Goal: Task Accomplishment & Management: Complete application form

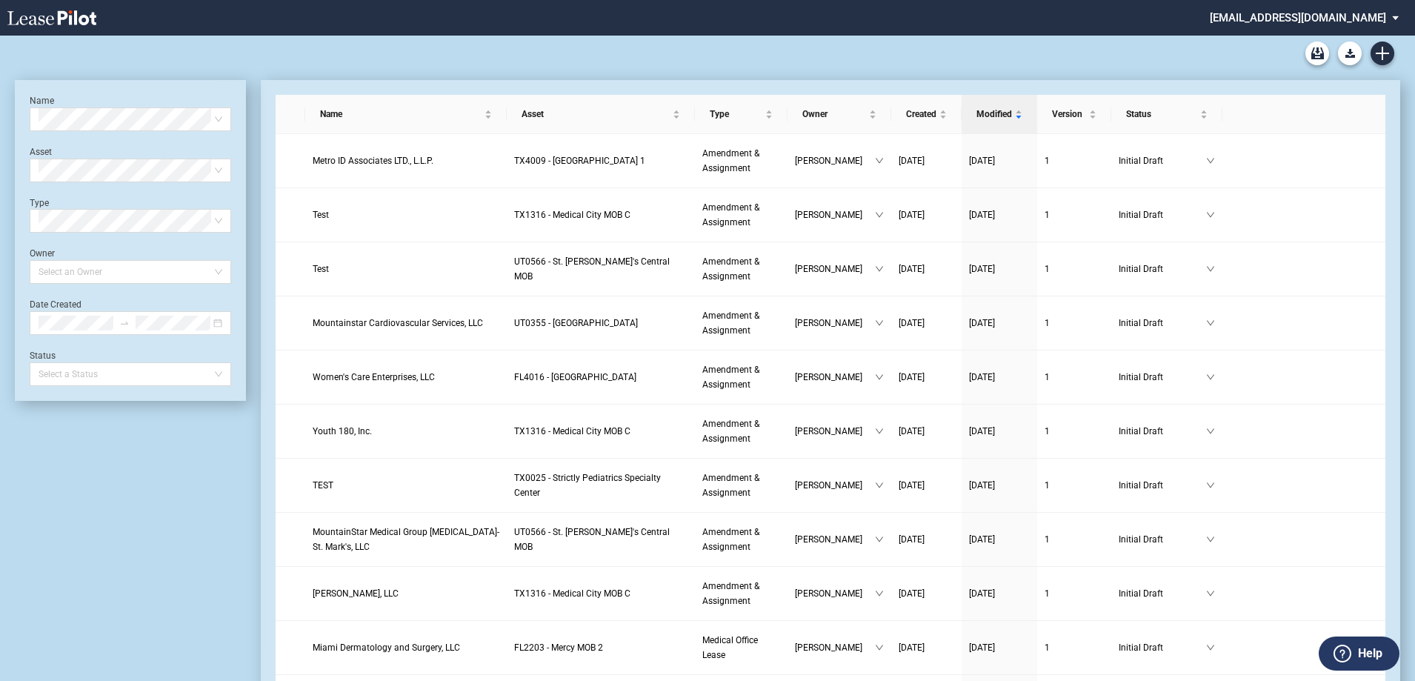
click at [136, 183] on div "Name Select name Asset Select Asset Type Select Type Owner Select an Owner Date…" at bounding box center [130, 240] width 201 height 291
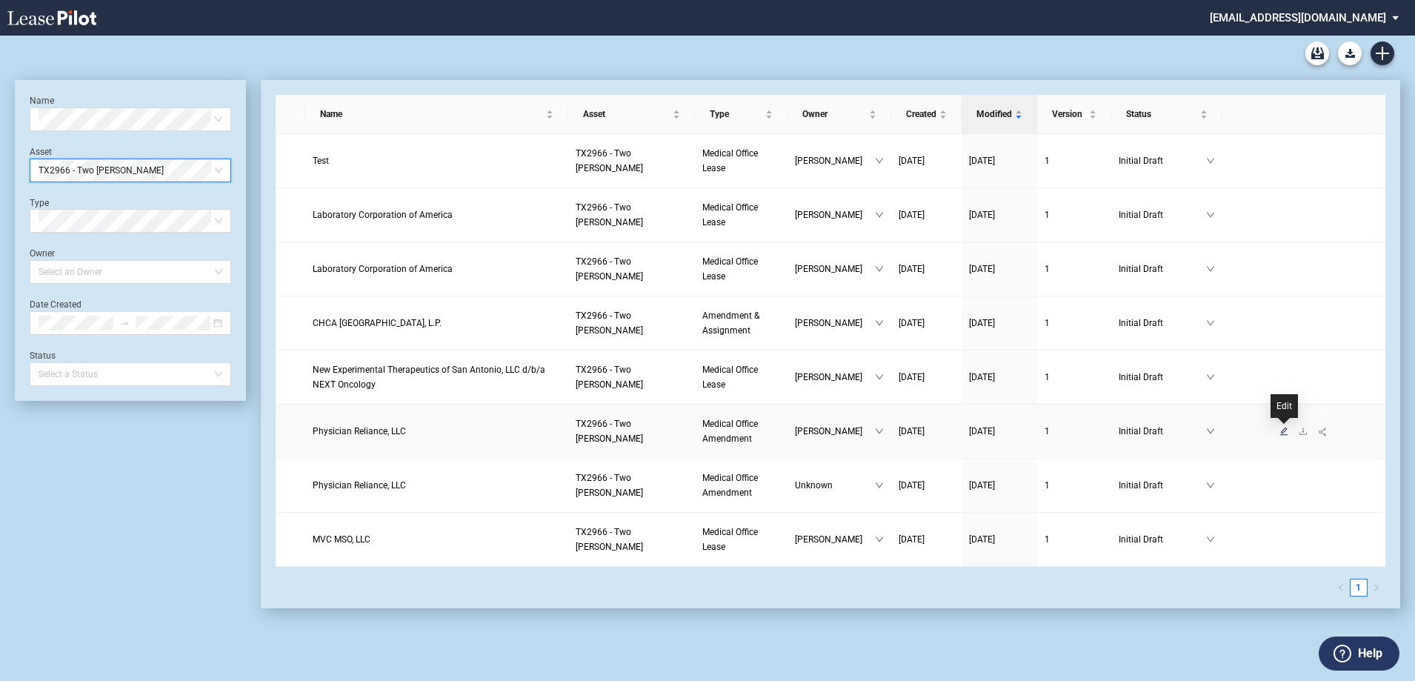
click at [1283, 427] on icon "edit" at bounding box center [1283, 431] width 9 height 9
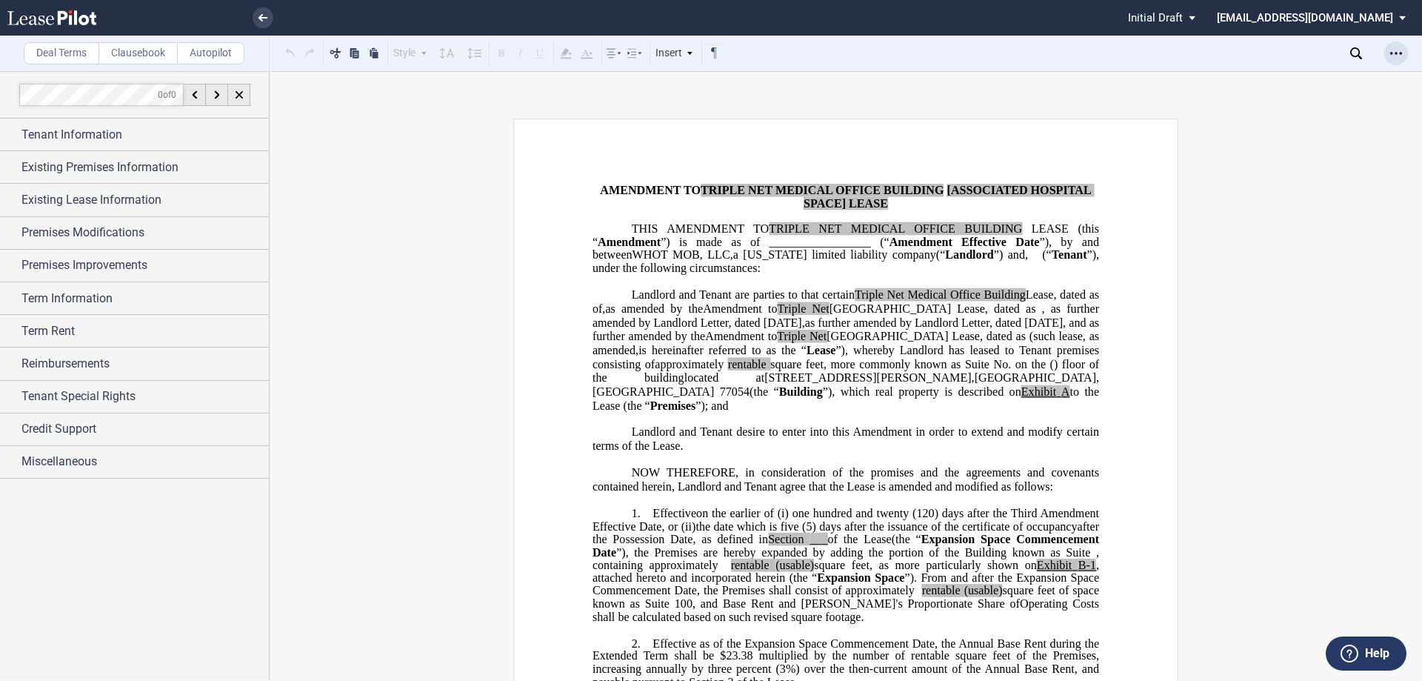
click at [1395, 57] on icon "Open Lease options menu" at bounding box center [1396, 53] width 12 height 12
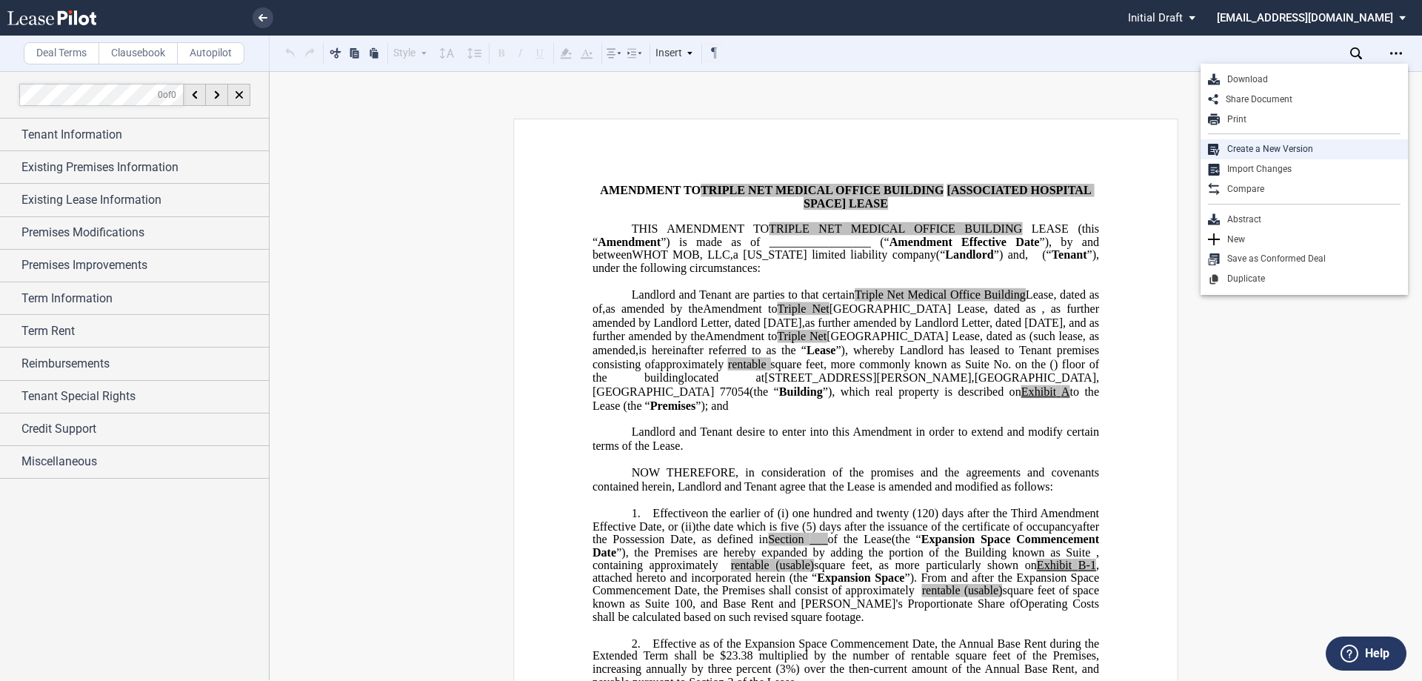
click at [1324, 150] on div "Create a New Version" at bounding box center [1310, 149] width 181 height 13
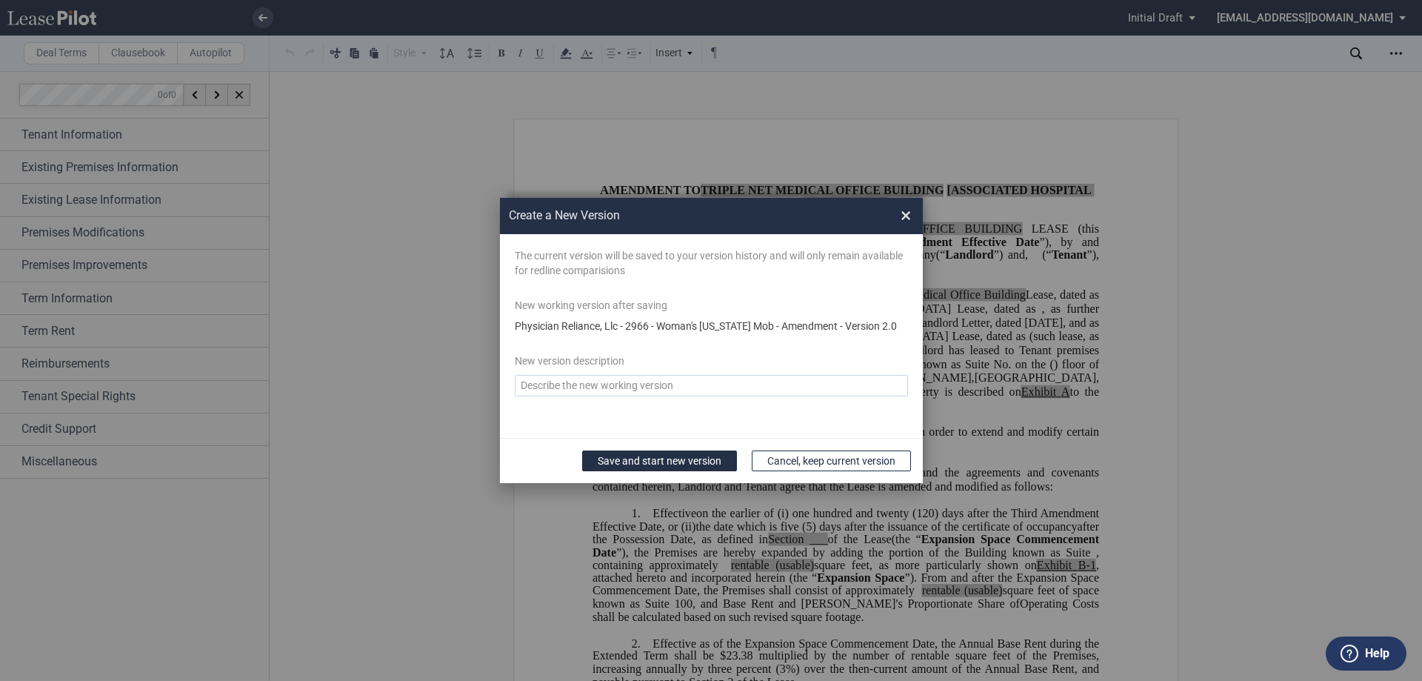
click at [608, 381] on textarea "Version Desc" at bounding box center [711, 385] width 393 height 21
click at [904, 219] on span "×" at bounding box center [906, 216] width 10 height 24
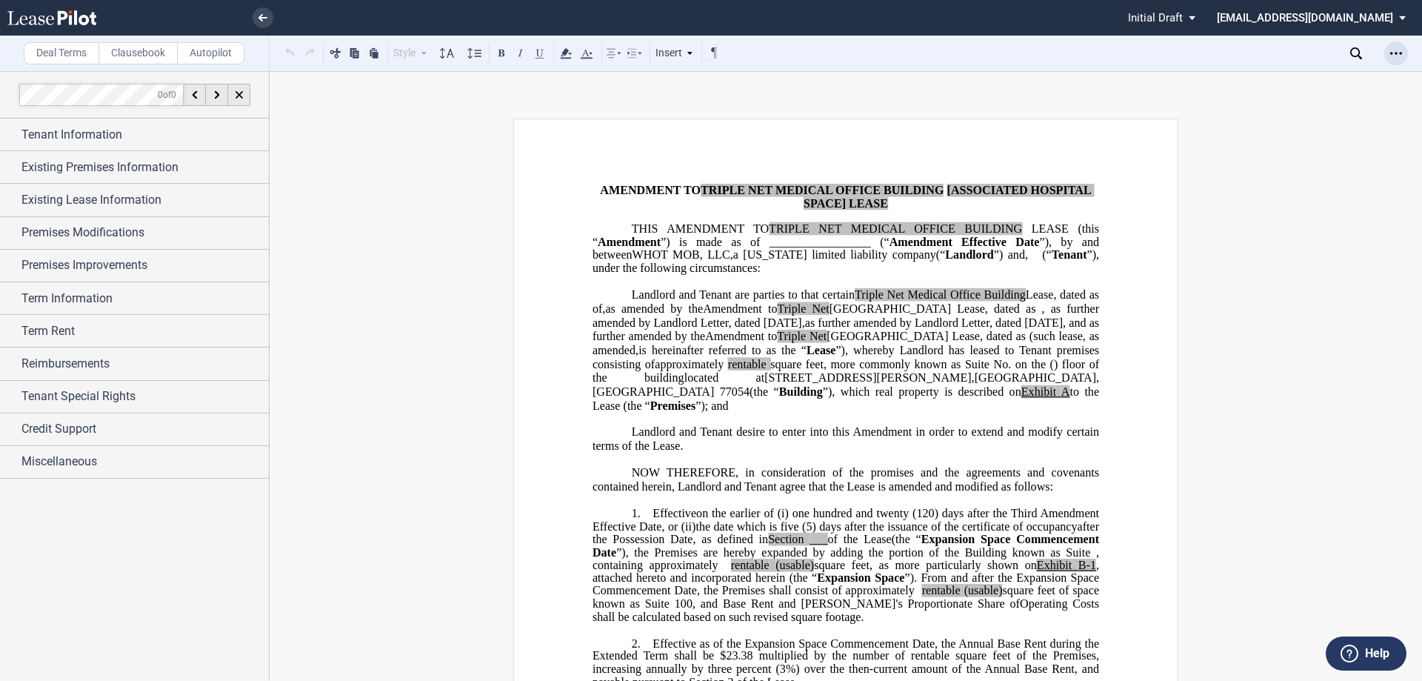
click at [1396, 62] on div "Open Lease options menu" at bounding box center [1396, 53] width 24 height 24
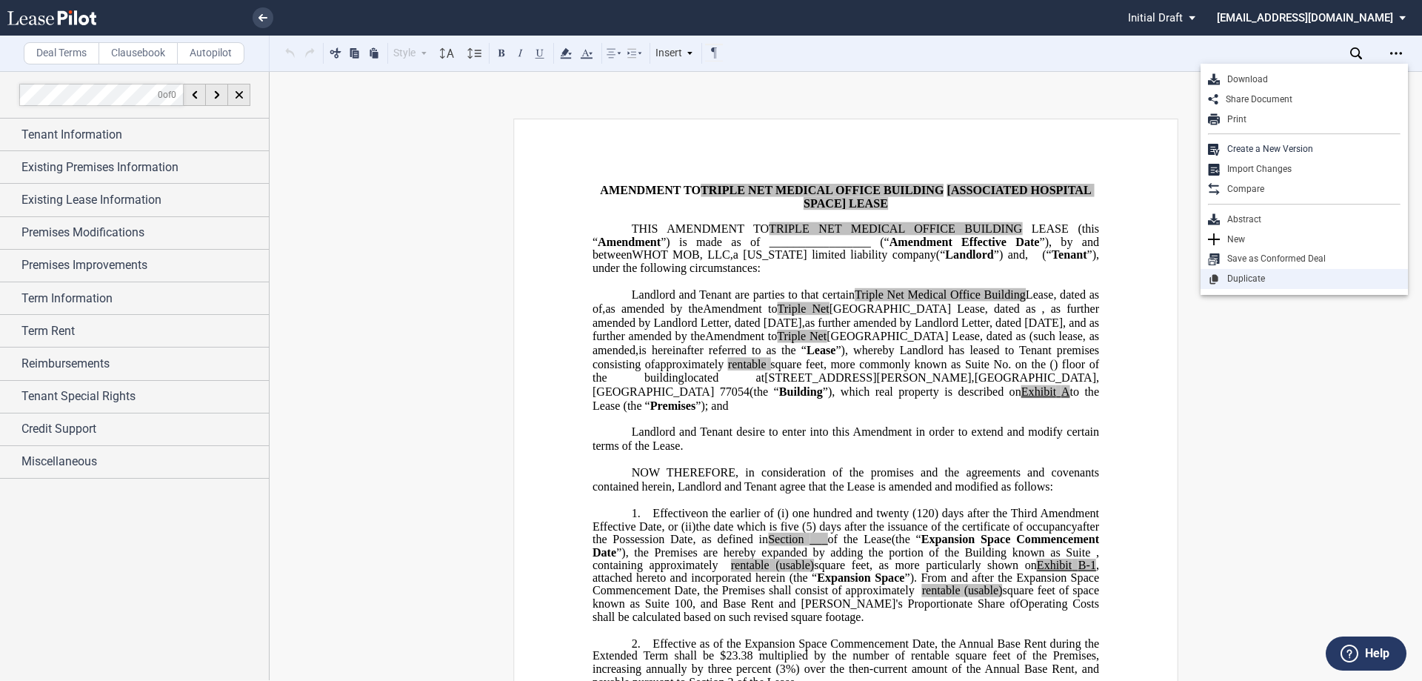
click at [1236, 276] on div "Duplicate" at bounding box center [1310, 279] width 181 height 13
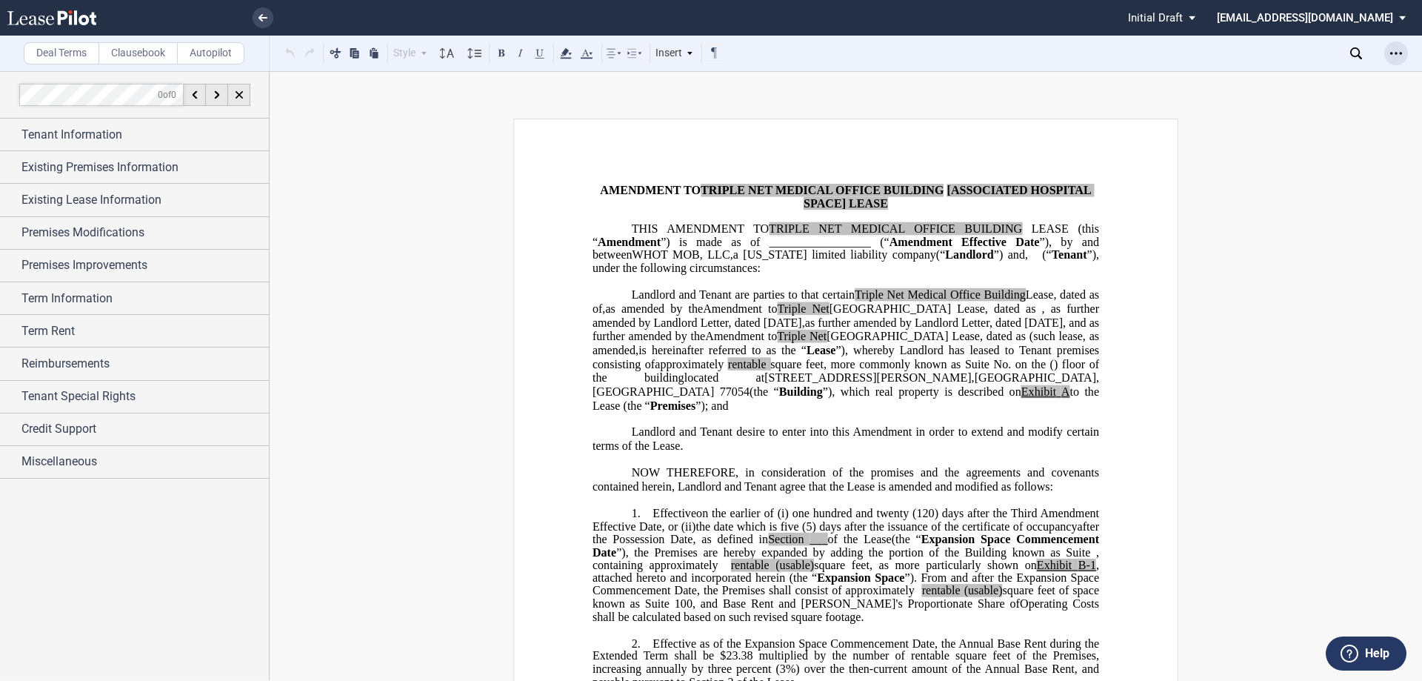
click at [1399, 53] on icon "Open Lease options menu" at bounding box center [1396, 53] width 12 height 12
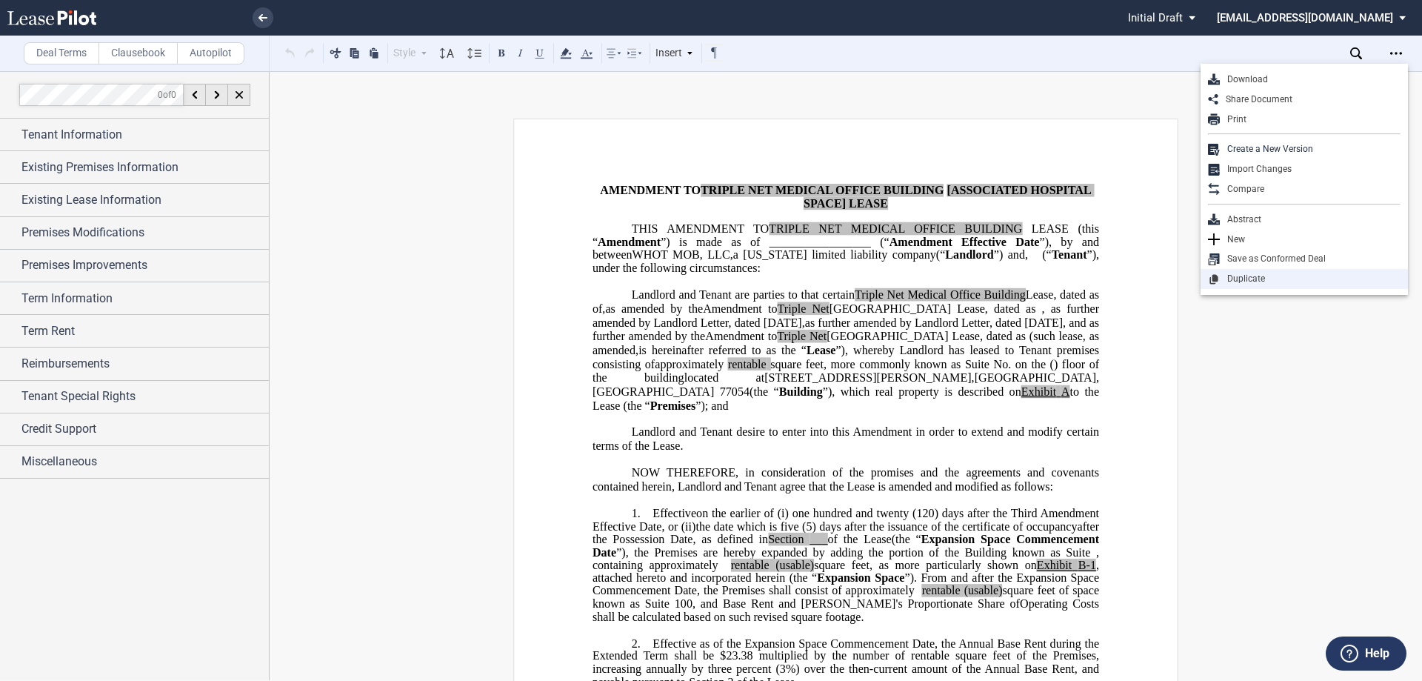
click at [1225, 272] on div "Duplicate" at bounding box center [1304, 279] width 207 height 20
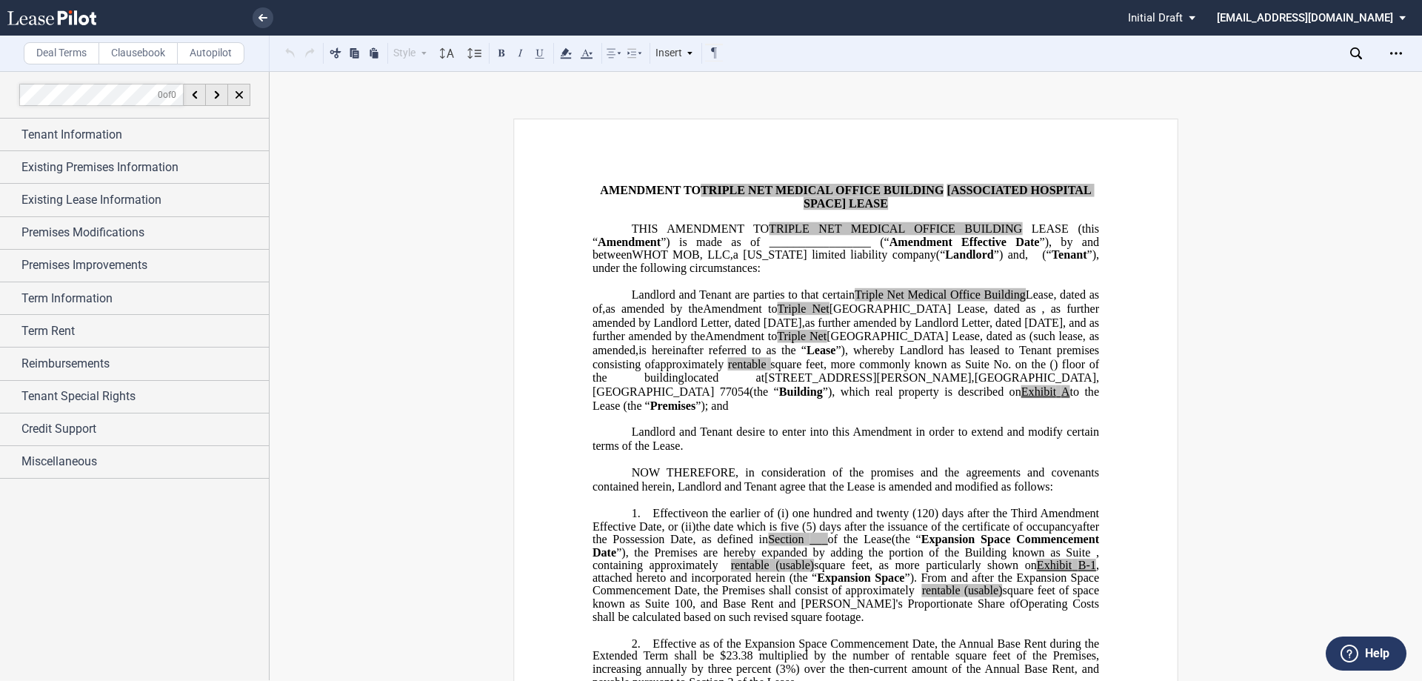
click at [900, 325] on span ", as further amended by Landlord Letter, dated August 6, 2021," at bounding box center [848, 314] width 510 height 27
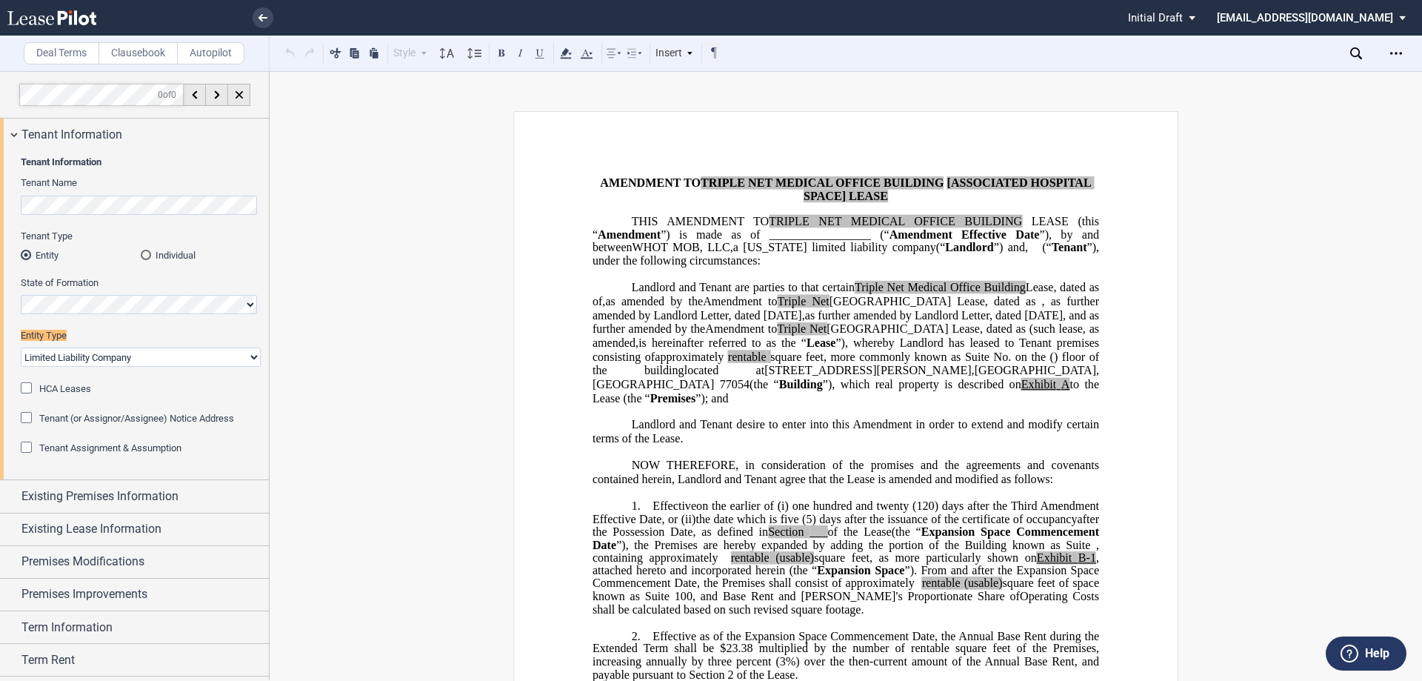
click at [738, 244] on span "a" at bounding box center [735, 247] width 5 height 13
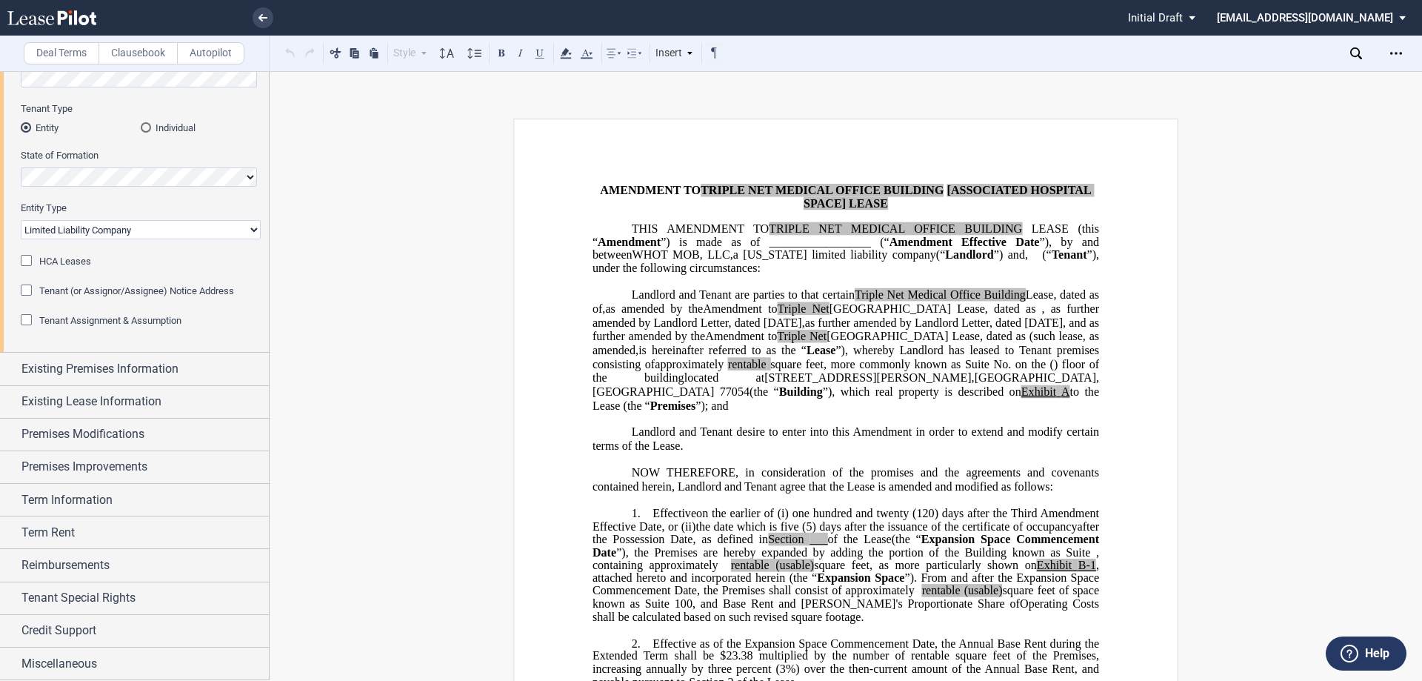
scroll to position [127, 0]
click at [70, 381] on div "Existing Premises Information" at bounding box center [134, 369] width 269 height 32
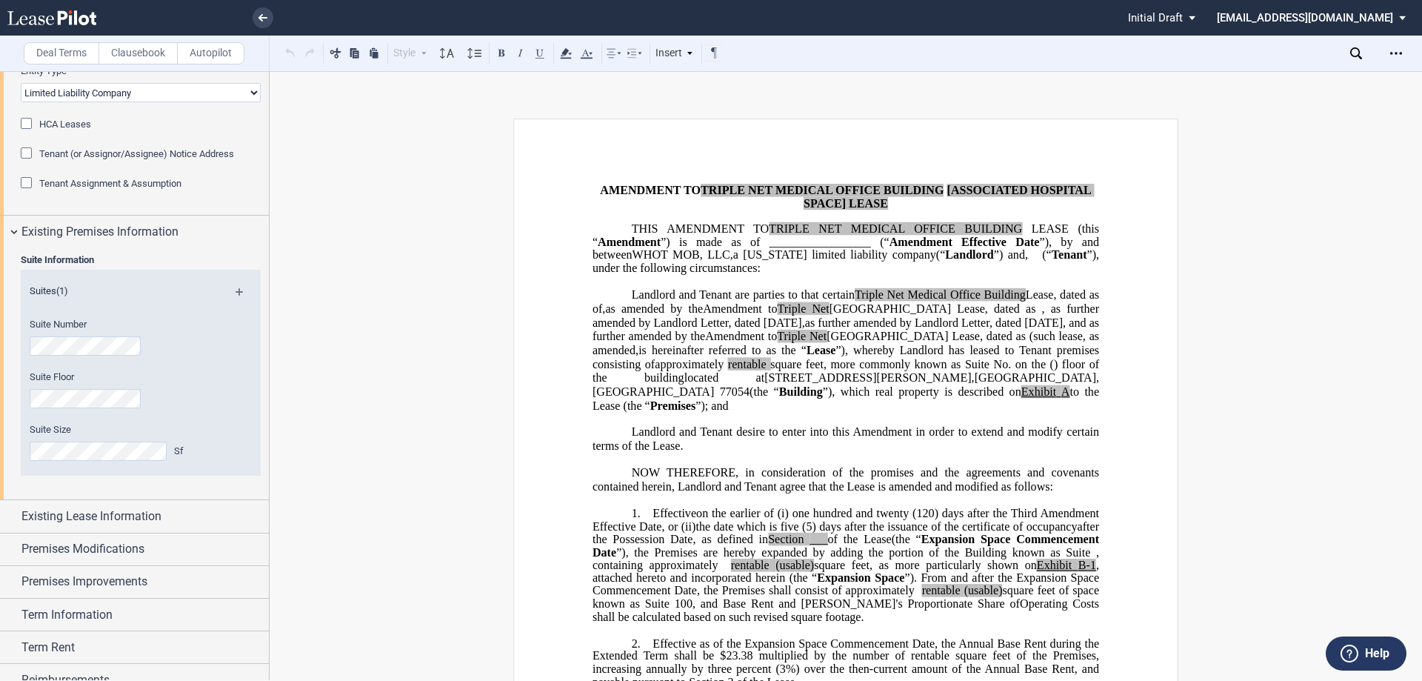
scroll to position [264, 0]
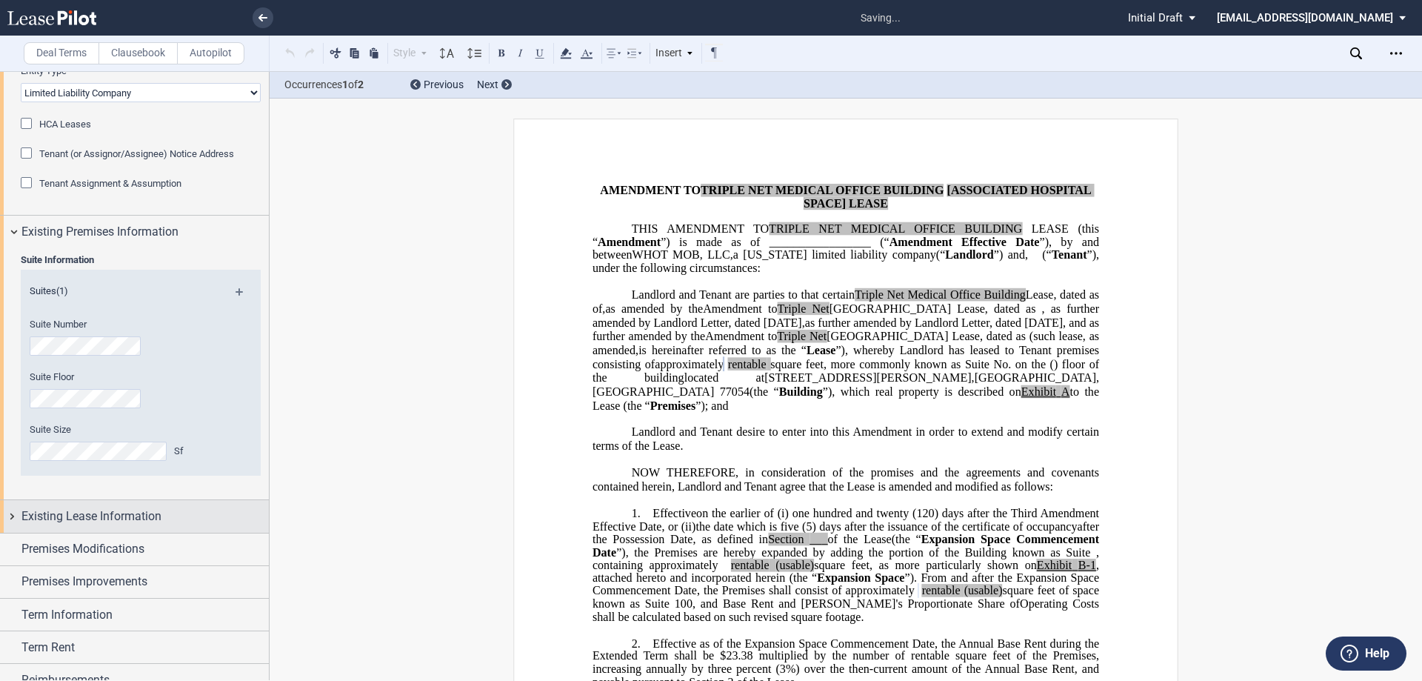
click at [79, 515] on span "Existing Lease Information" at bounding box center [91, 516] width 140 height 18
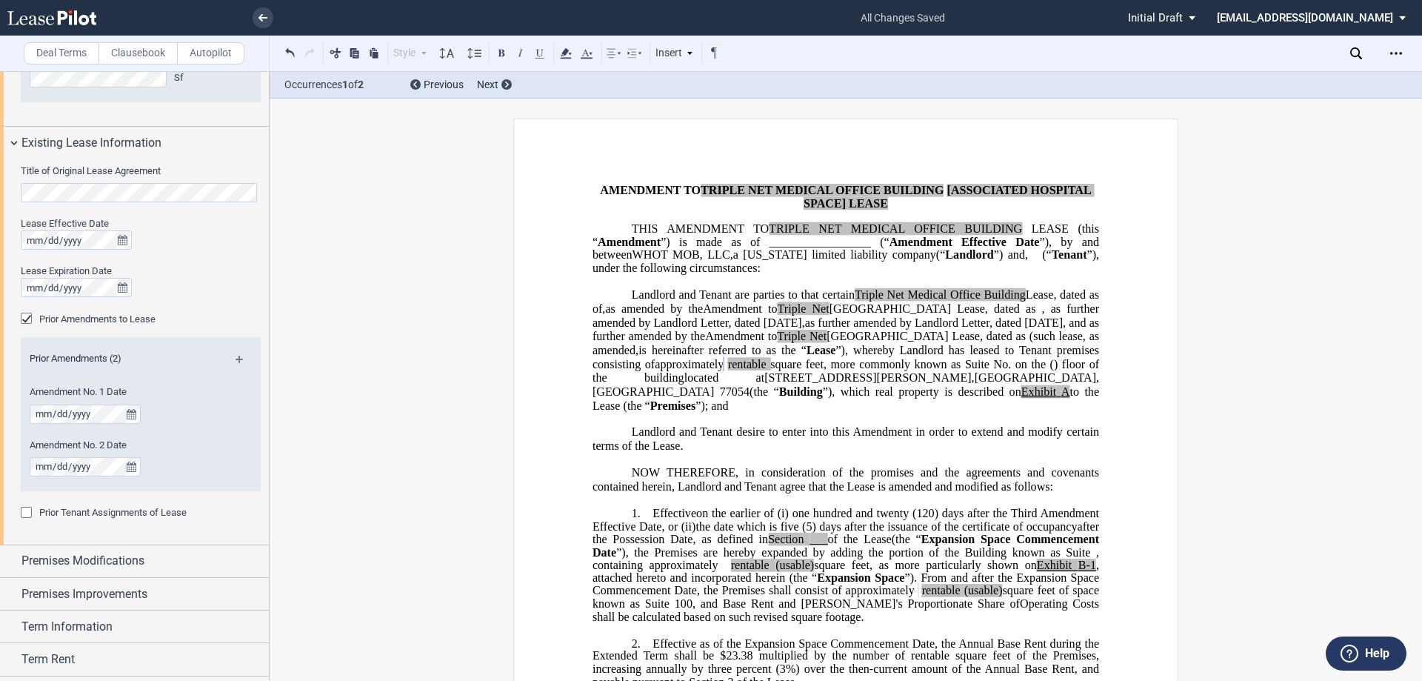
scroll to position [638, 0]
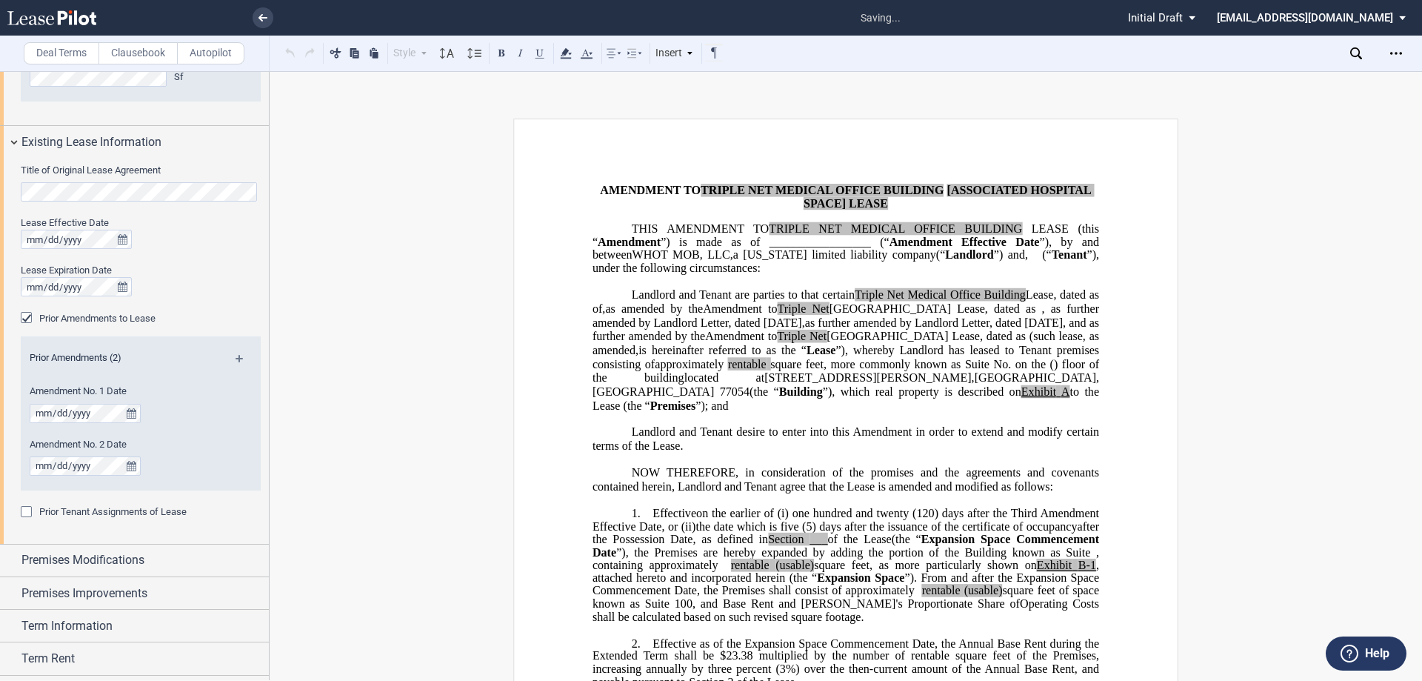
click at [184, 245] on div at bounding box center [141, 239] width 240 height 19
click at [948, 208] on p "﻿ ﻿ FIRST AMENDMENT TO TRIPLE NET MEDICAL OFFICE BUILDING [ASSOCIATED HOSPITAL …" at bounding box center [846, 197] width 507 height 26
drag, startPoint x: 999, startPoint y: 190, endPoint x: 876, endPoint y: 204, distance: 123.7
click at [876, 204] on span "[ASSOCIATED HOSPITAL SPACE] LEASE" at bounding box center [949, 197] width 291 height 26
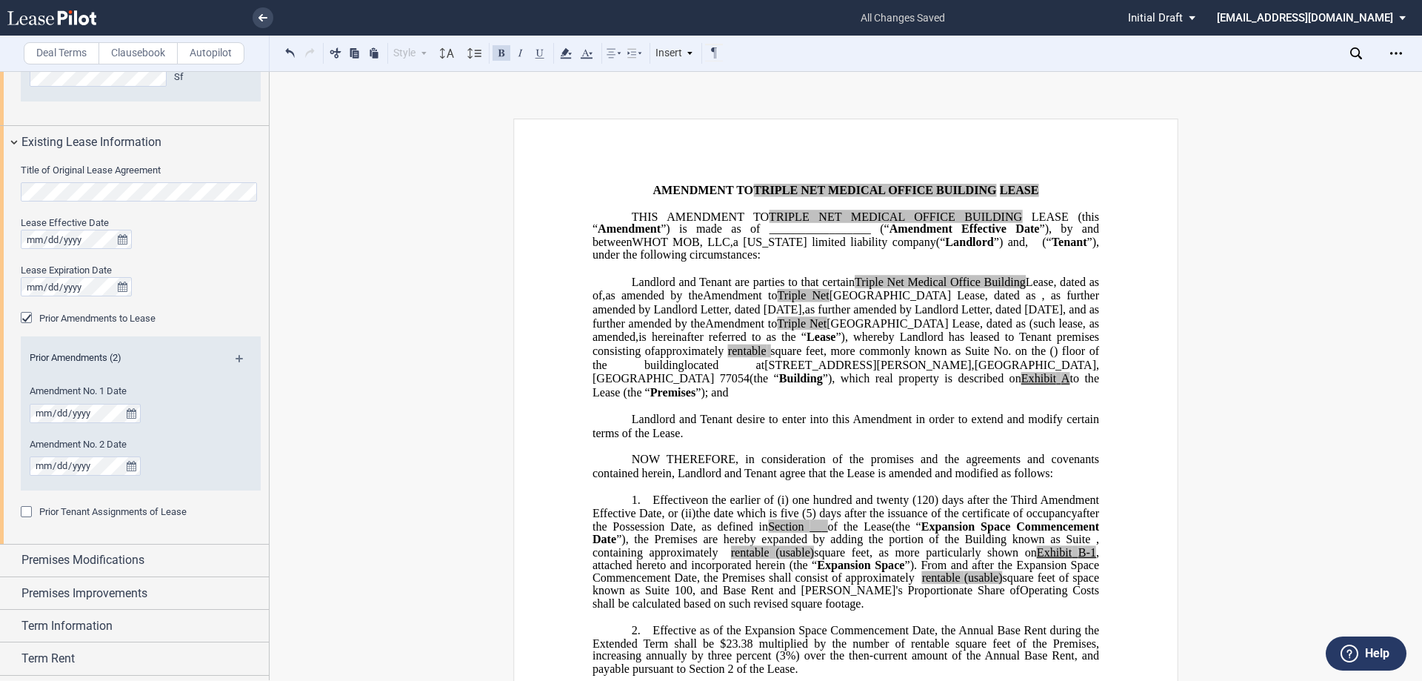
scroll to position [75, 0]
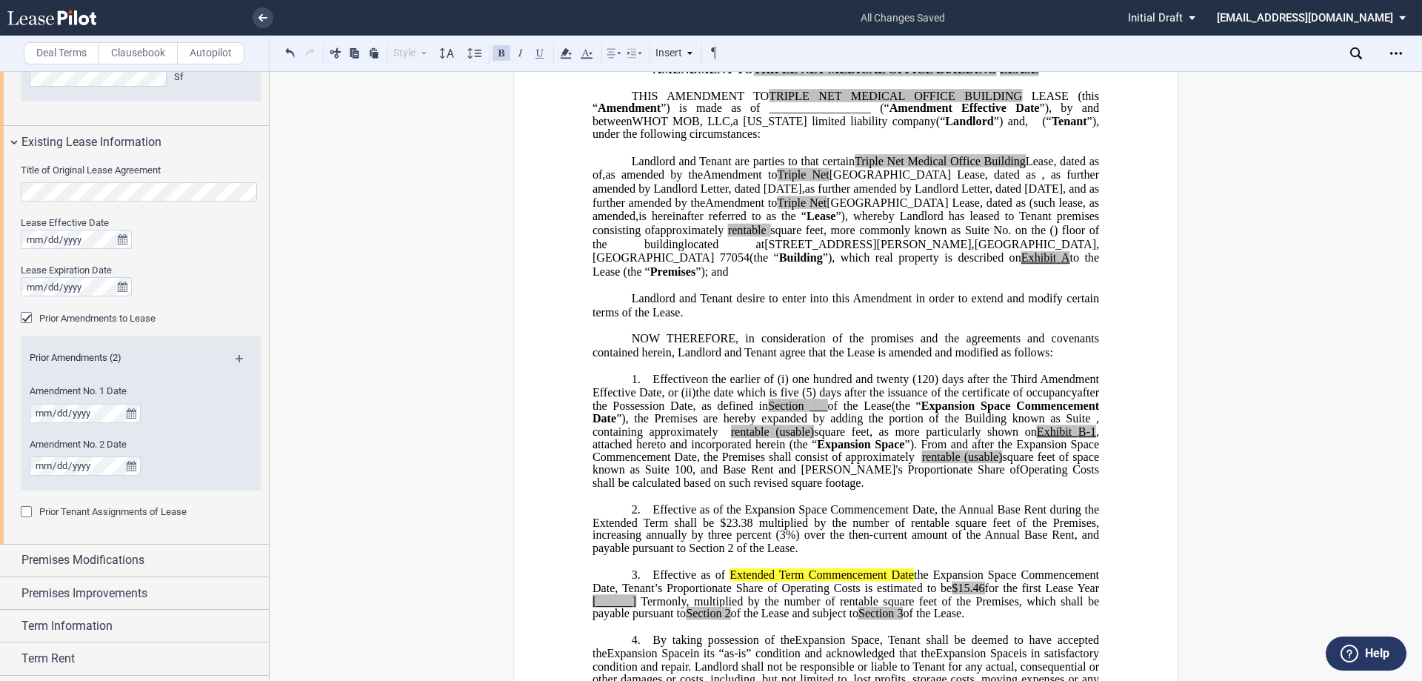
click at [887, 196] on span "as further amended by Landlord Letter, dated October 5, 2022, and as further am…" at bounding box center [848, 194] width 510 height 27
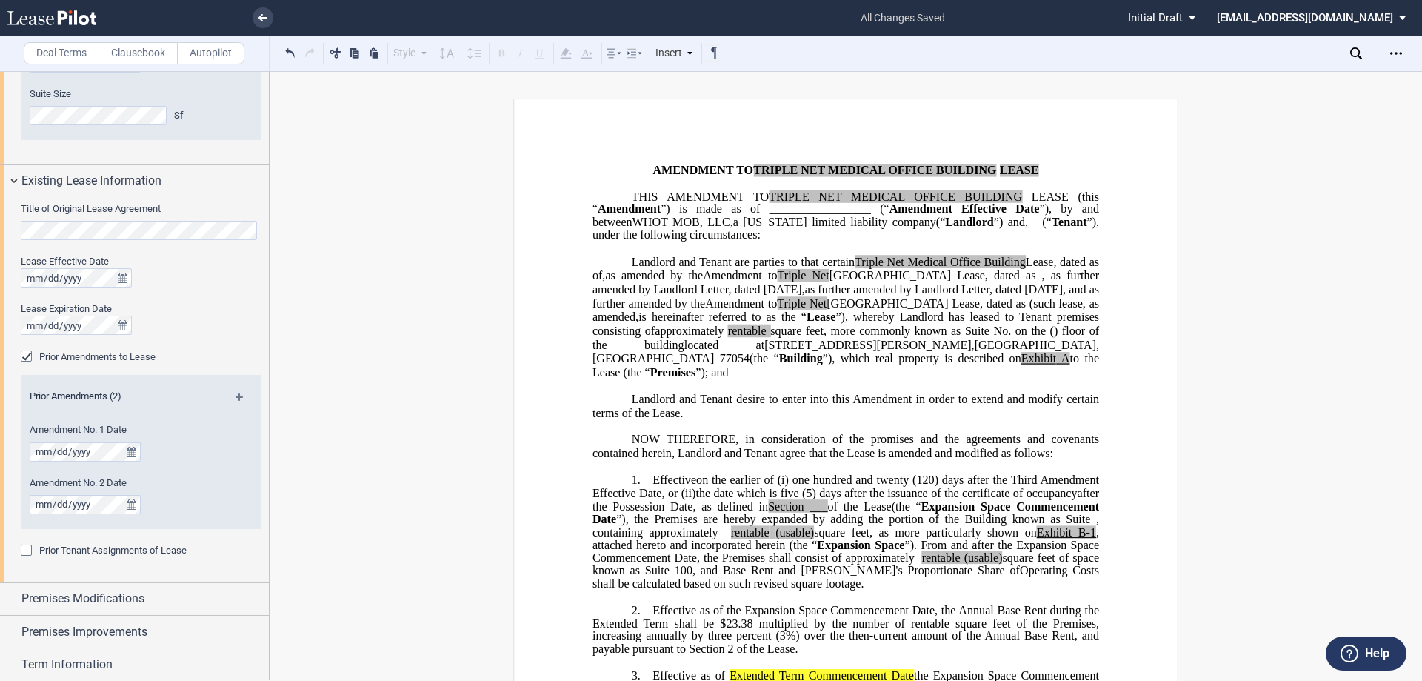
scroll to position [628, 0]
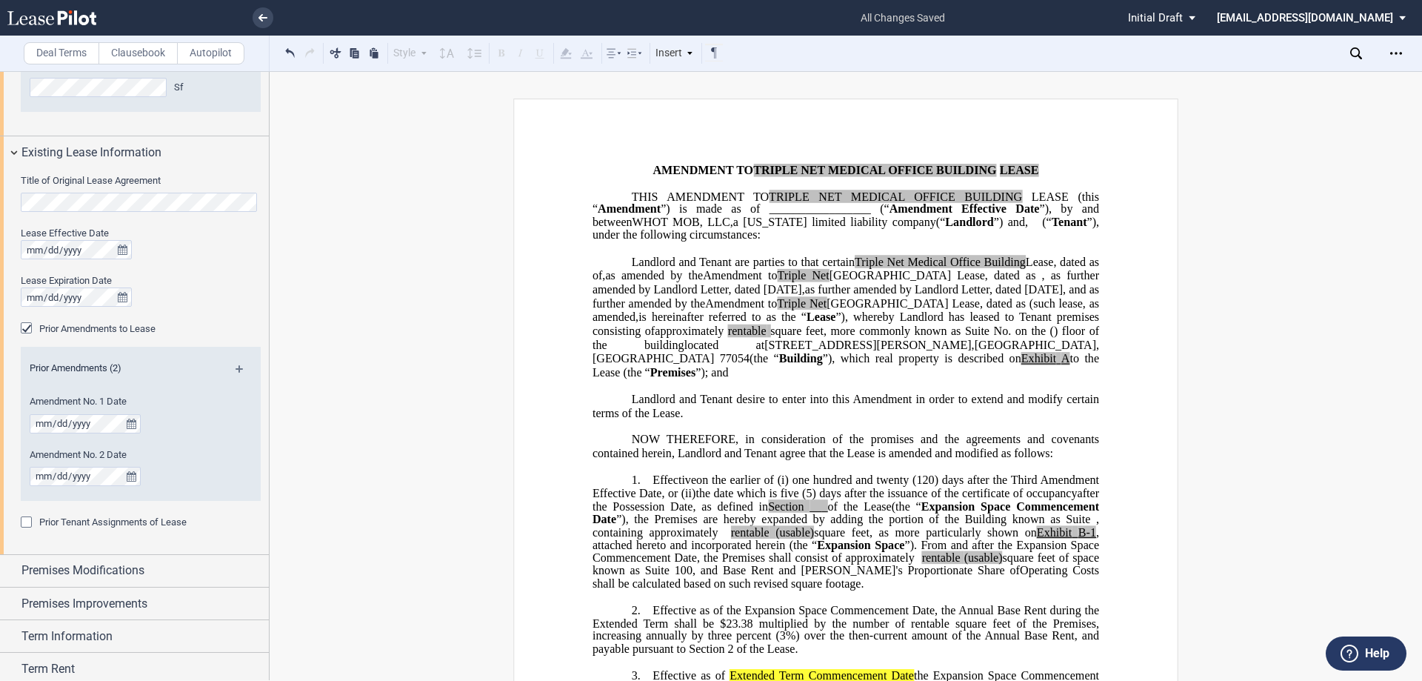
click at [241, 370] on md-icon at bounding box center [246, 374] width 20 height 18
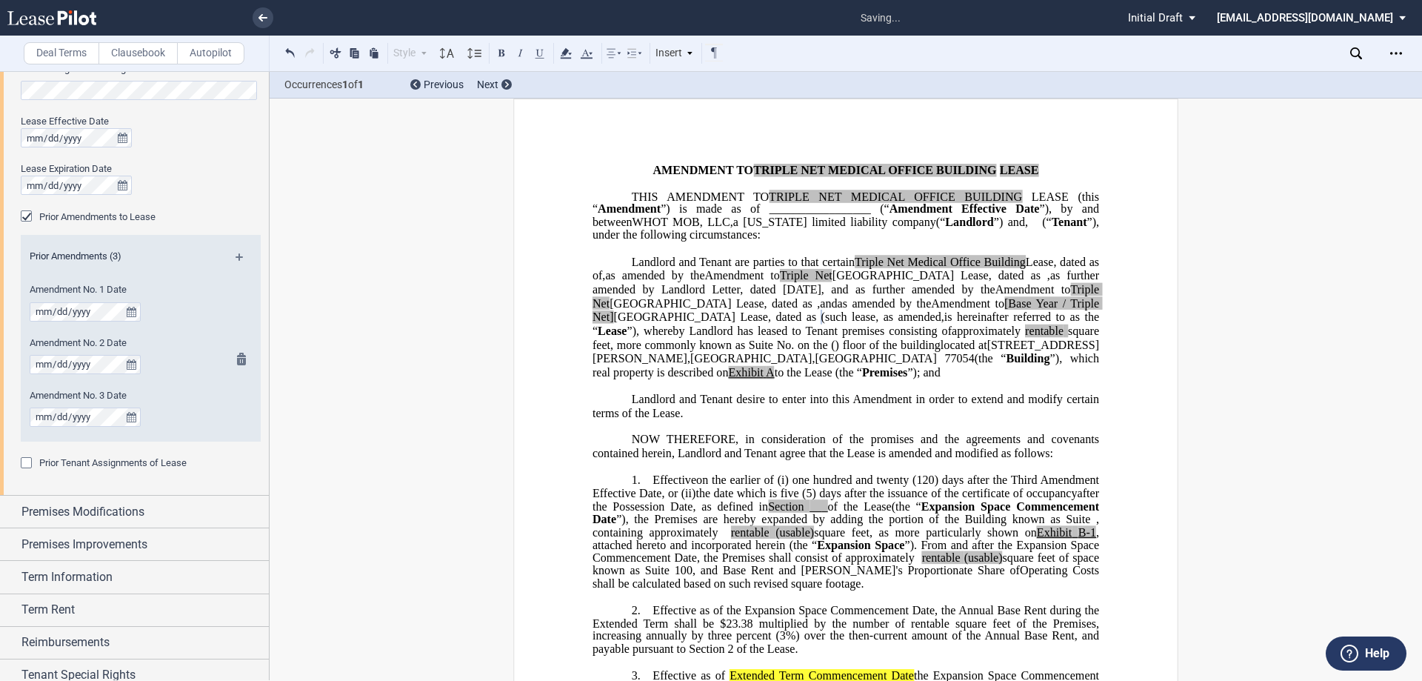
scroll to position [767, 0]
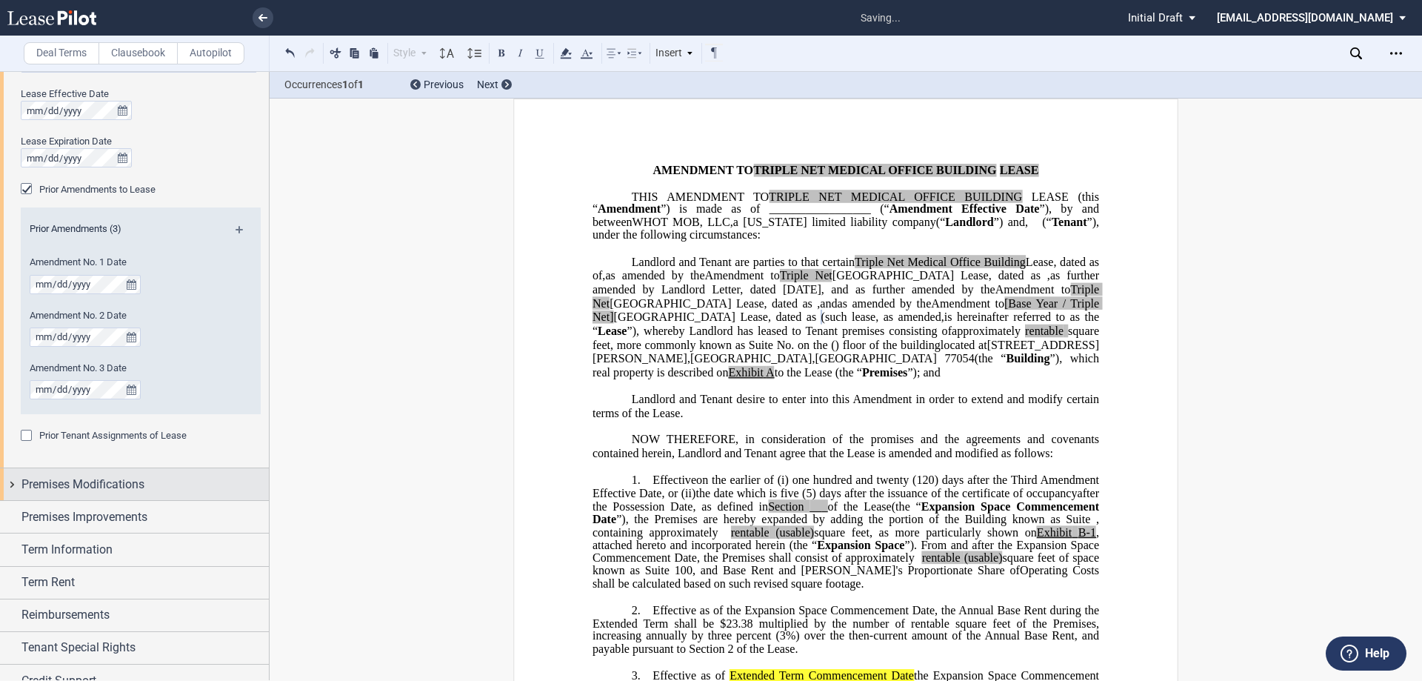
click at [79, 484] on span "Premises Modifications" at bounding box center [82, 485] width 123 height 18
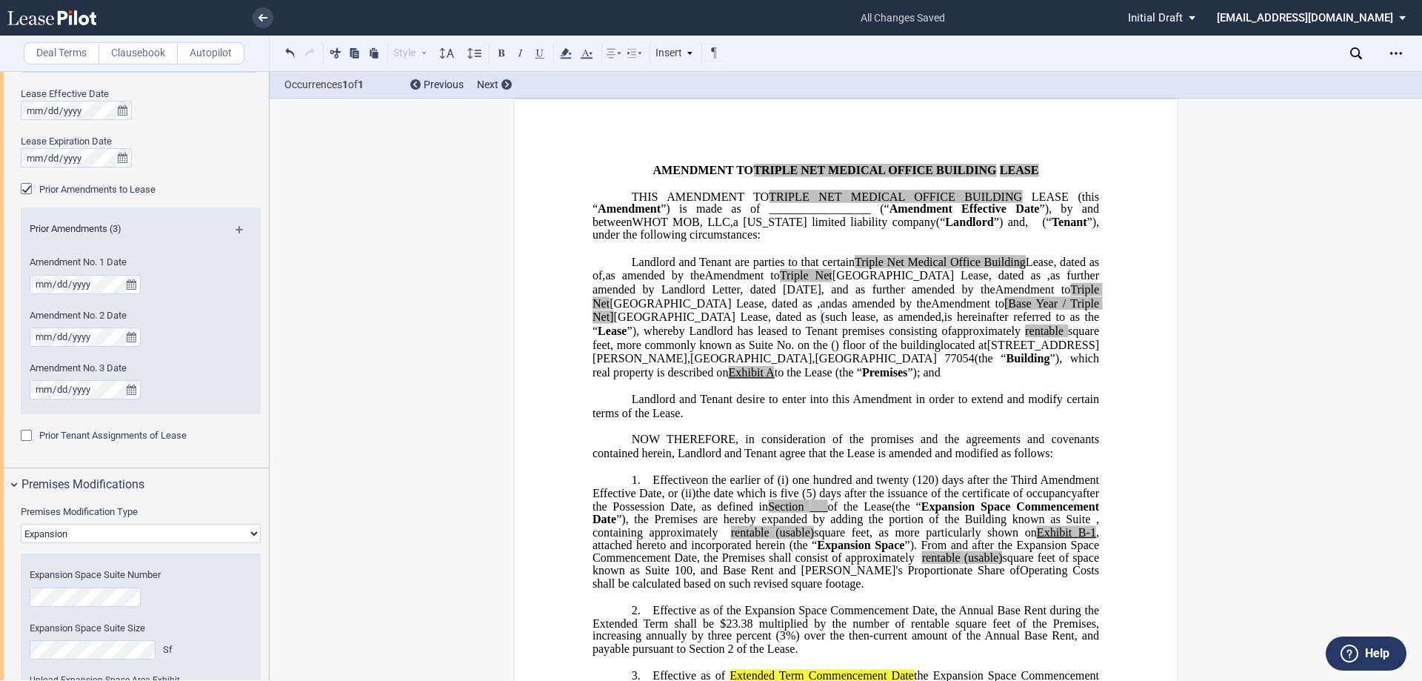
drag, startPoint x: 81, startPoint y: 487, endPoint x: 93, endPoint y: 517, distance: 32.2
click at [74, 527] on select "None Expansion Relocation" at bounding box center [141, 533] width 240 height 19
select select "none"
click at [21, 524] on select "None Expansion Relocation" at bounding box center [141, 533] width 240 height 19
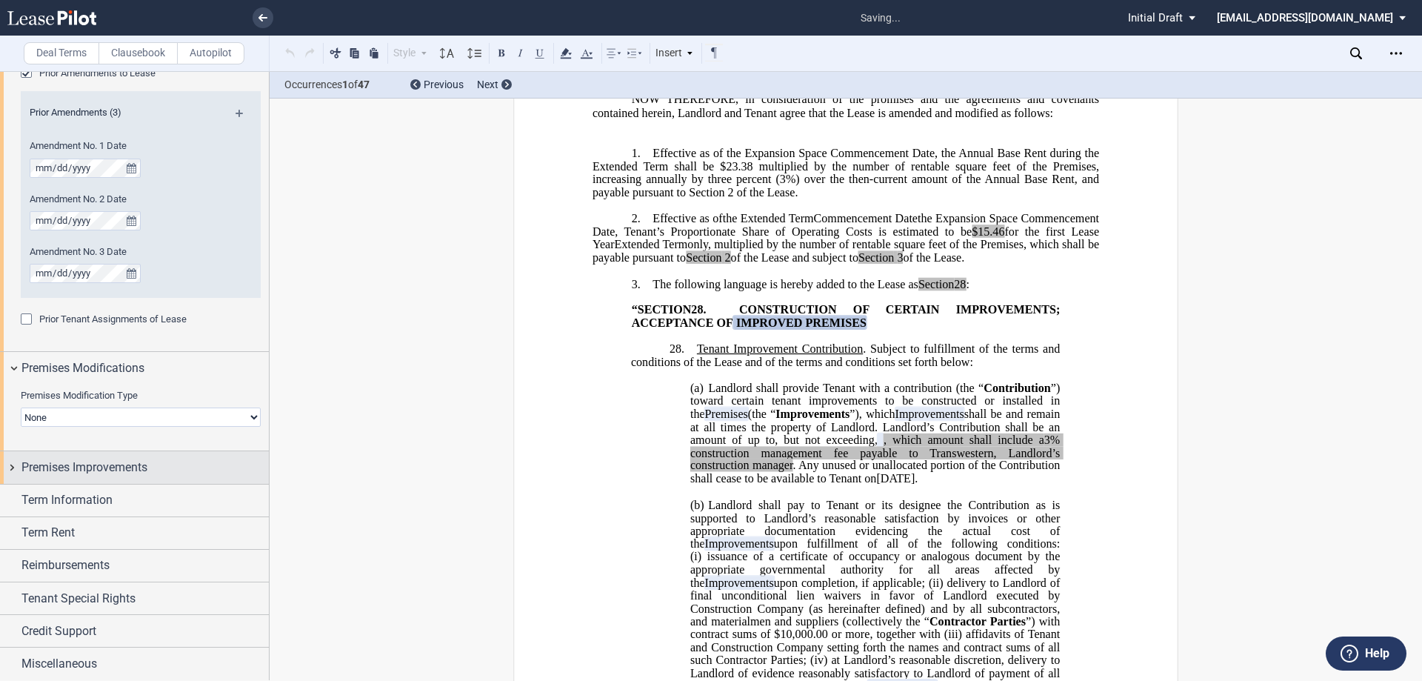
scroll to position [380, 0]
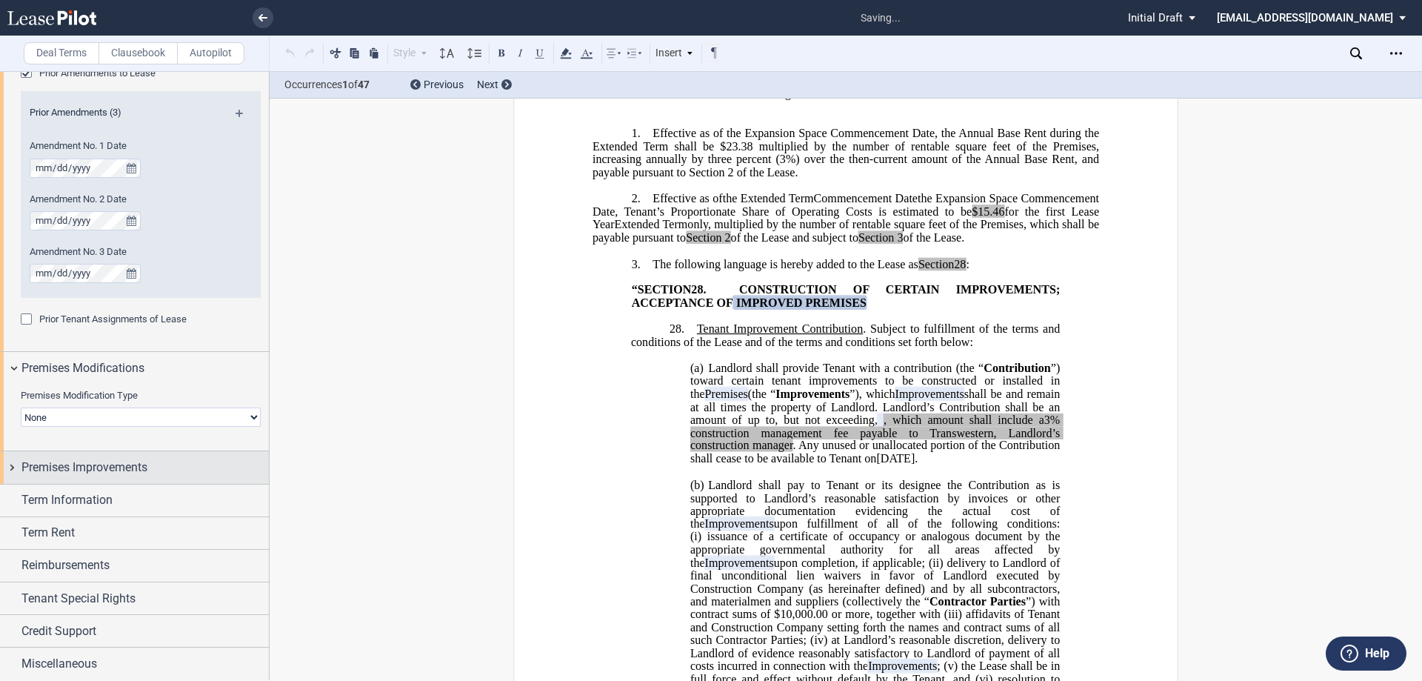
click at [112, 465] on span "Premises Improvements" at bounding box center [84, 468] width 126 height 18
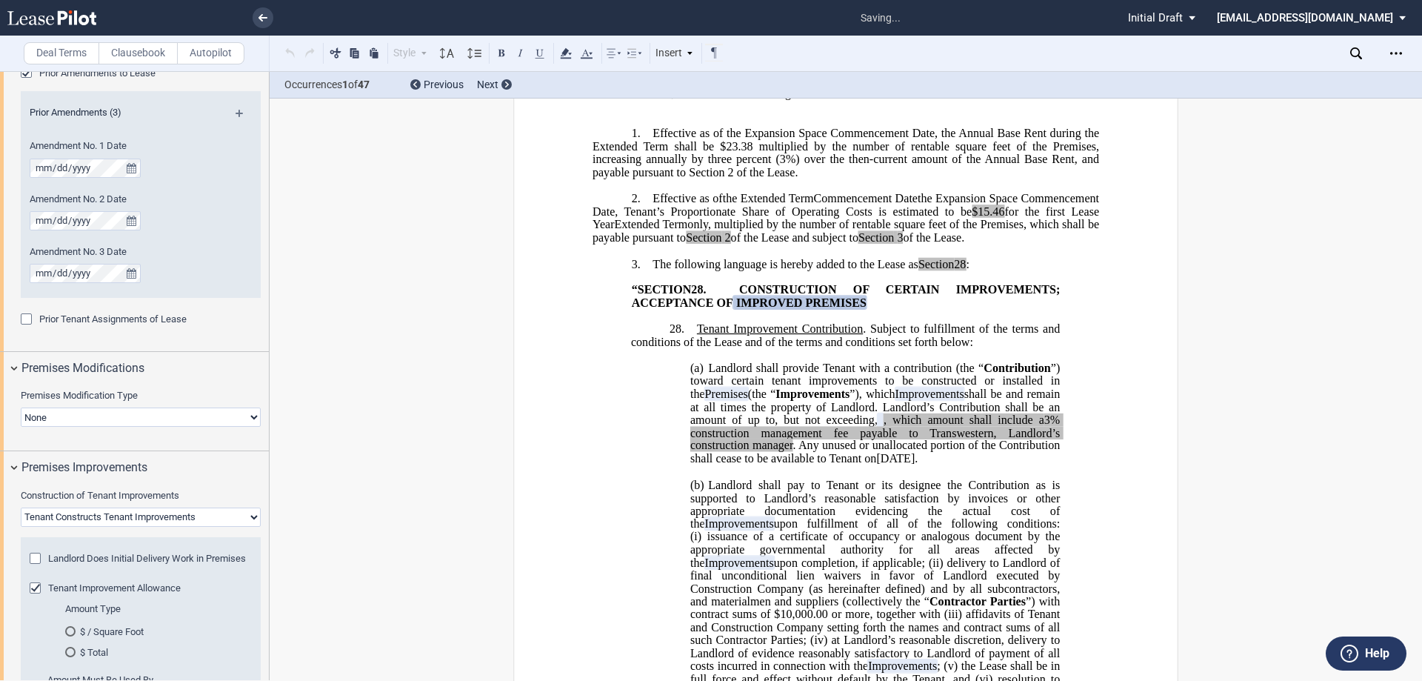
drag, startPoint x: 111, startPoint y: 470, endPoint x: 163, endPoint y: 606, distance: 145.8
click at [163, 606] on div "Premises Improvements Construction of Tenant Improvements Landlord Constructs T…" at bounding box center [134, 615] width 269 height 329
click at [153, 581] on div "Landlord Does Initial Delivery Work in Premises" at bounding box center [141, 567] width 222 height 30
click at [150, 593] on span "Tenant Improvement Allowance" at bounding box center [114, 587] width 133 height 11
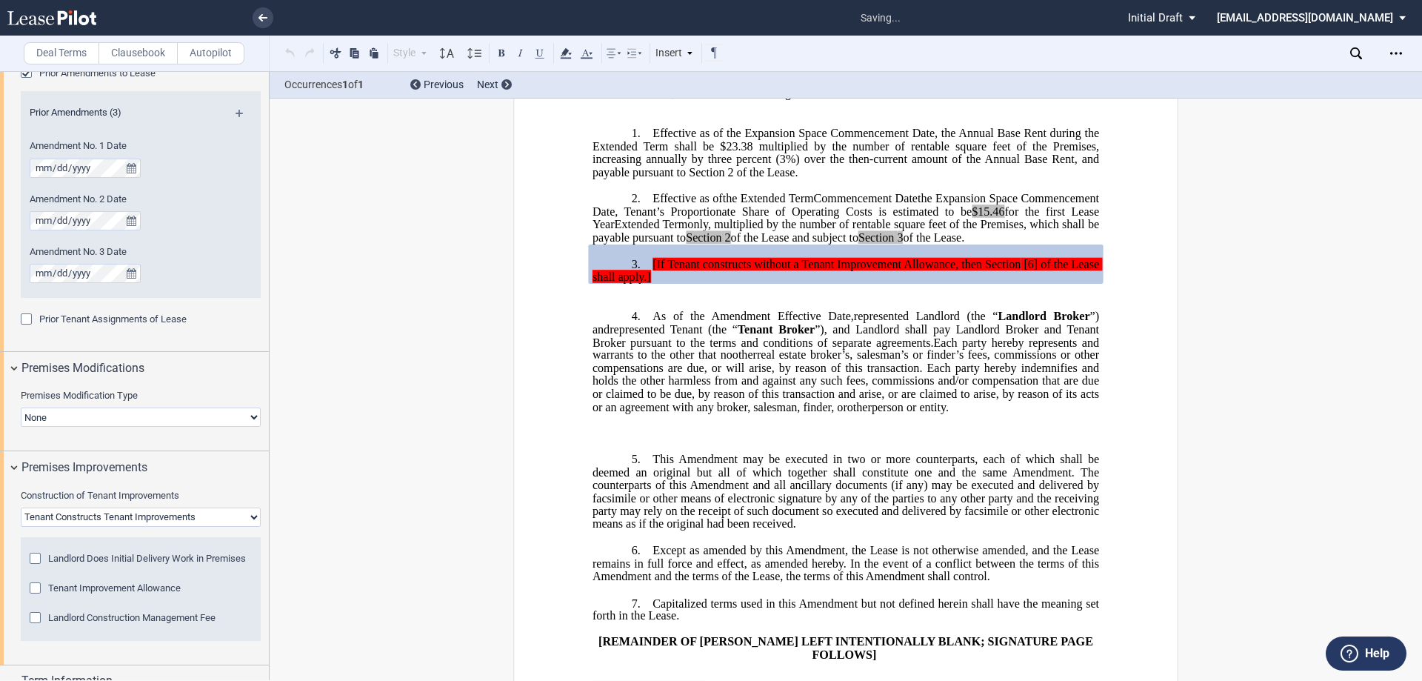
scroll to position [1077, 0]
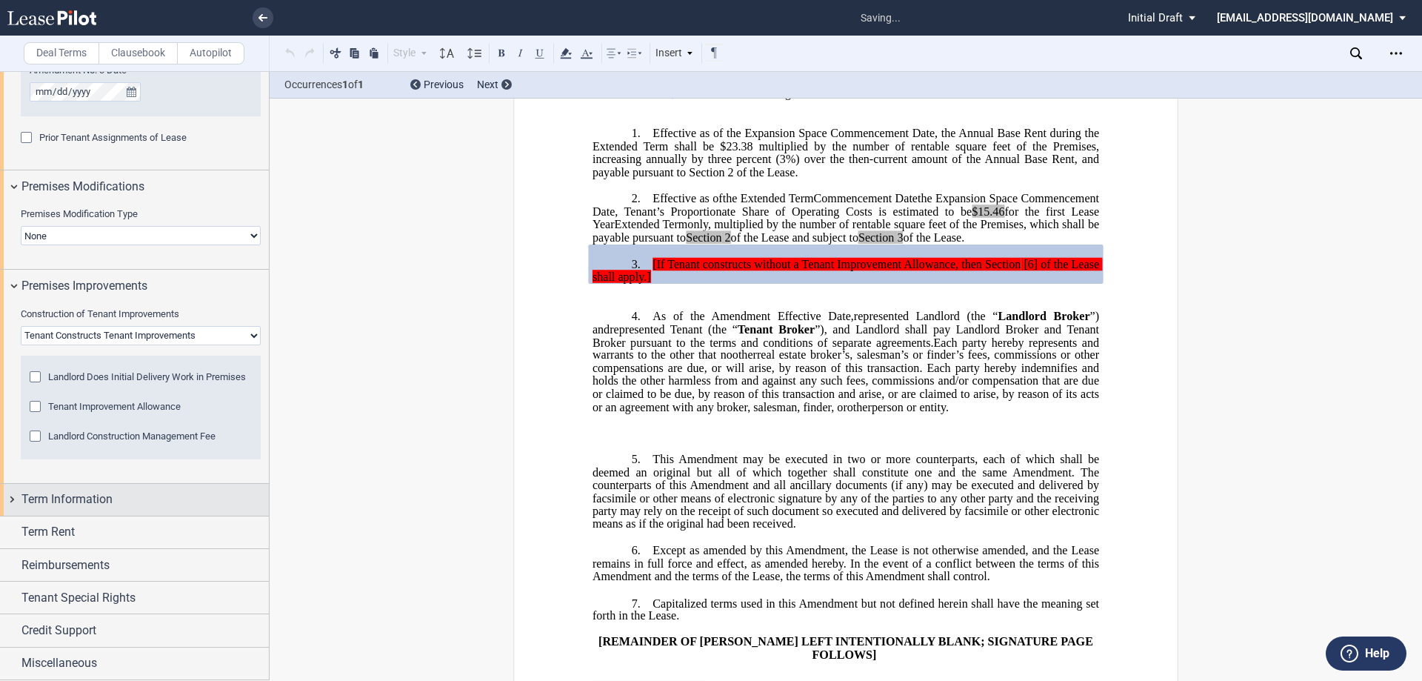
click at [156, 488] on div "Term Information" at bounding box center [134, 500] width 269 height 32
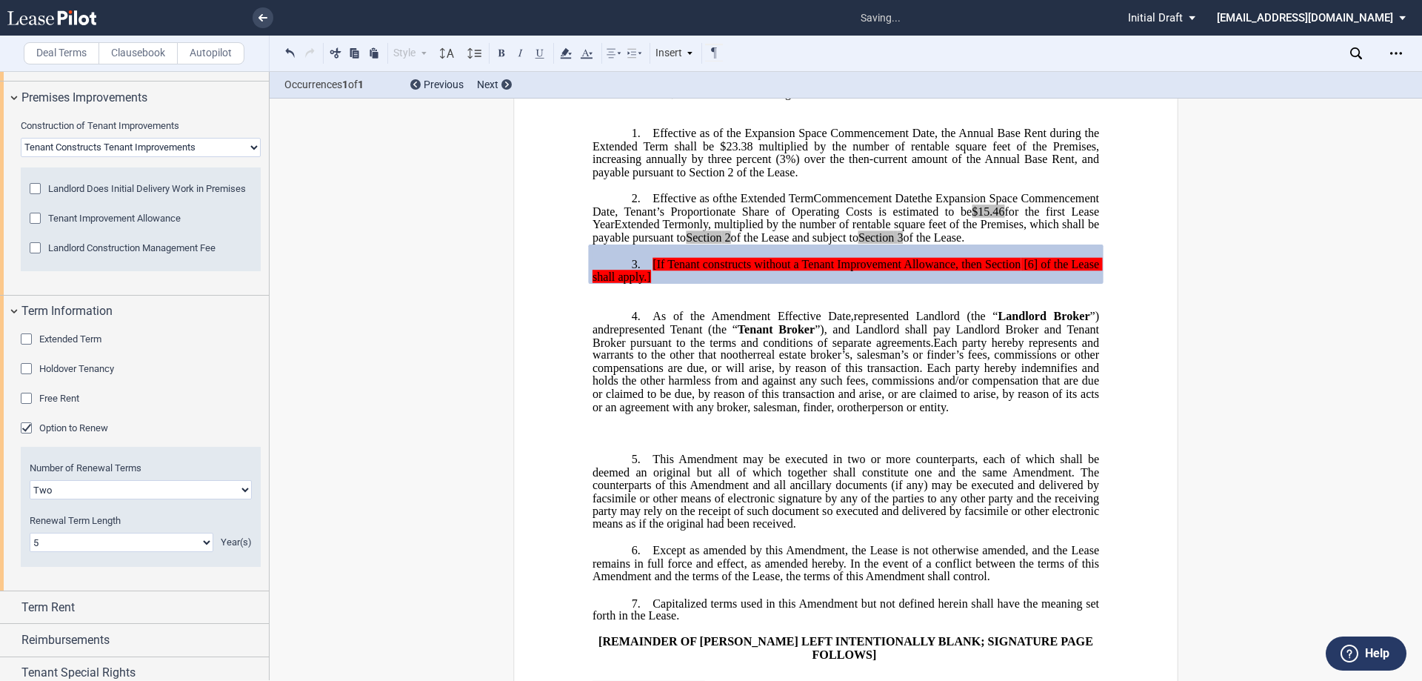
click at [69, 433] on span "Option to Renew" at bounding box center [73, 427] width 69 height 11
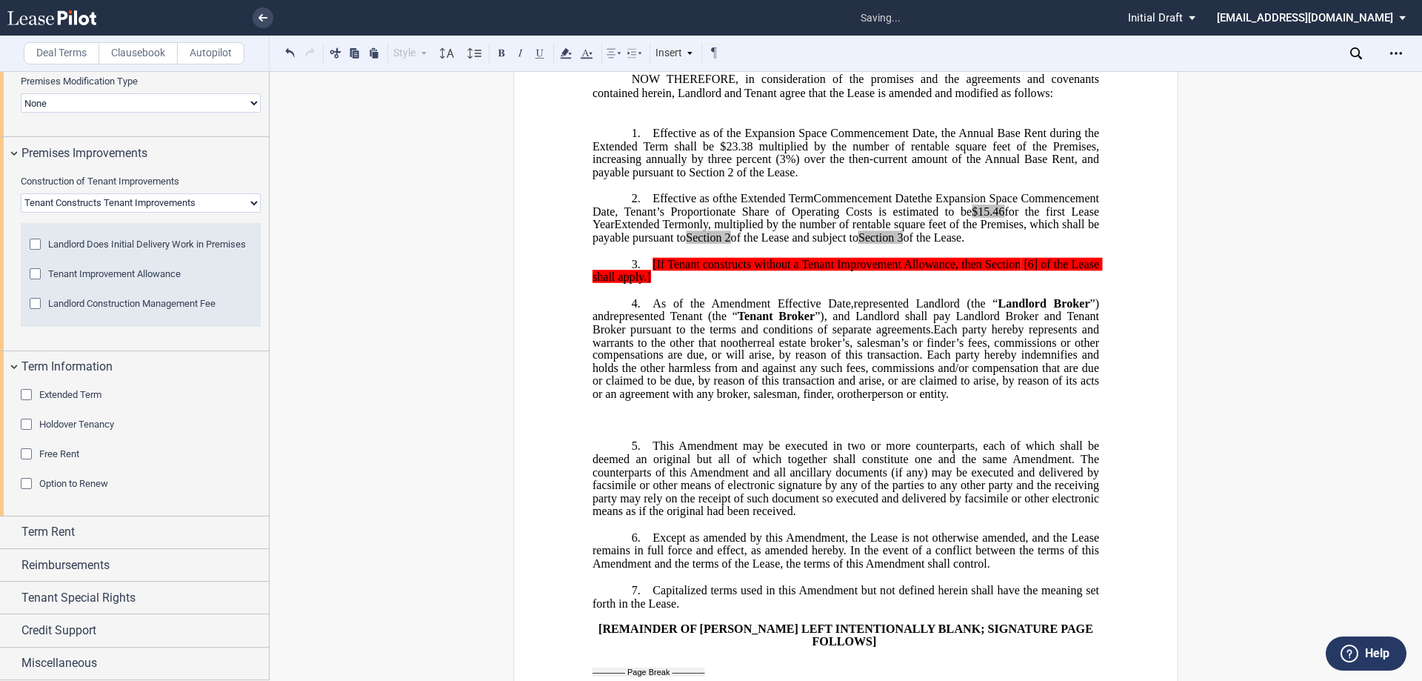
scroll to position [1210, 0]
click at [56, 539] on span "Term Rent" at bounding box center [47, 532] width 53 height 18
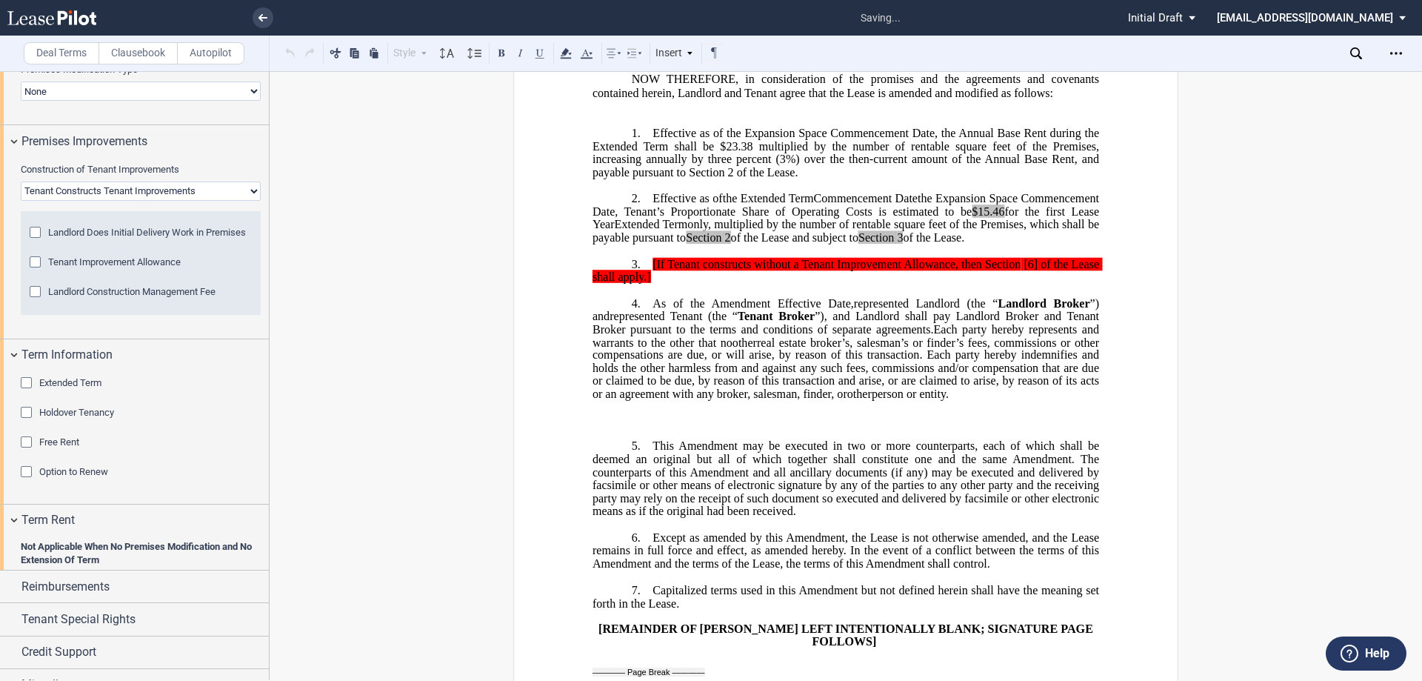
scroll to position [1258, 0]
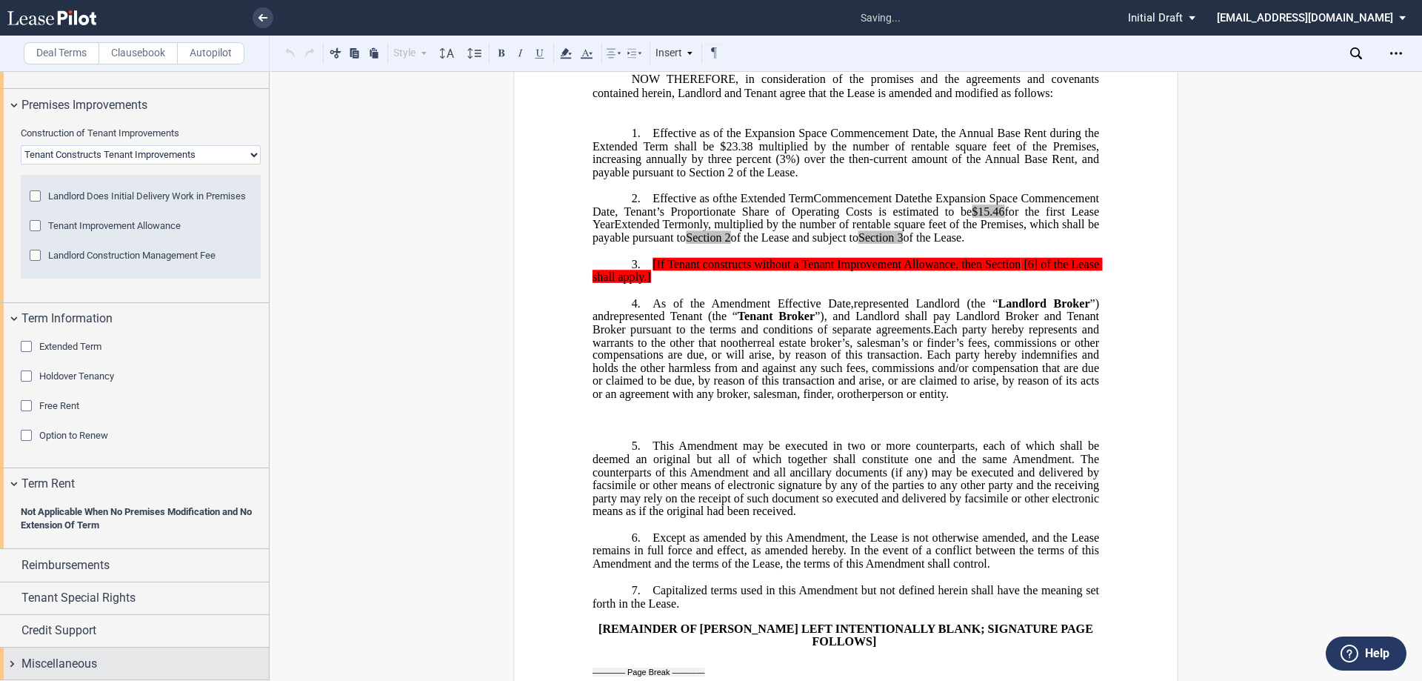
click at [47, 656] on span "Miscellaneous" at bounding box center [59, 664] width 76 height 18
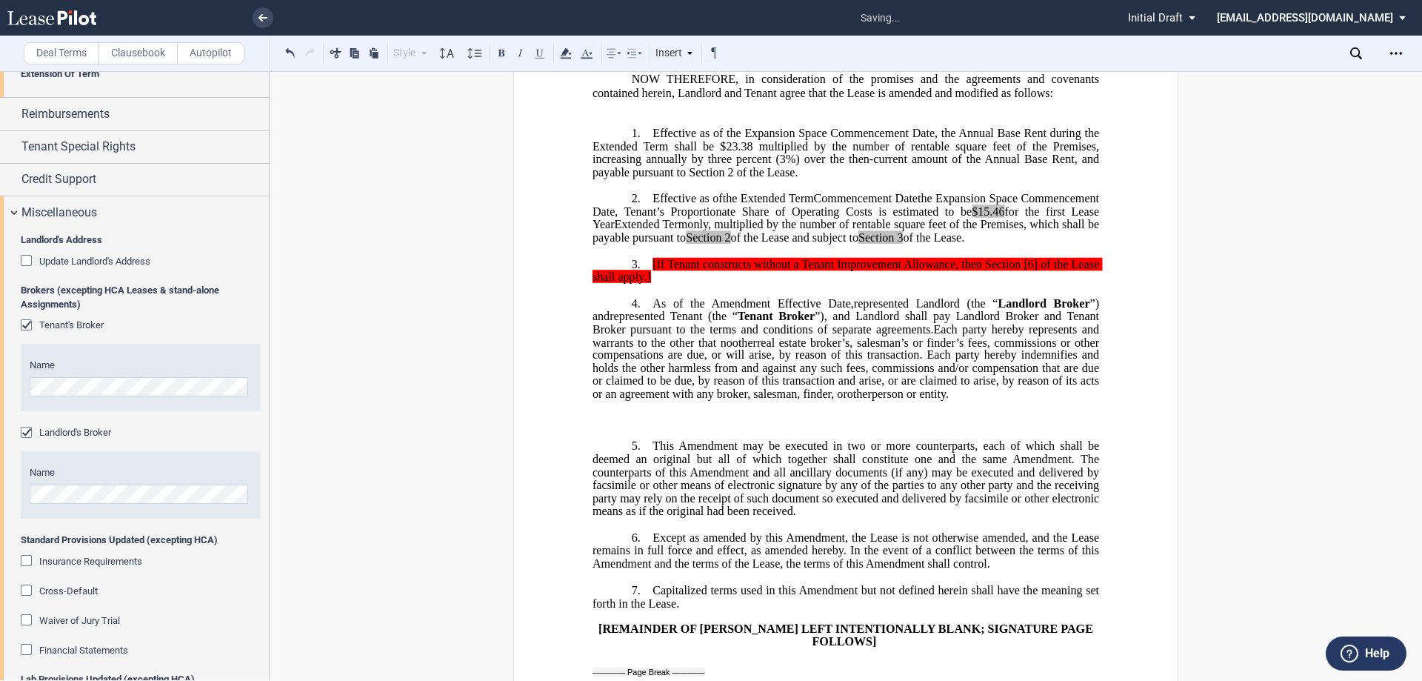
scroll to position [1809, 0]
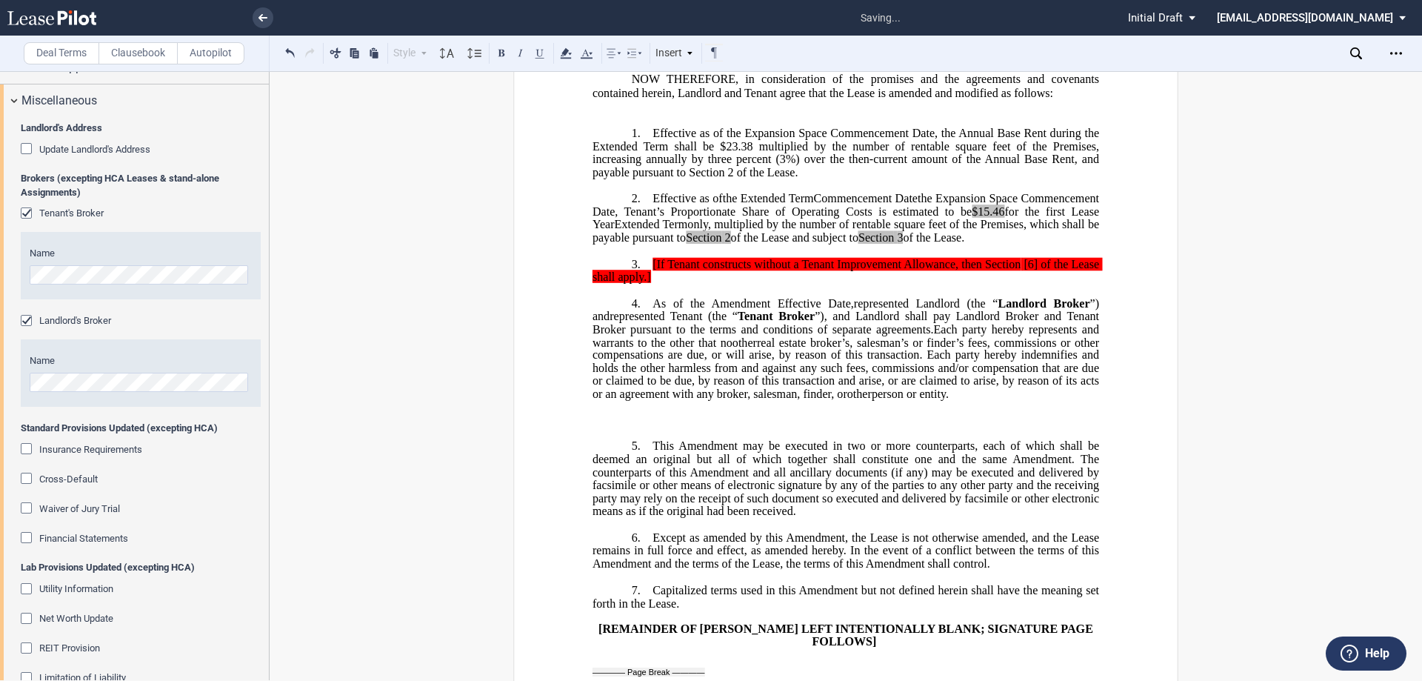
click at [70, 326] on span "Landlord's Broker" at bounding box center [75, 320] width 72 height 11
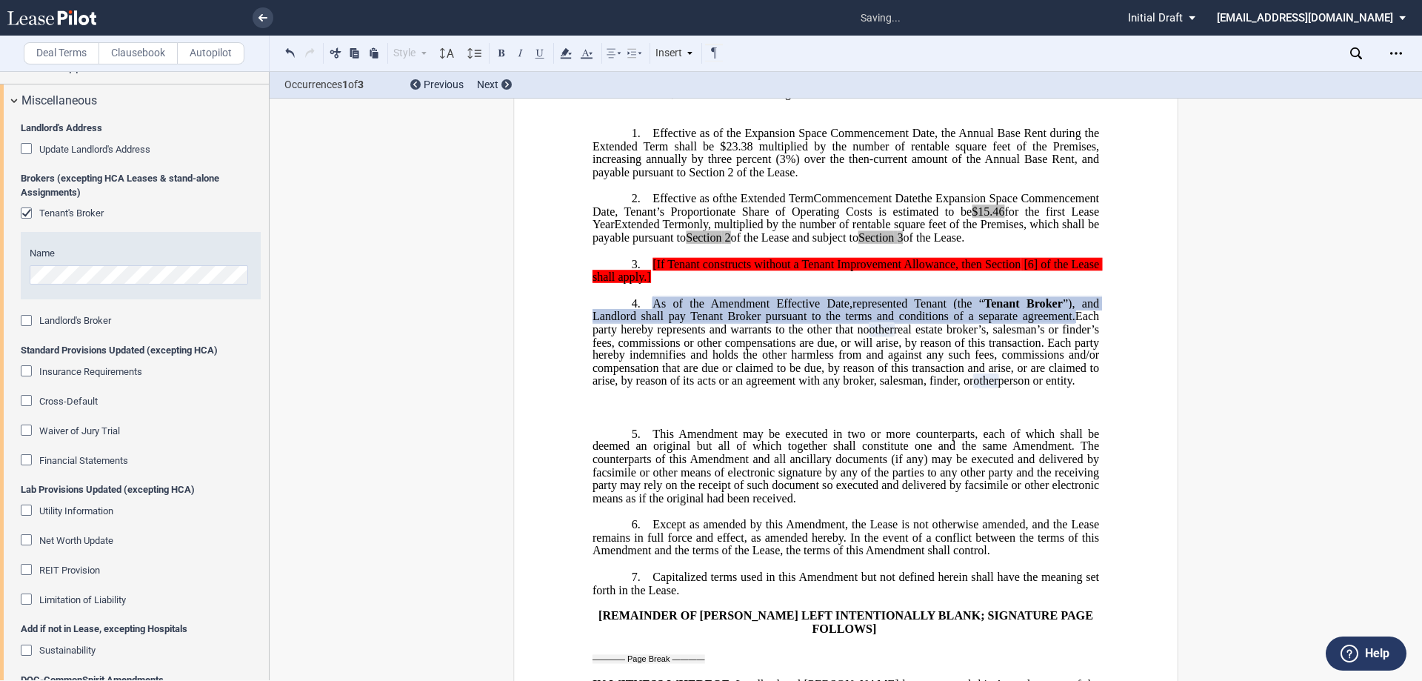
click at [58, 219] on span "Tenant's Broker" at bounding box center [71, 212] width 64 height 11
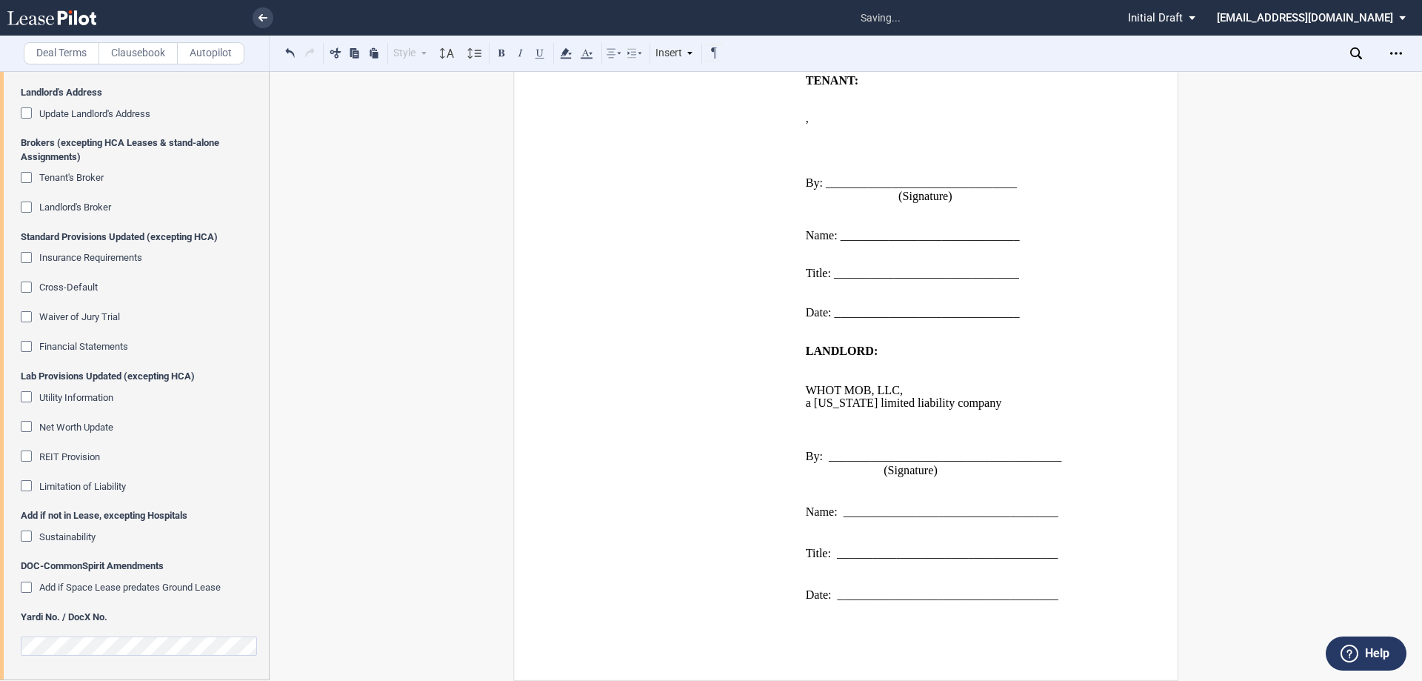
scroll to position [0, 0]
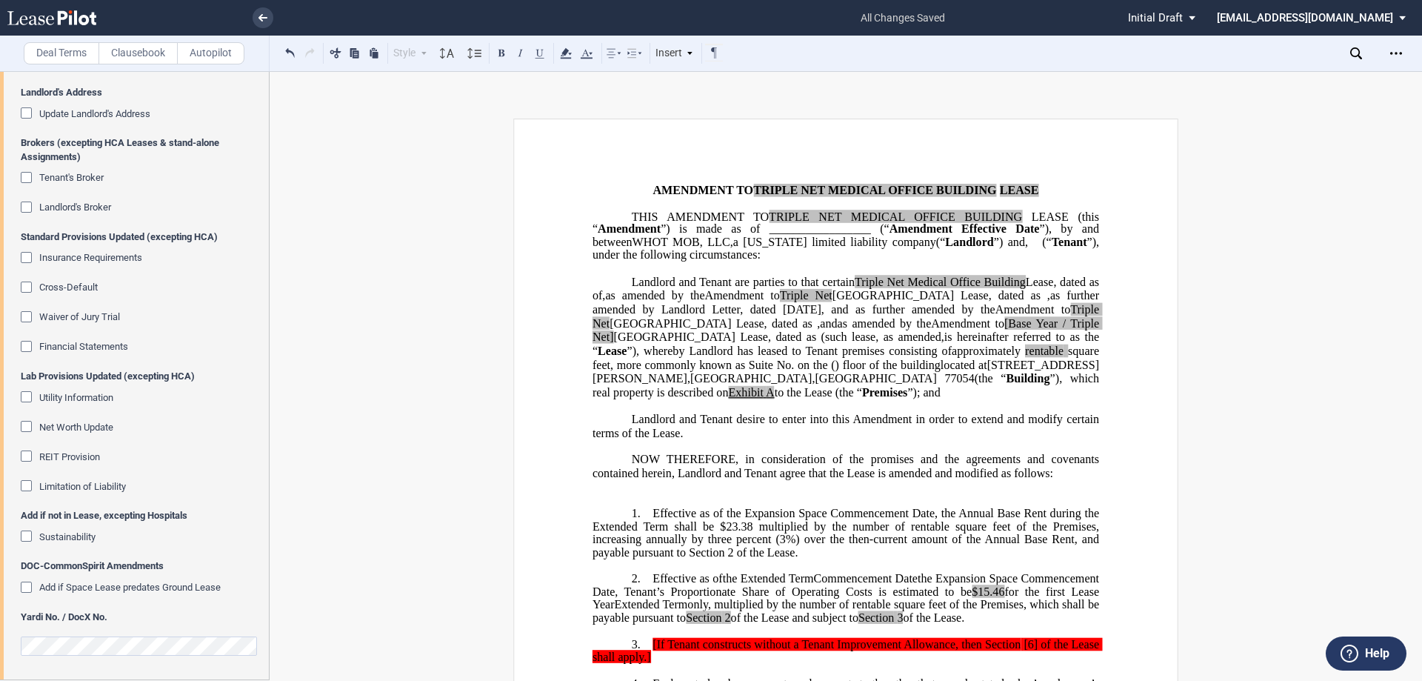
click at [300, 50] on div "Style Normal 8pt 9pt 10pt 10.5pt 11pt 12pt 14pt 16pt Normal 1 1.15 1.5 2 3 No C…" at bounding box center [502, 53] width 443 height 19
click at [289, 51] on button at bounding box center [290, 53] width 18 height 18
click at [289, 52] on div "Style Normal 8pt 9pt 10pt 10.5pt 11pt 12pt 14pt 16pt Normal 1 1.15 1.5 2 3 No C…" at bounding box center [502, 53] width 443 height 19
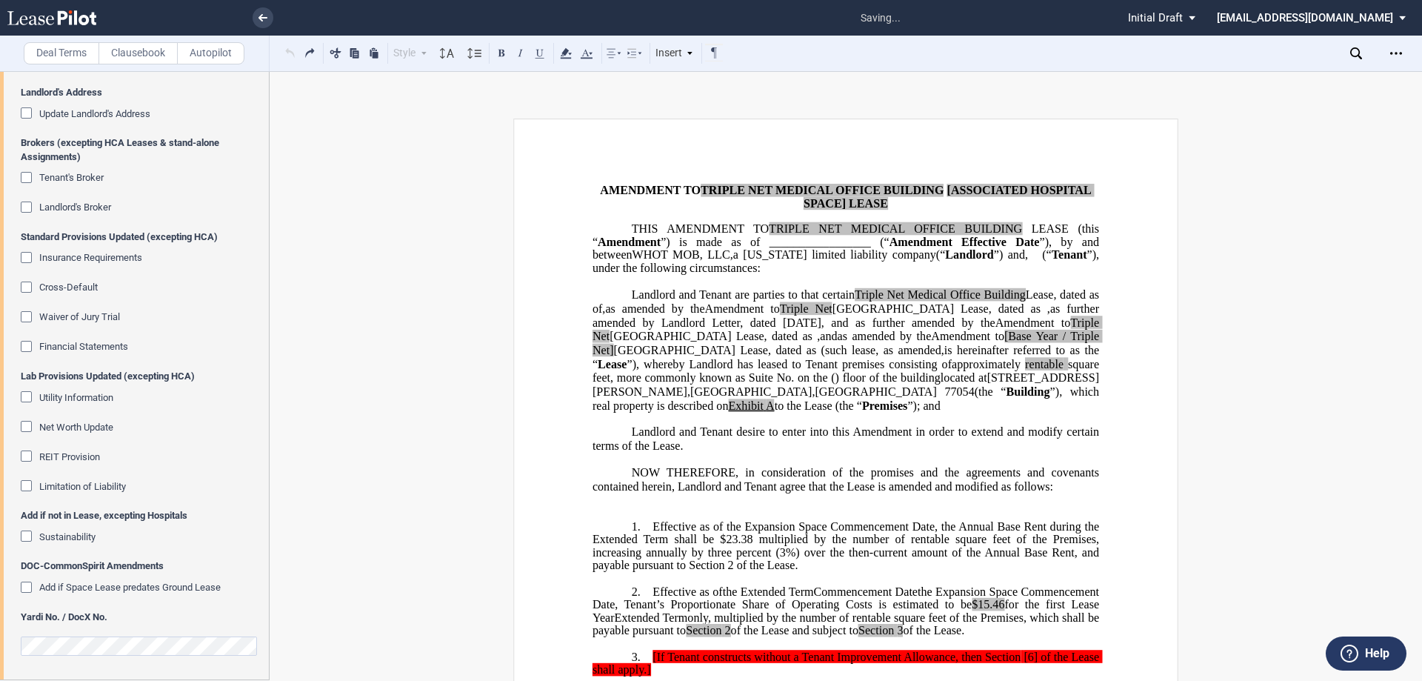
click at [289, 52] on div "Style Normal 8pt 9pt 10pt 10.5pt 11pt 12pt 14pt 16pt Normal 1 1.15 1.5 2 3 No C…" at bounding box center [502, 53] width 443 height 19
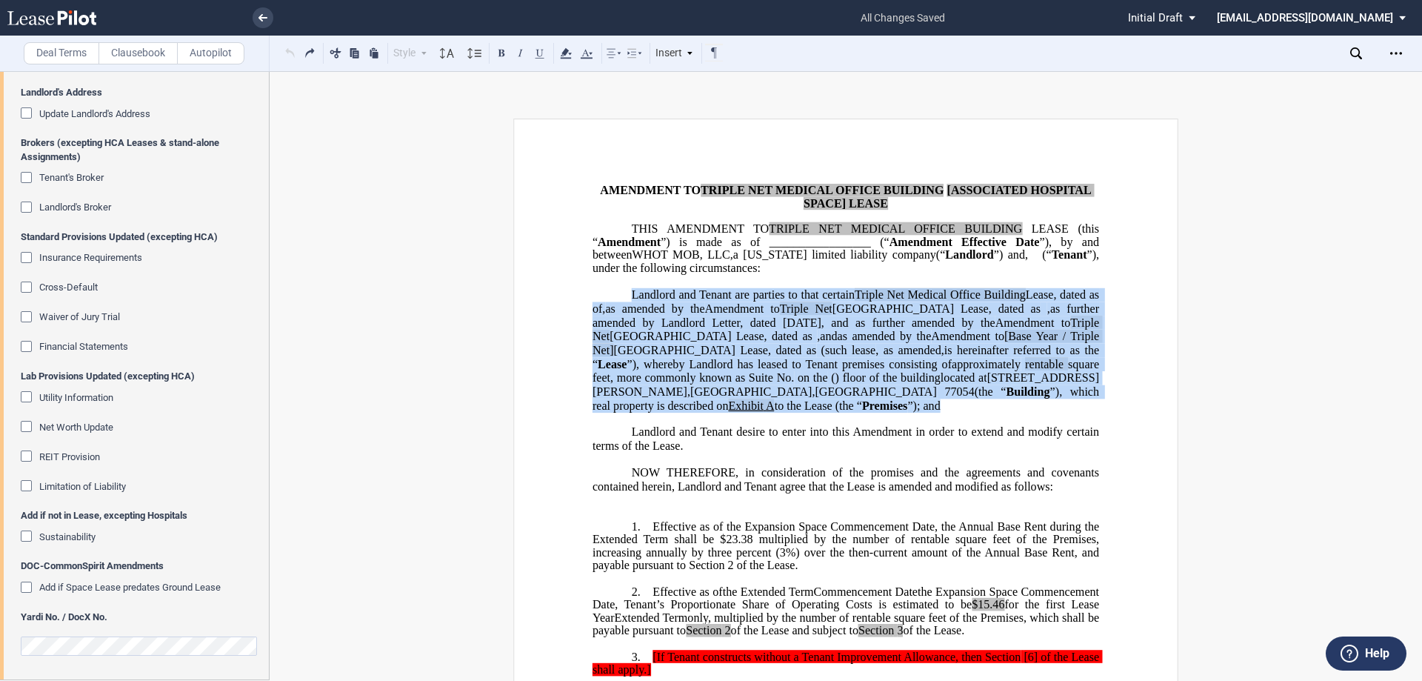
drag, startPoint x: 617, startPoint y: 301, endPoint x: 678, endPoint y: 430, distance: 142.1
click at [678, 412] on p "Landlord and Tenant are parties to that certain Triple Net Medical Office Build…" at bounding box center [846, 349] width 507 height 124
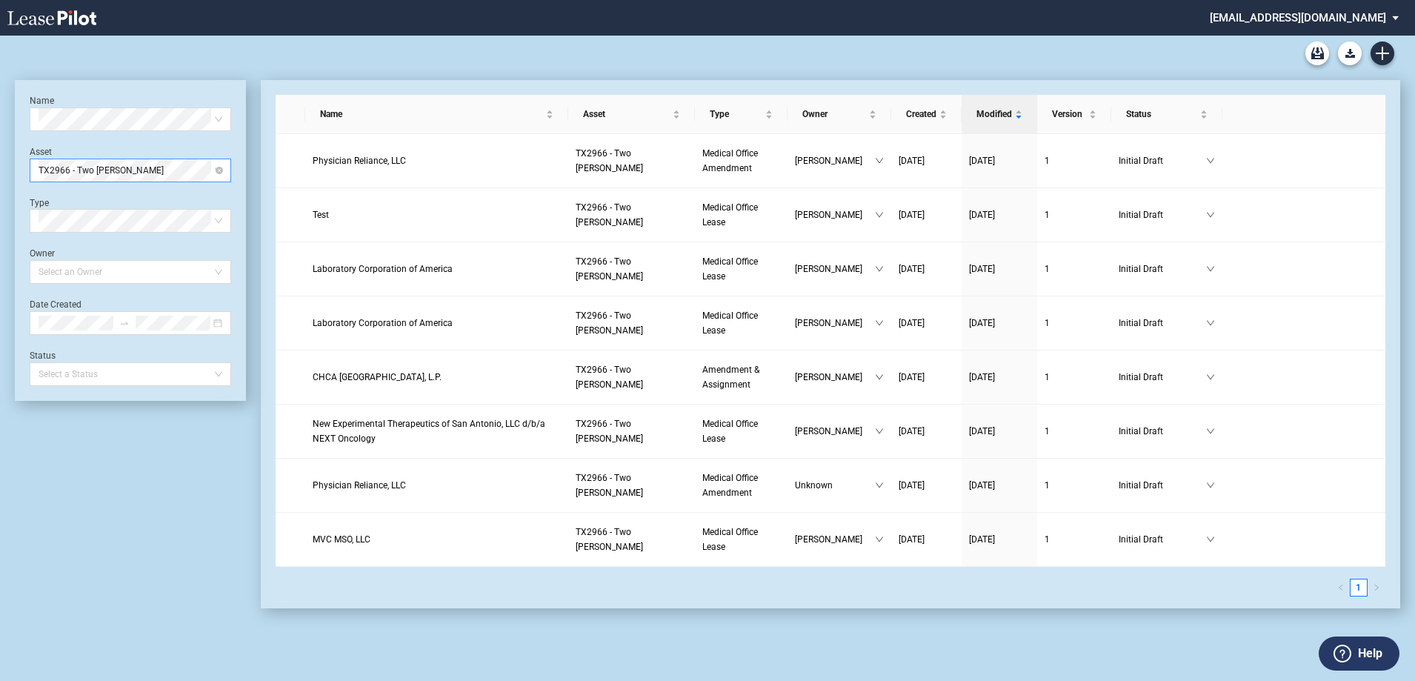
click at [148, 173] on span "TX2966 - Two Fannin" at bounding box center [131, 170] width 184 height 22
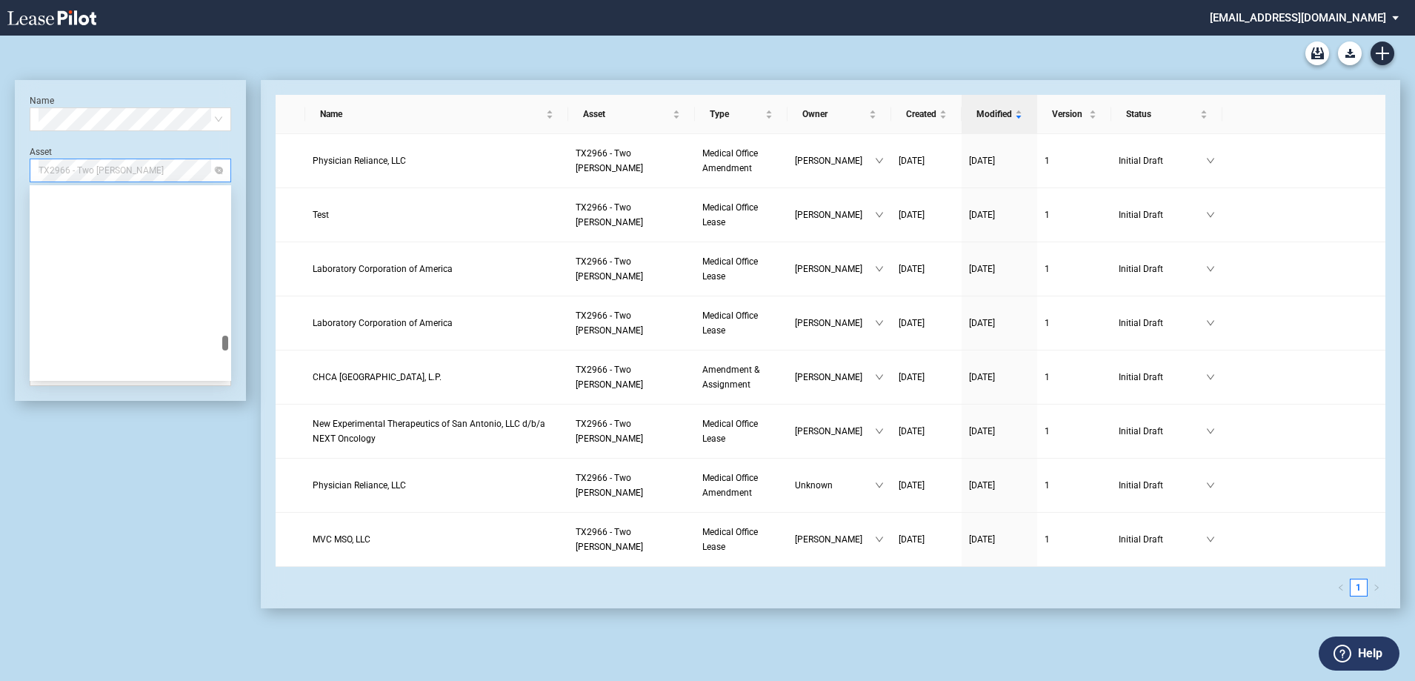
scroll to position [7182, 0]
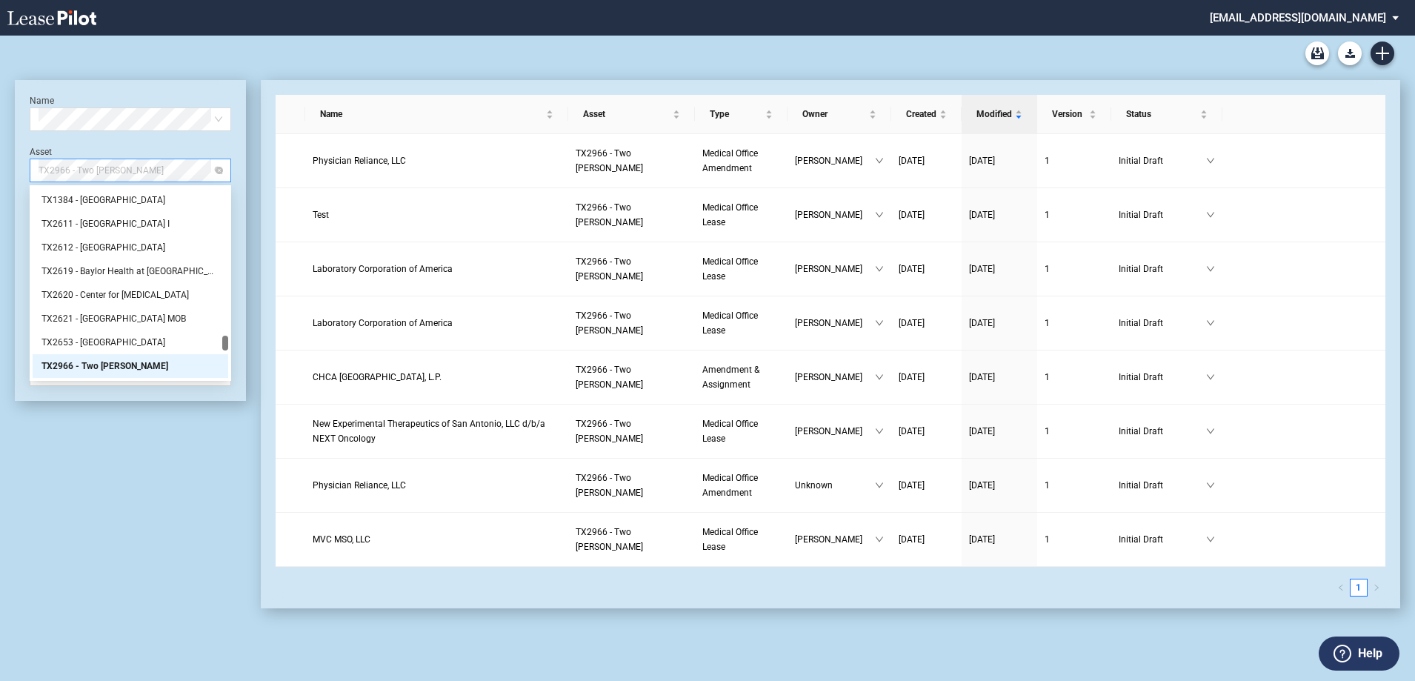
click at [148, 173] on span "TX2966 - Two Fannin" at bounding box center [131, 170] width 184 height 22
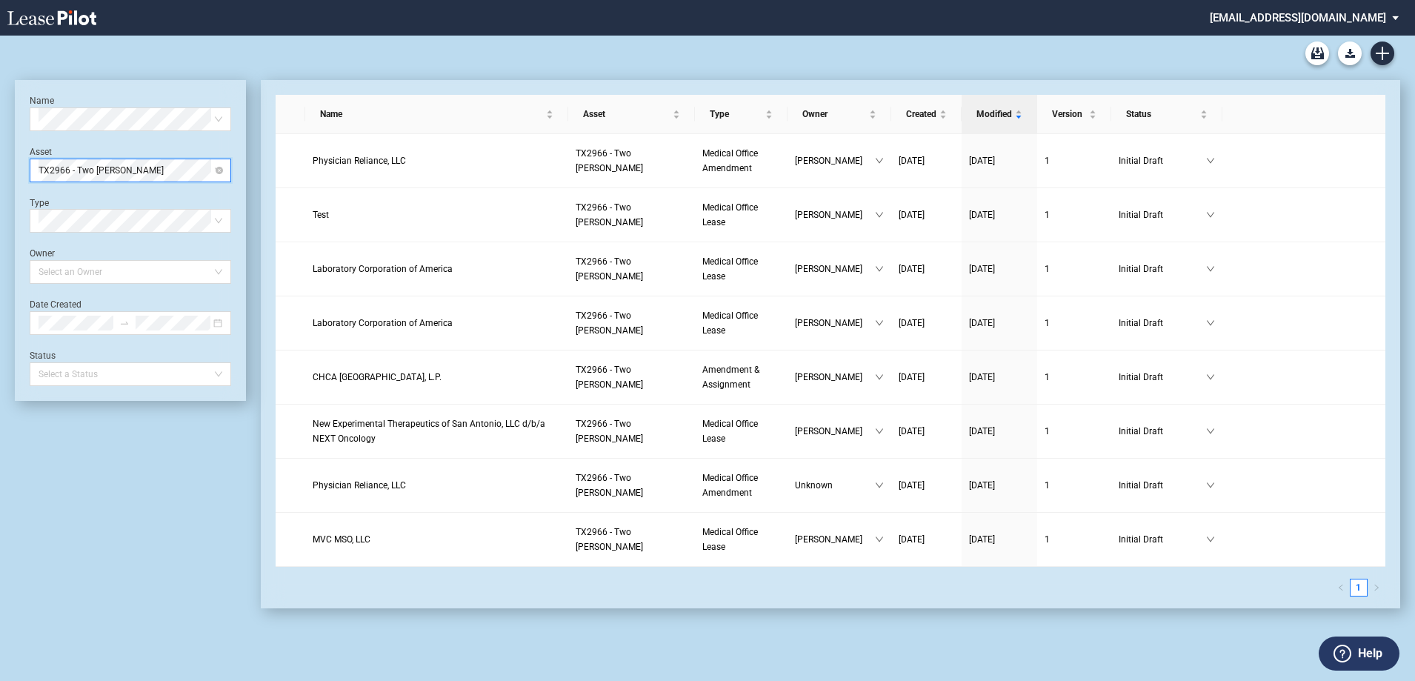
click at [148, 173] on span "TX2966 - Two Fannin" at bounding box center [131, 170] width 184 height 22
click at [66, 433] on div "Name Select name Asset TX2966 - Two Fannin Type Select Type Owner Select an Own…" at bounding box center [130, 344] width 231 height 528
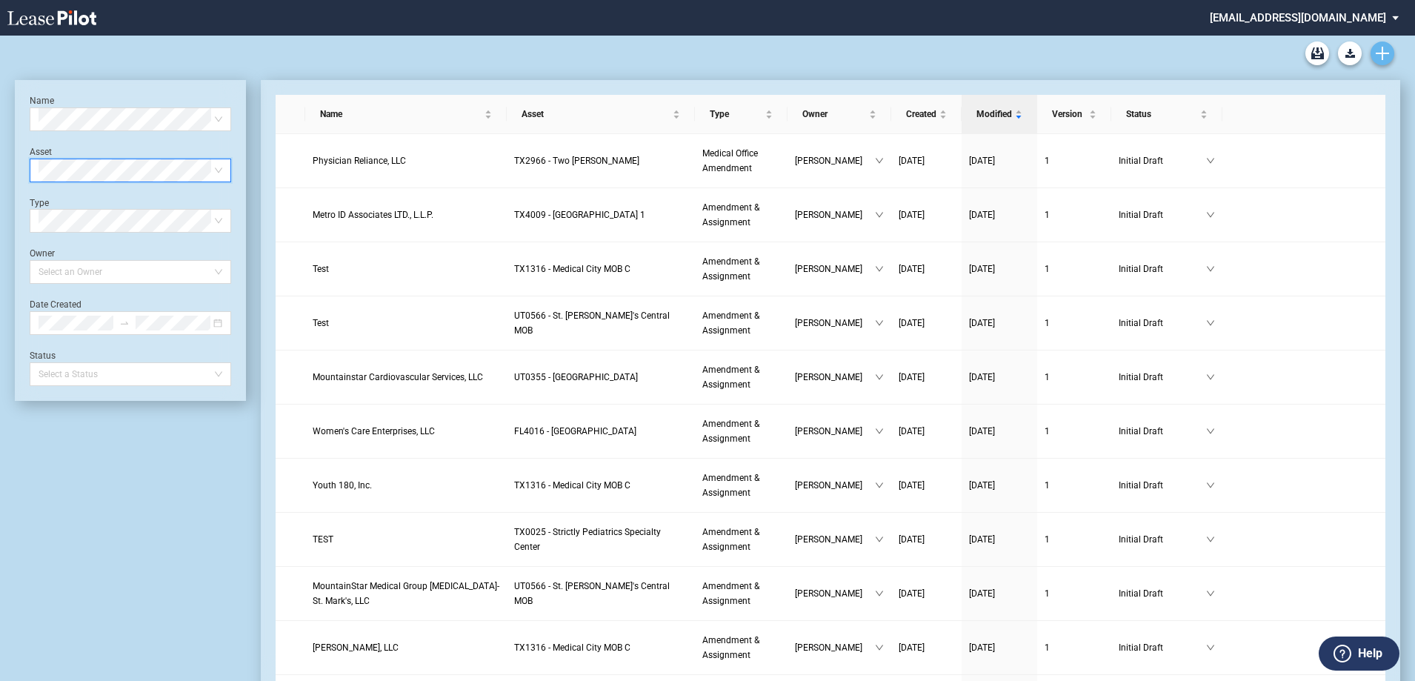
click at [1378, 53] on use "Create new document" at bounding box center [1382, 53] width 13 height 13
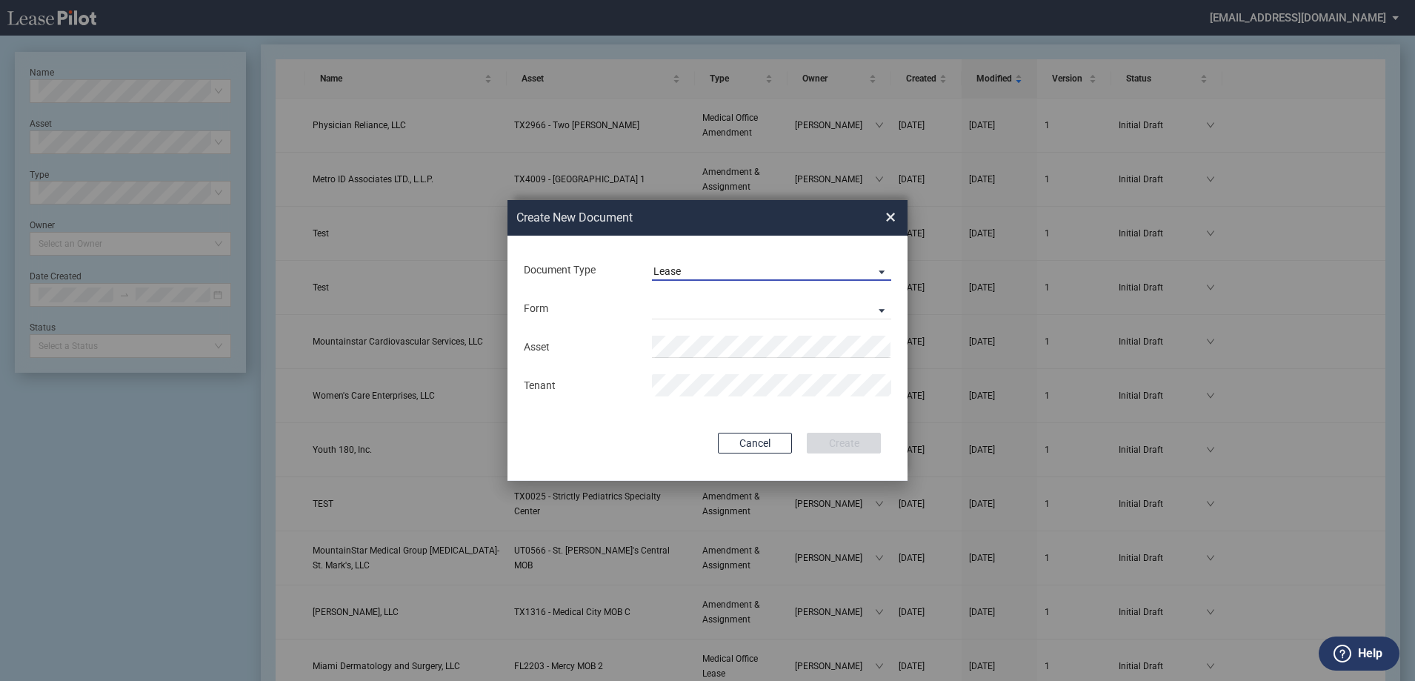
click at [677, 277] on div "Lease" at bounding box center [666, 271] width 27 height 12
click at [694, 304] on div "Amendment" at bounding box center [685, 307] width 64 height 16
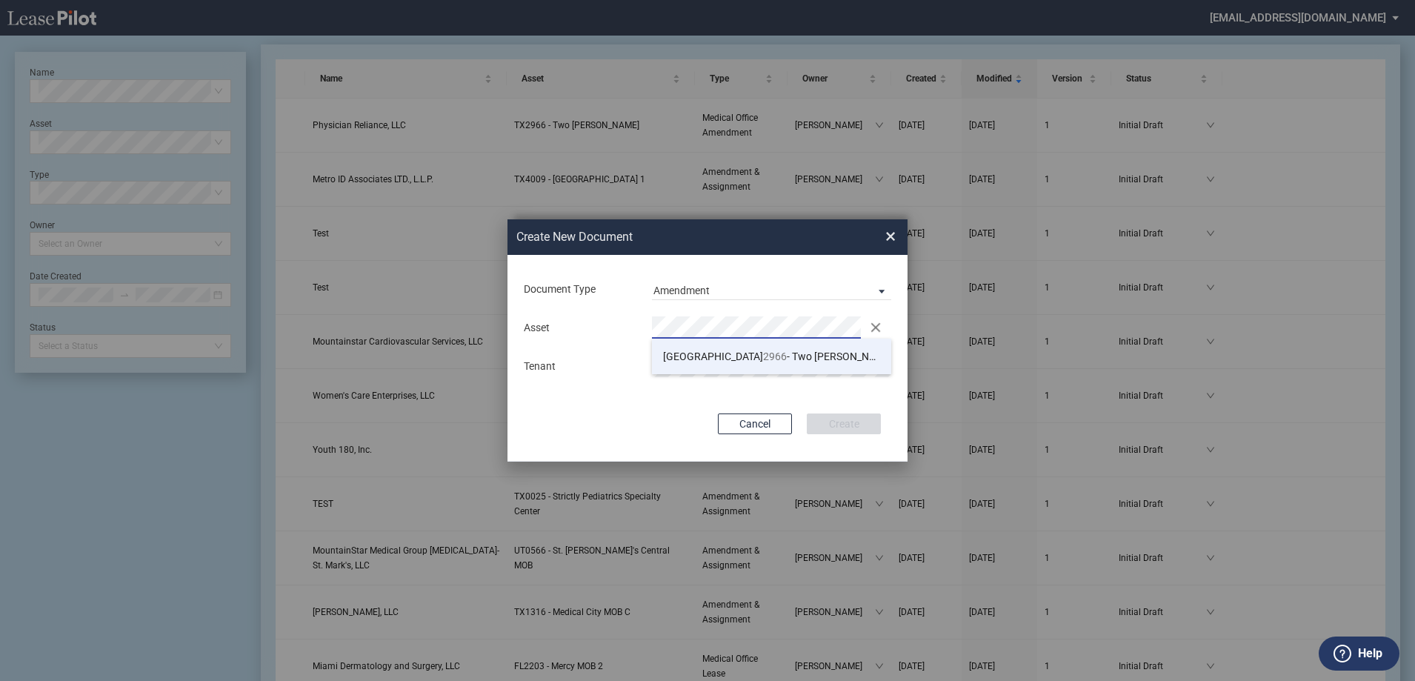
click at [687, 345] on li "TX 2966 - Two Fannin" at bounding box center [771, 357] width 239 height 36
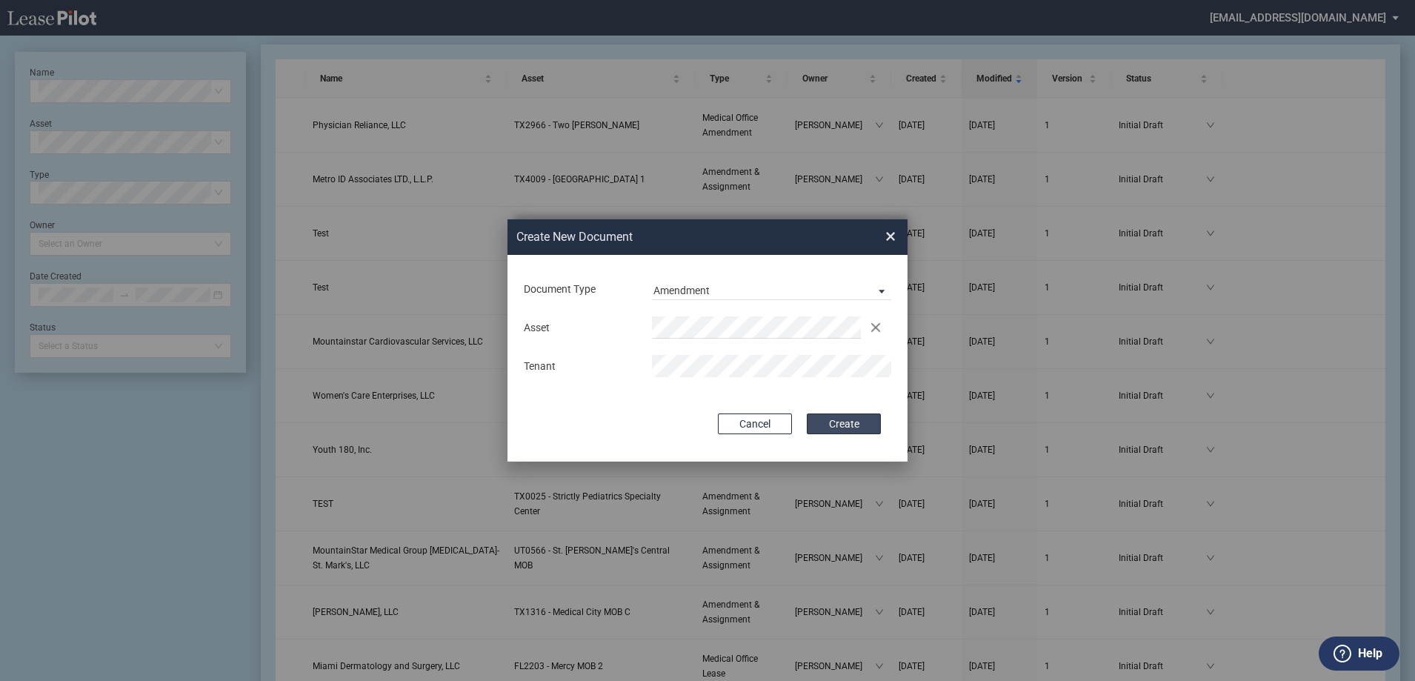
click at [859, 429] on button "Create" at bounding box center [844, 423] width 74 height 21
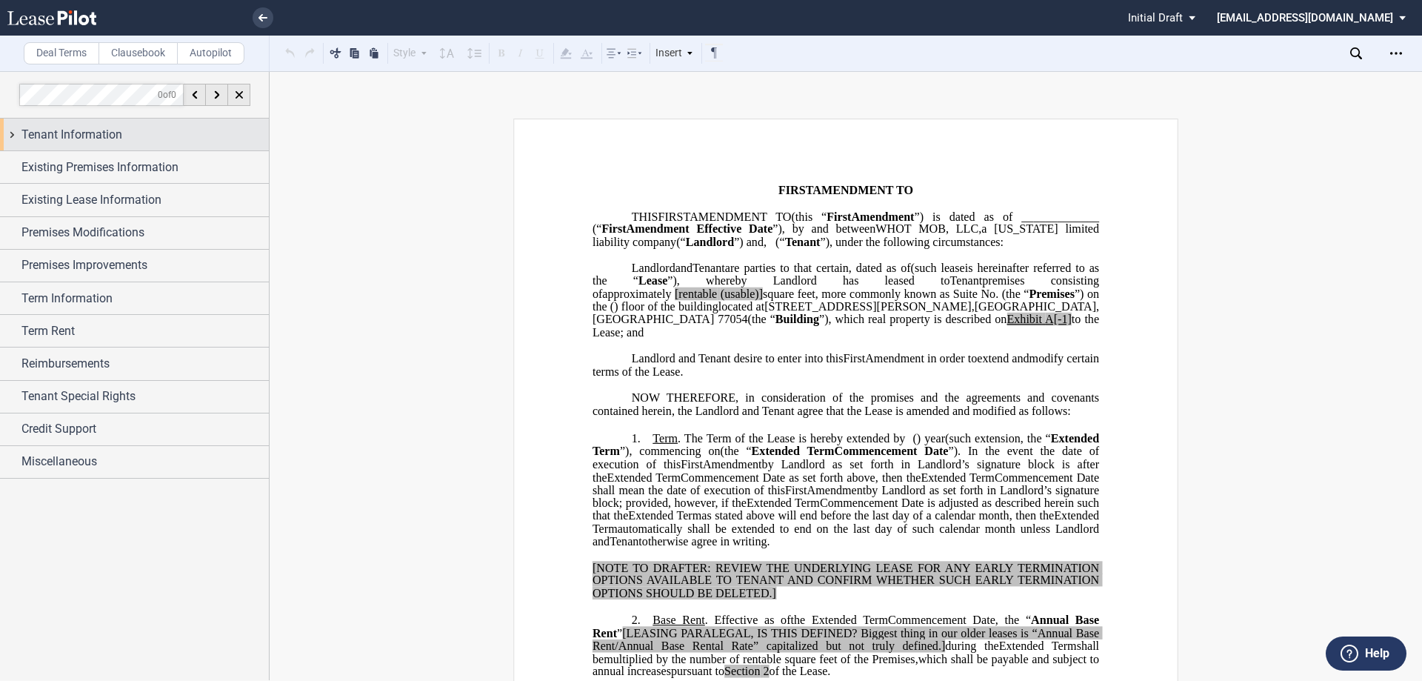
click at [136, 133] on div "Tenant Information" at bounding box center [144, 135] width 247 height 18
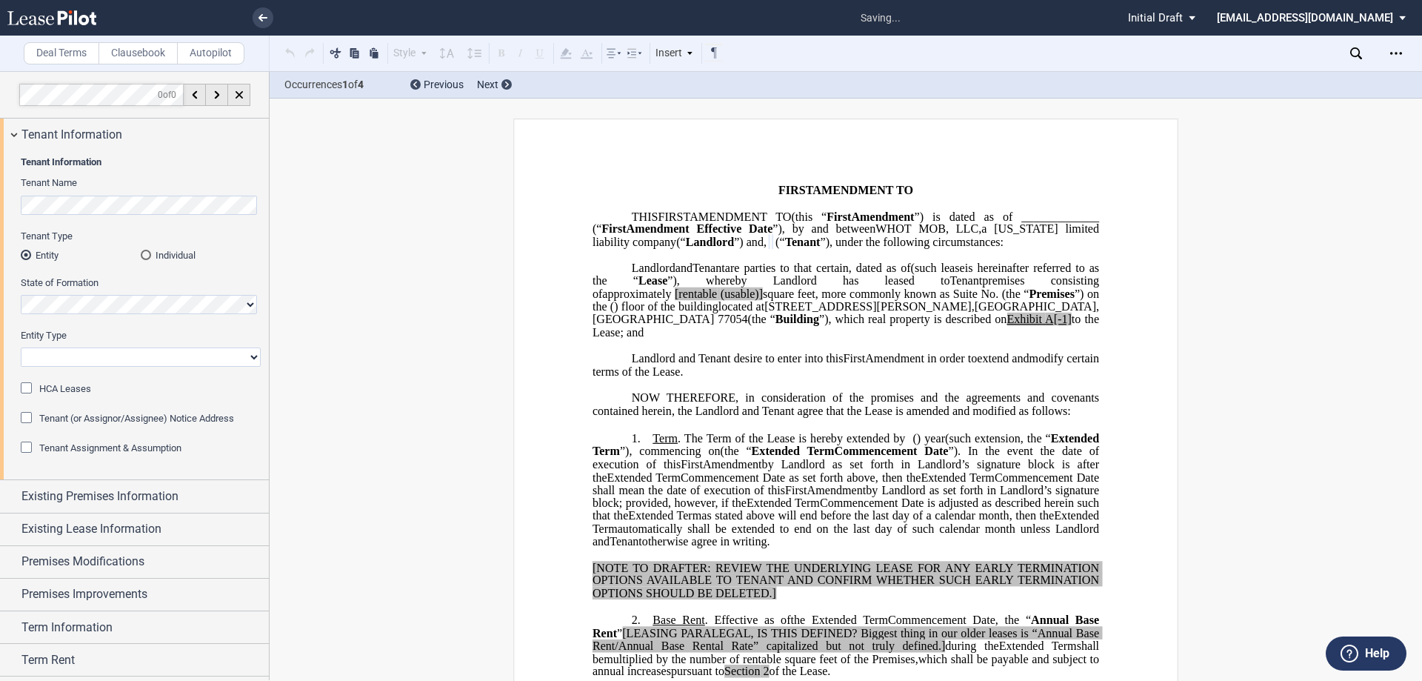
click at [80, 353] on select "Corporation Limited Liability Company General Partnership Limited Partnership O…" at bounding box center [141, 356] width 240 height 19
select select "limited liability company"
click at [21, 347] on select "Corporation Limited Liability Company General Partnership Limited Partnership O…" at bounding box center [141, 356] width 240 height 19
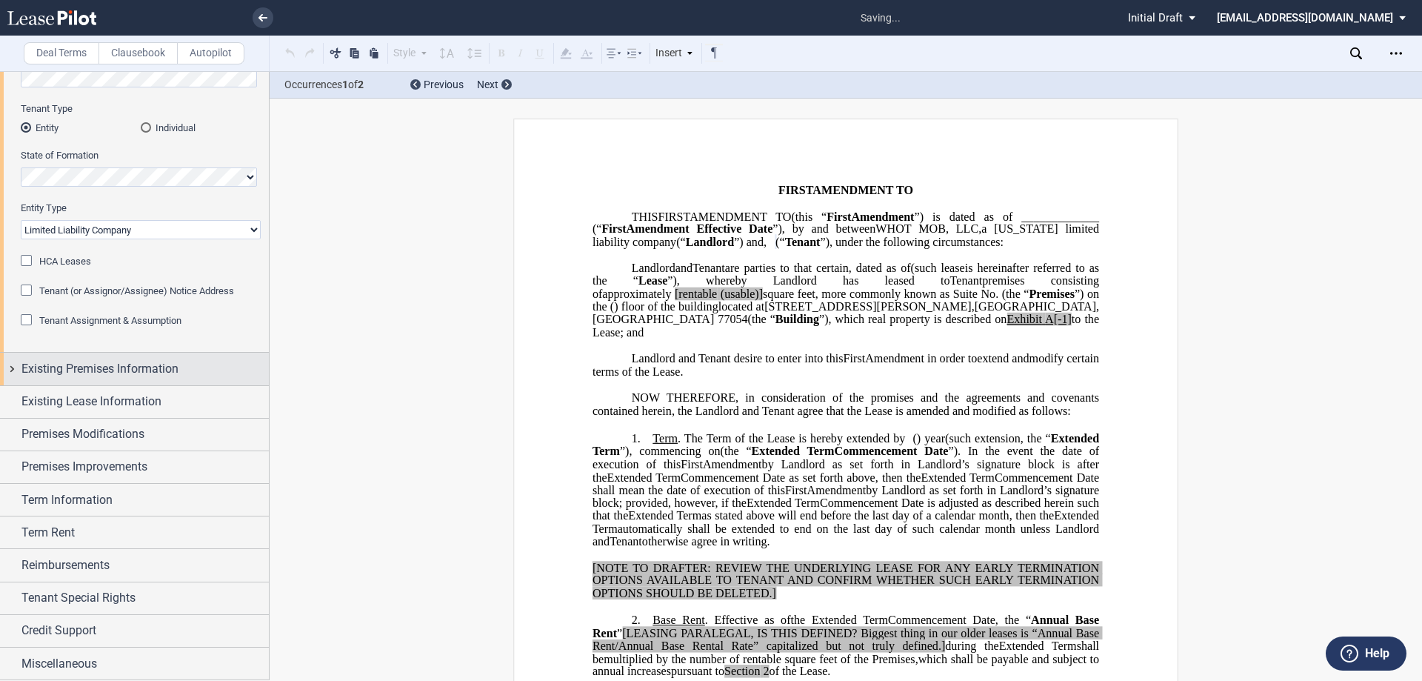
click at [87, 359] on div "Existing Premises Information" at bounding box center [134, 369] width 269 height 32
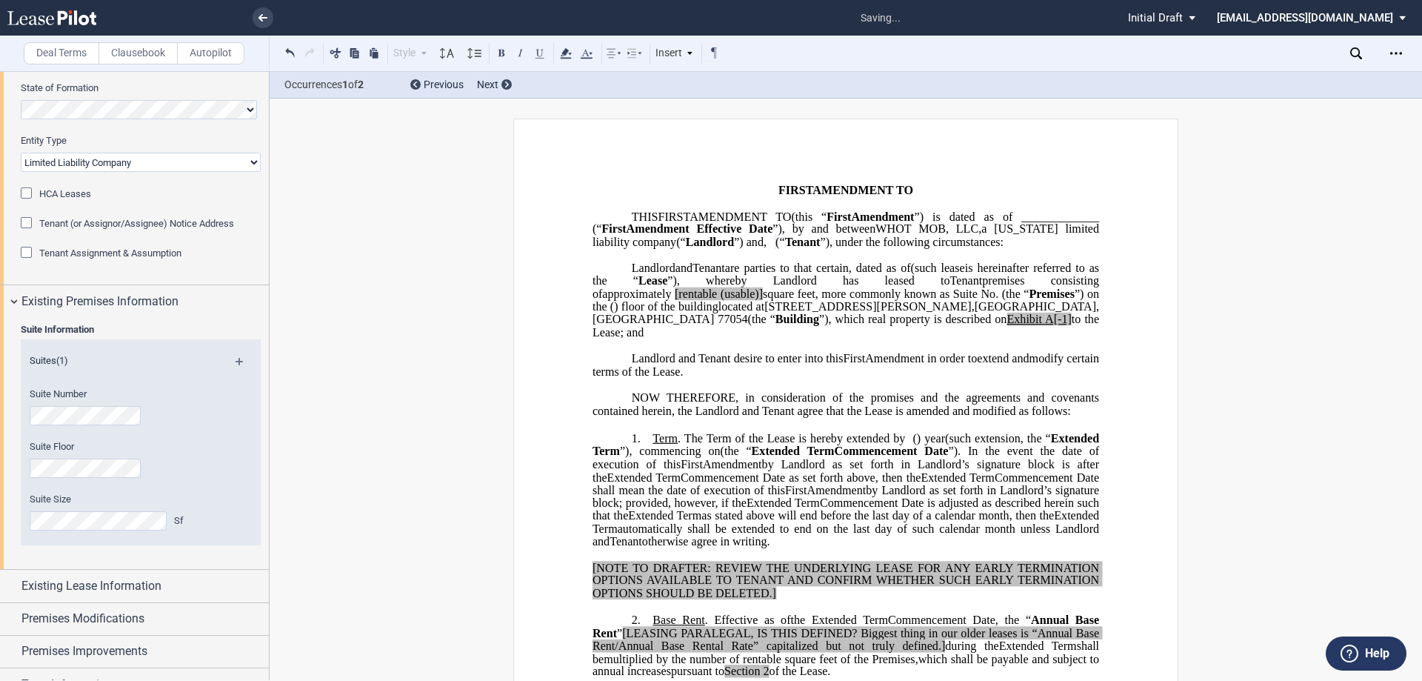
scroll to position [209, 0]
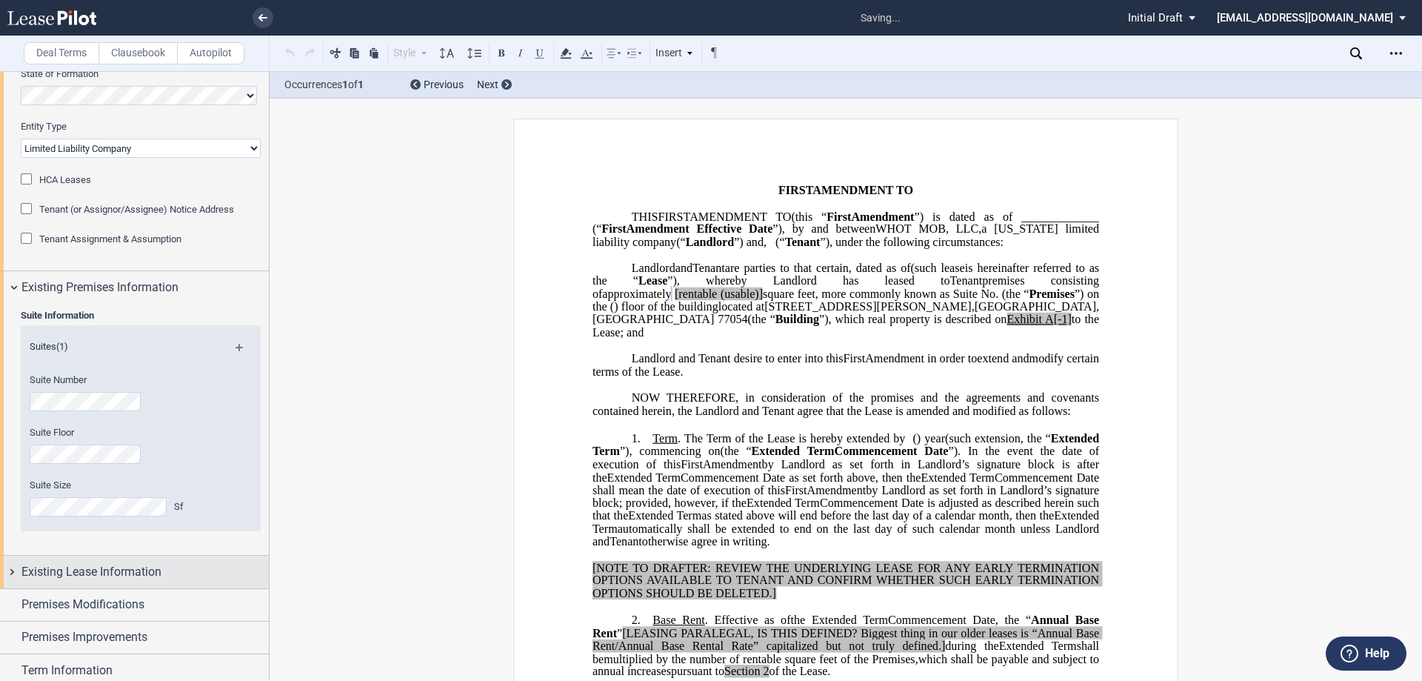
click at [79, 580] on span "Existing Lease Information" at bounding box center [91, 572] width 140 height 18
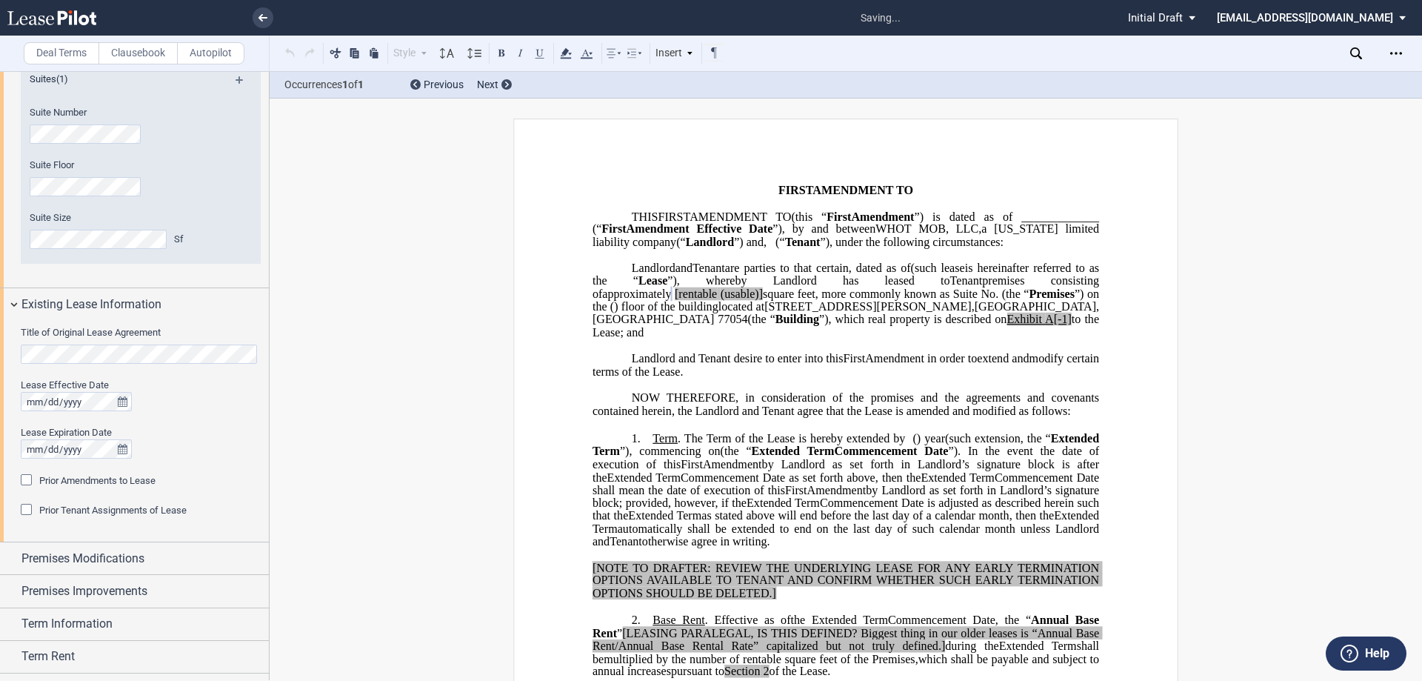
scroll to position [501, 0]
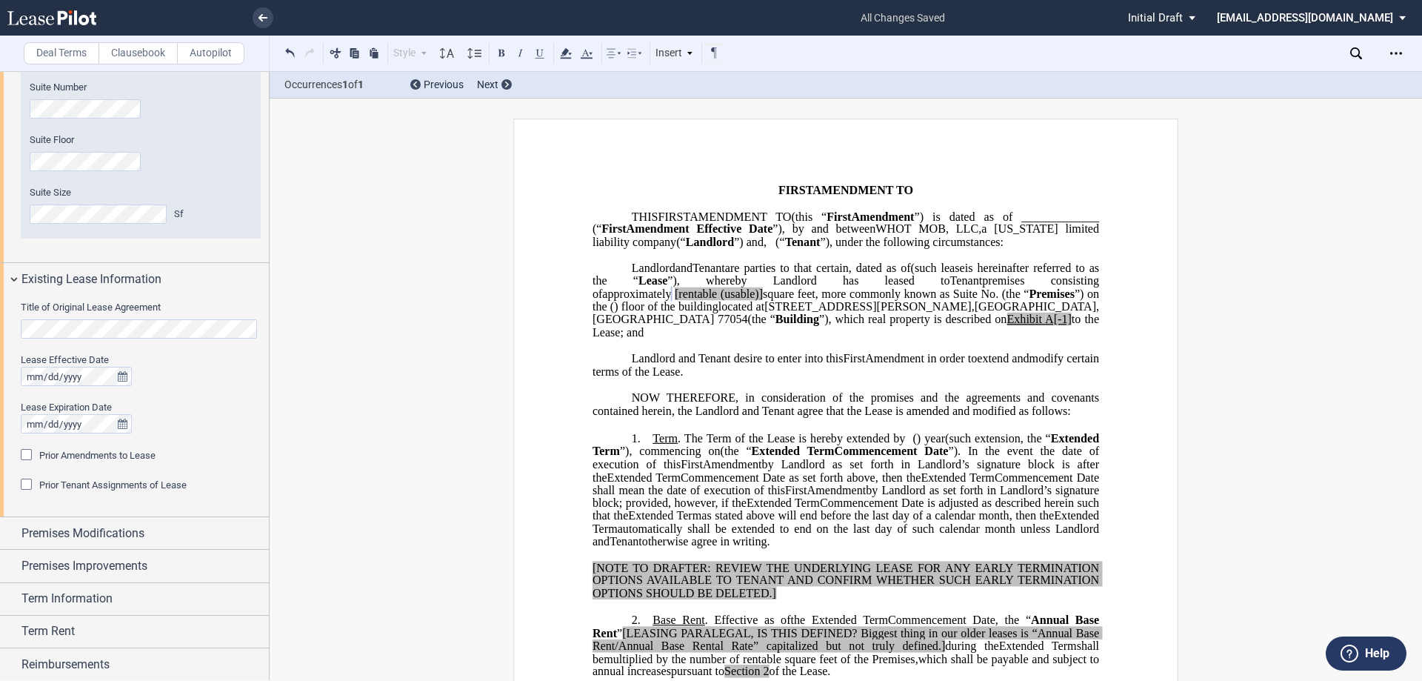
click at [0, 338] on html ".bocls-1{fill:#26354a;fill-rule:evenodd} Loading... × all changes saved Pending…" at bounding box center [711, 340] width 1422 height 681
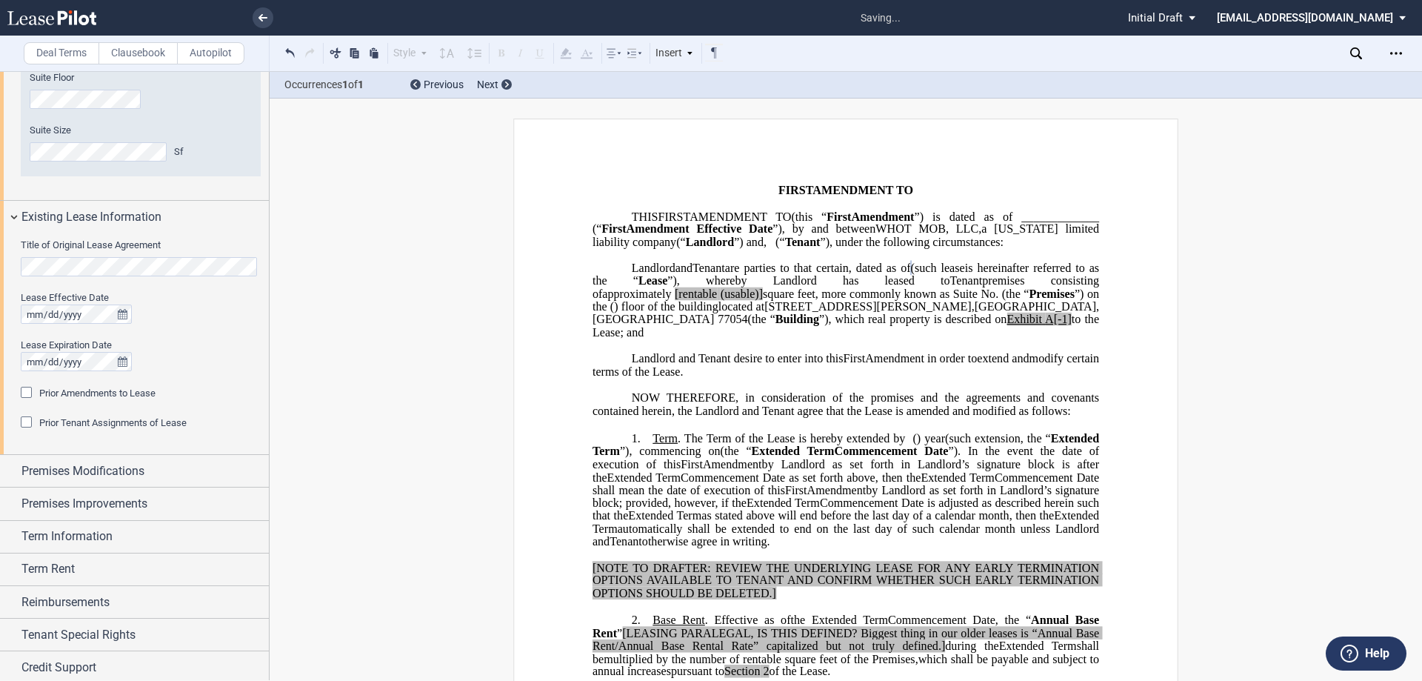
scroll to position [572, 0]
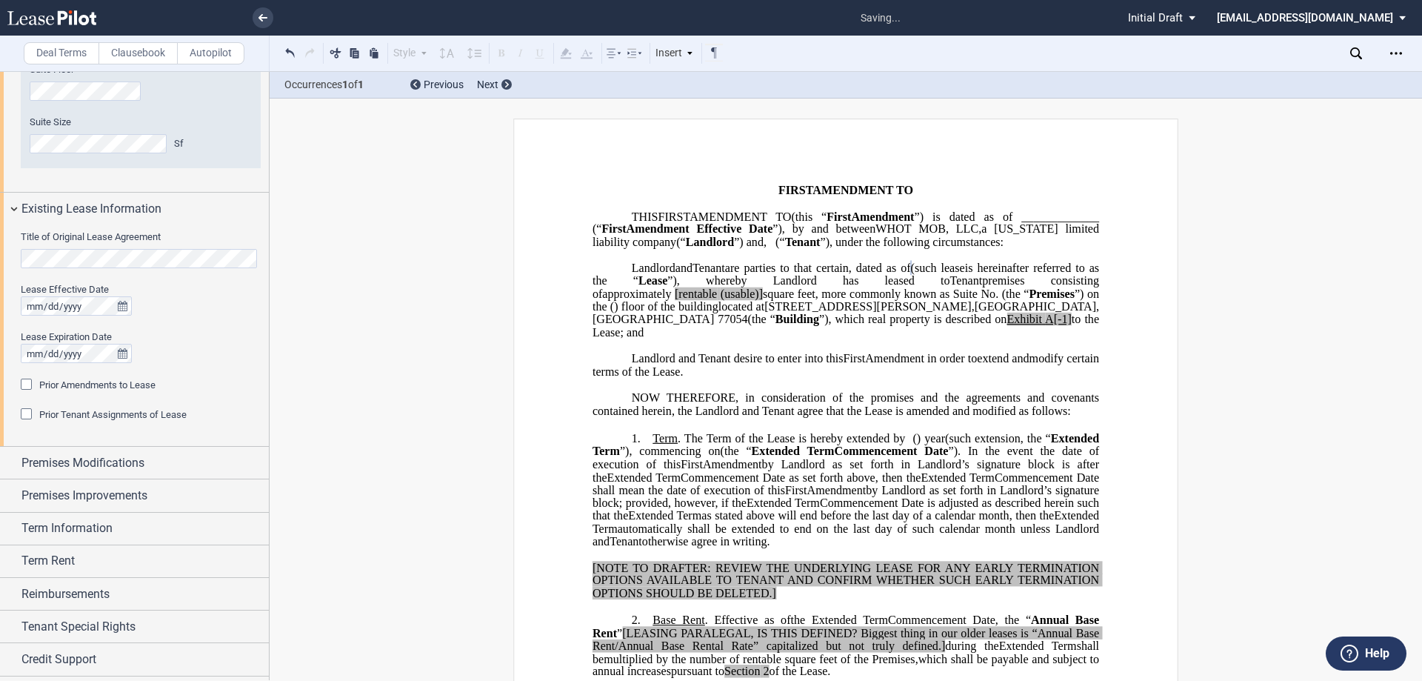
click at [90, 384] on span "Prior Amendments to Lease" at bounding box center [97, 384] width 116 height 11
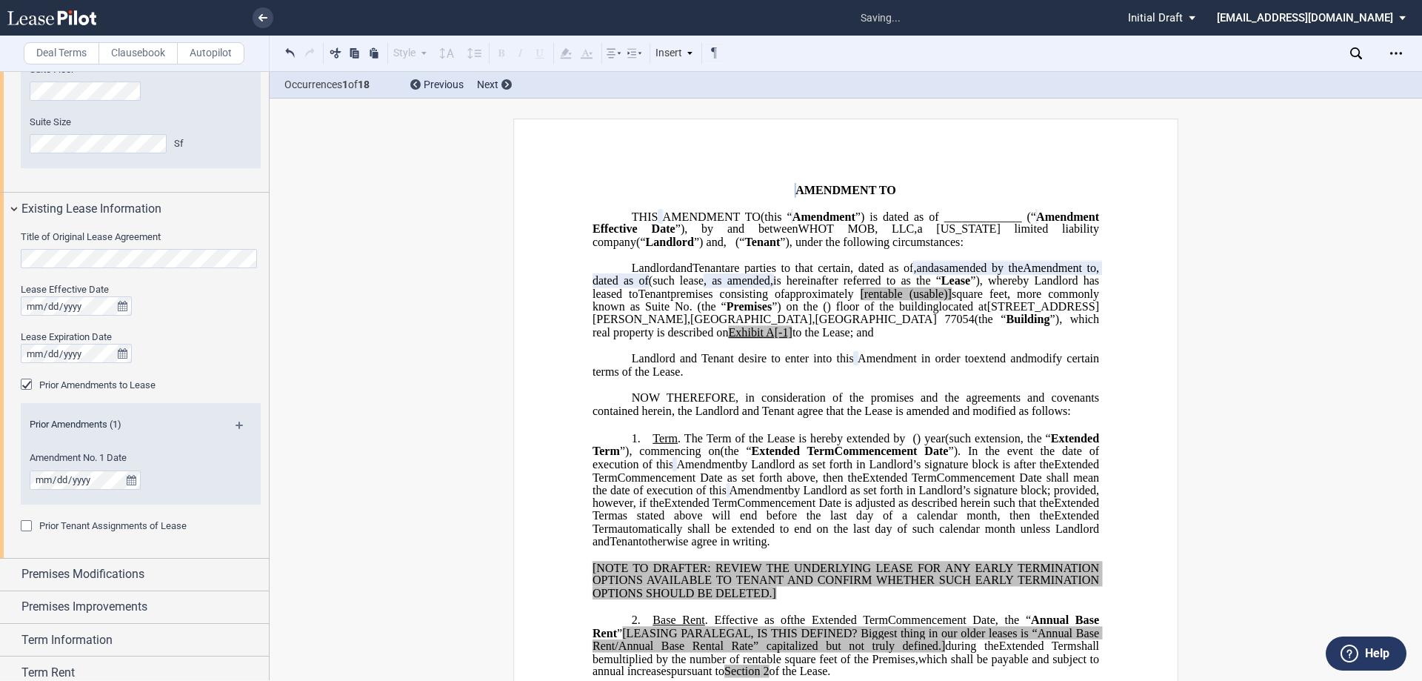
click at [236, 423] on md-icon at bounding box center [246, 430] width 20 height 18
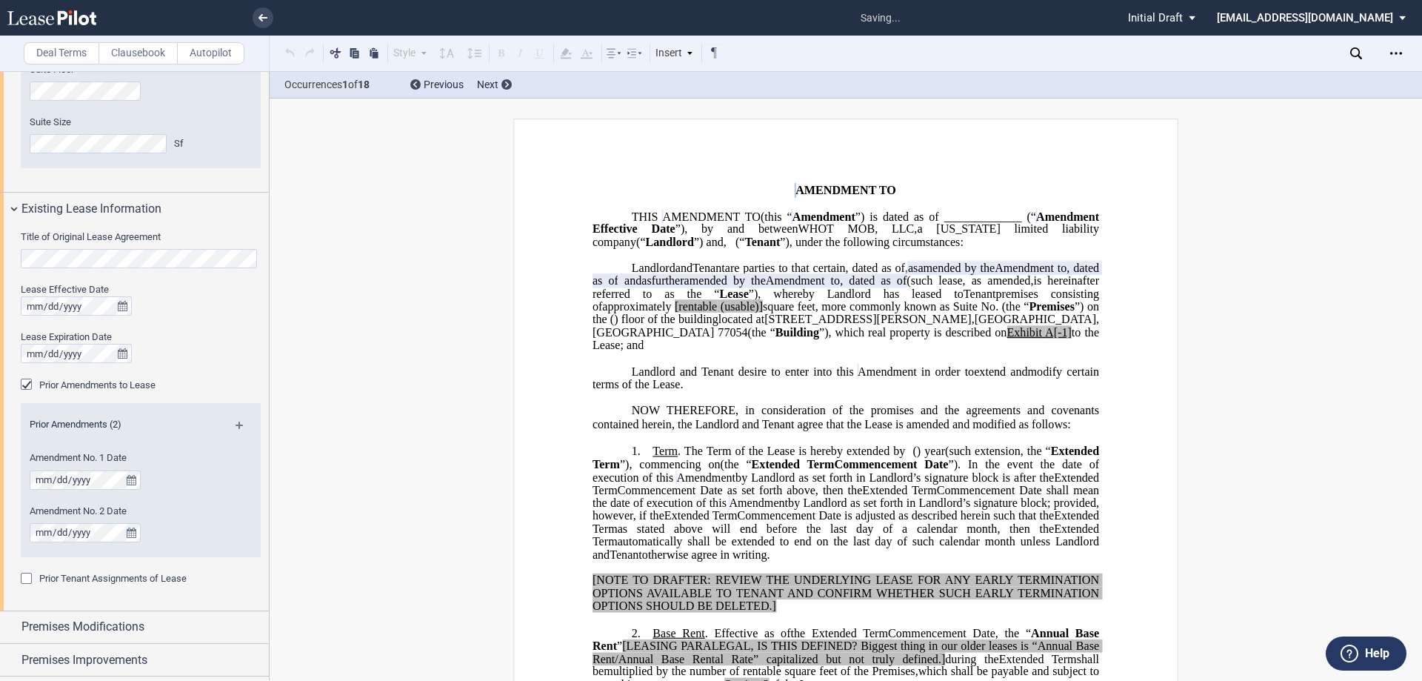
click at [239, 426] on md-icon at bounding box center [246, 430] width 20 height 18
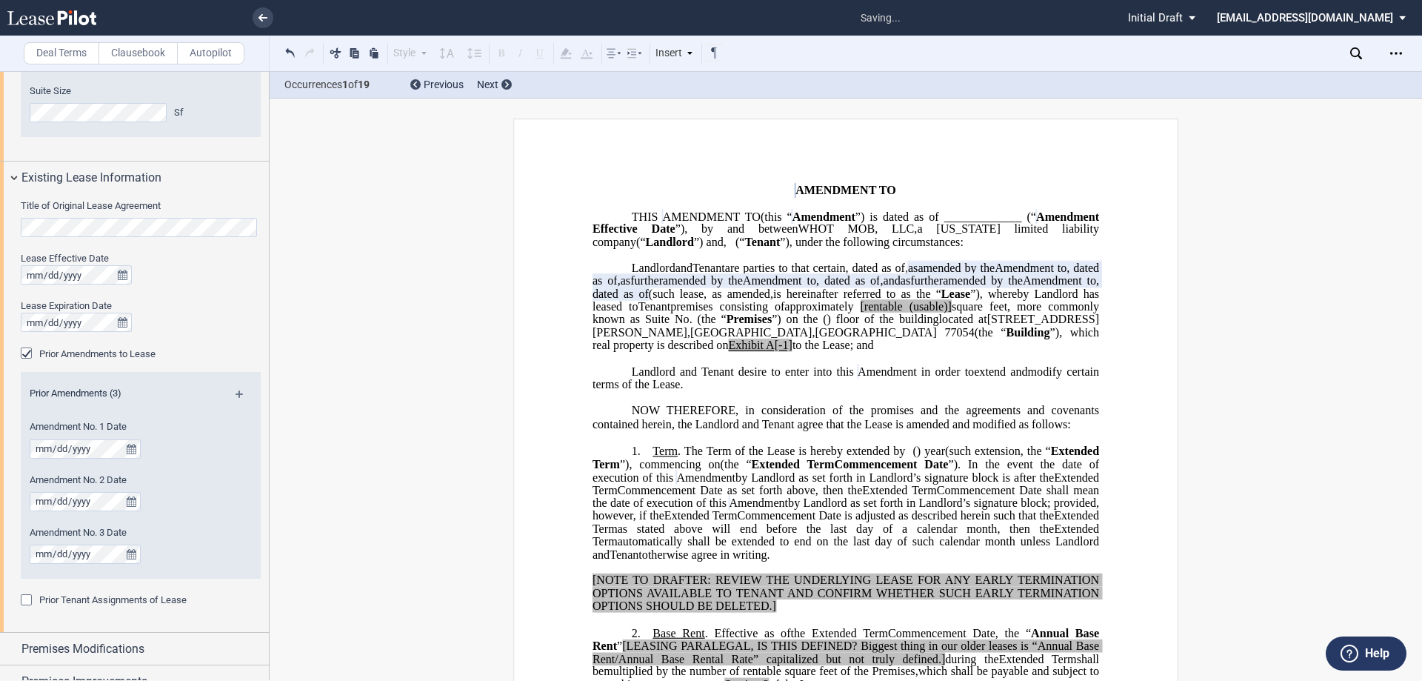
scroll to position [640, 0]
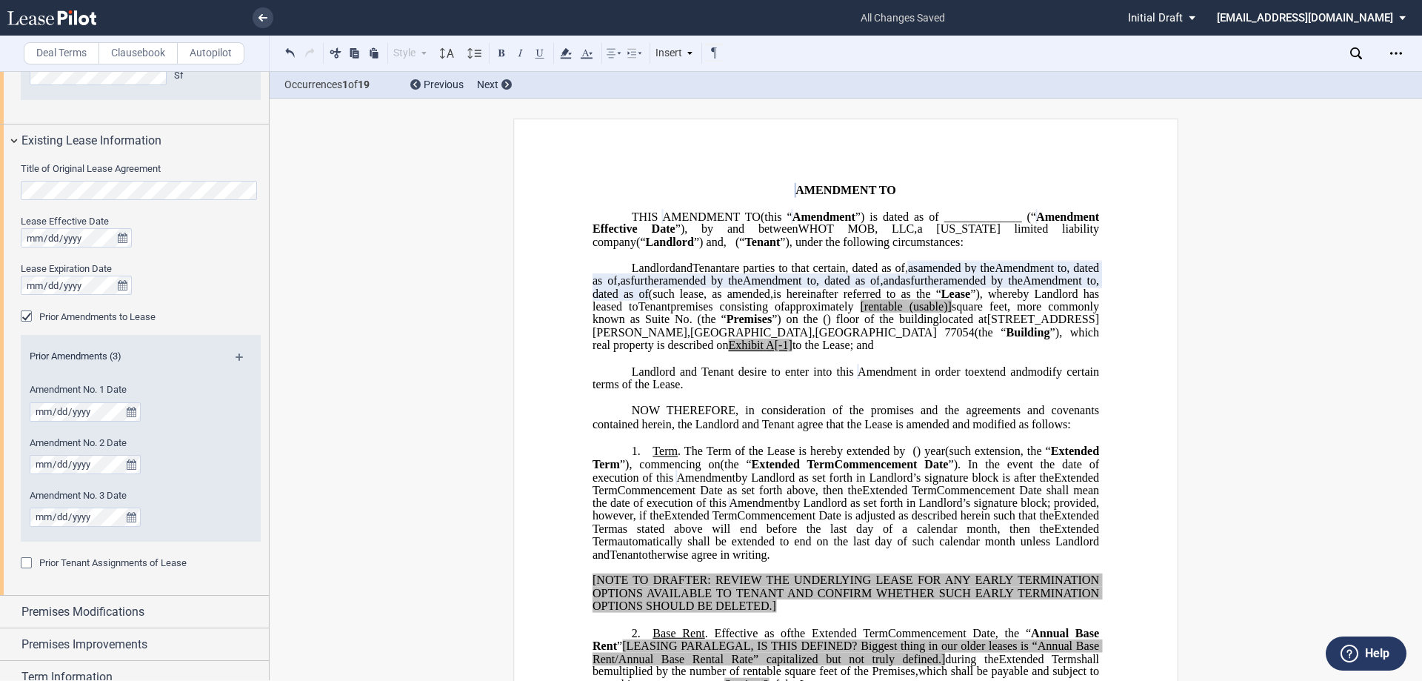
drag, startPoint x: 625, startPoint y: 281, endPoint x: 878, endPoint y: 385, distance: 273.3
click at [878, 352] on p "WHOT MOB, LLC , a Delaware limited liability company (“ Landlord ”) Landlord an…" at bounding box center [846, 306] width 507 height 90
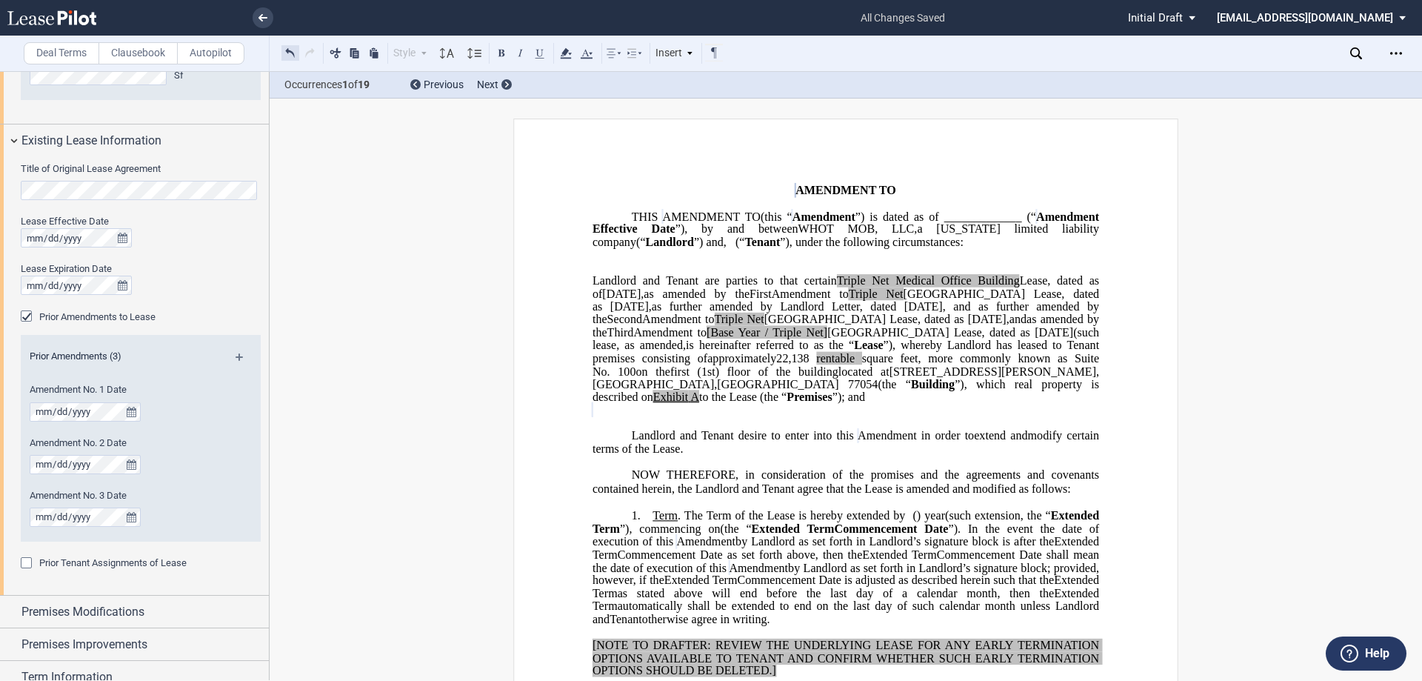
click at [293, 50] on button at bounding box center [290, 53] width 18 height 18
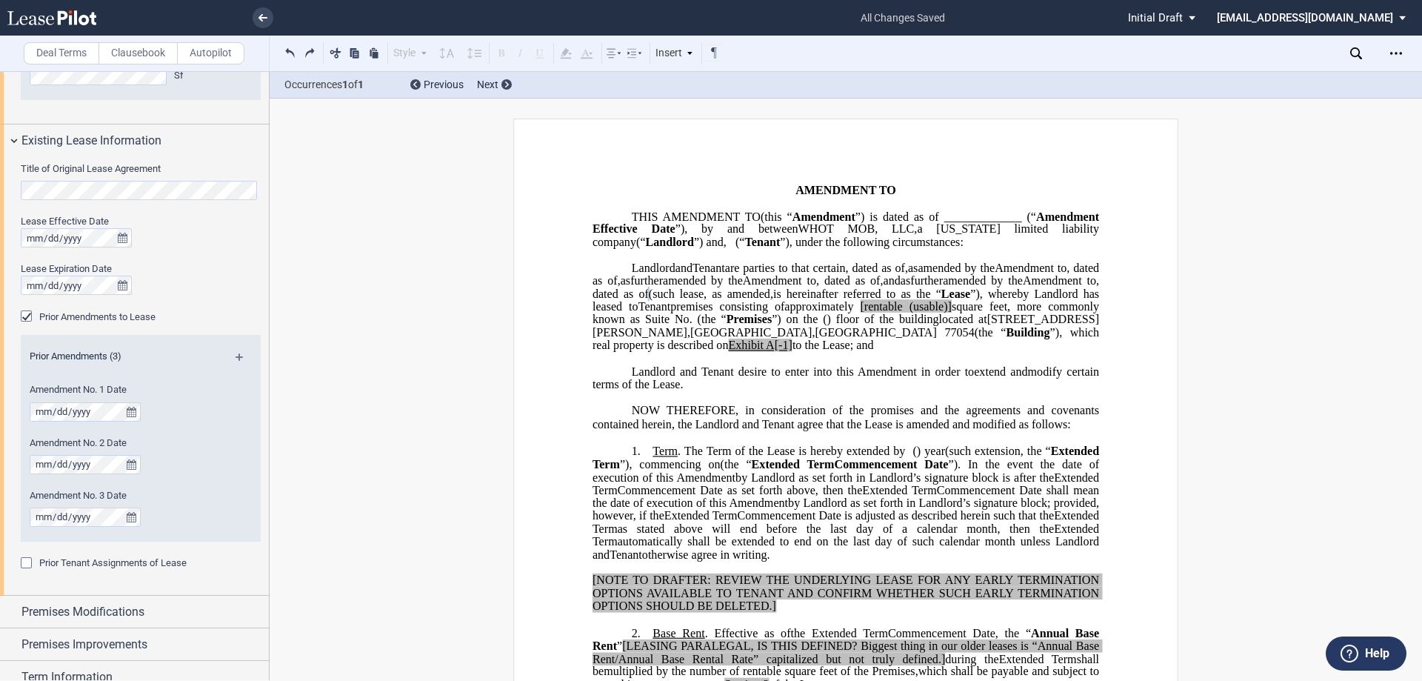
click at [630, 287] on span "as" at bounding box center [626, 280] width 10 height 13
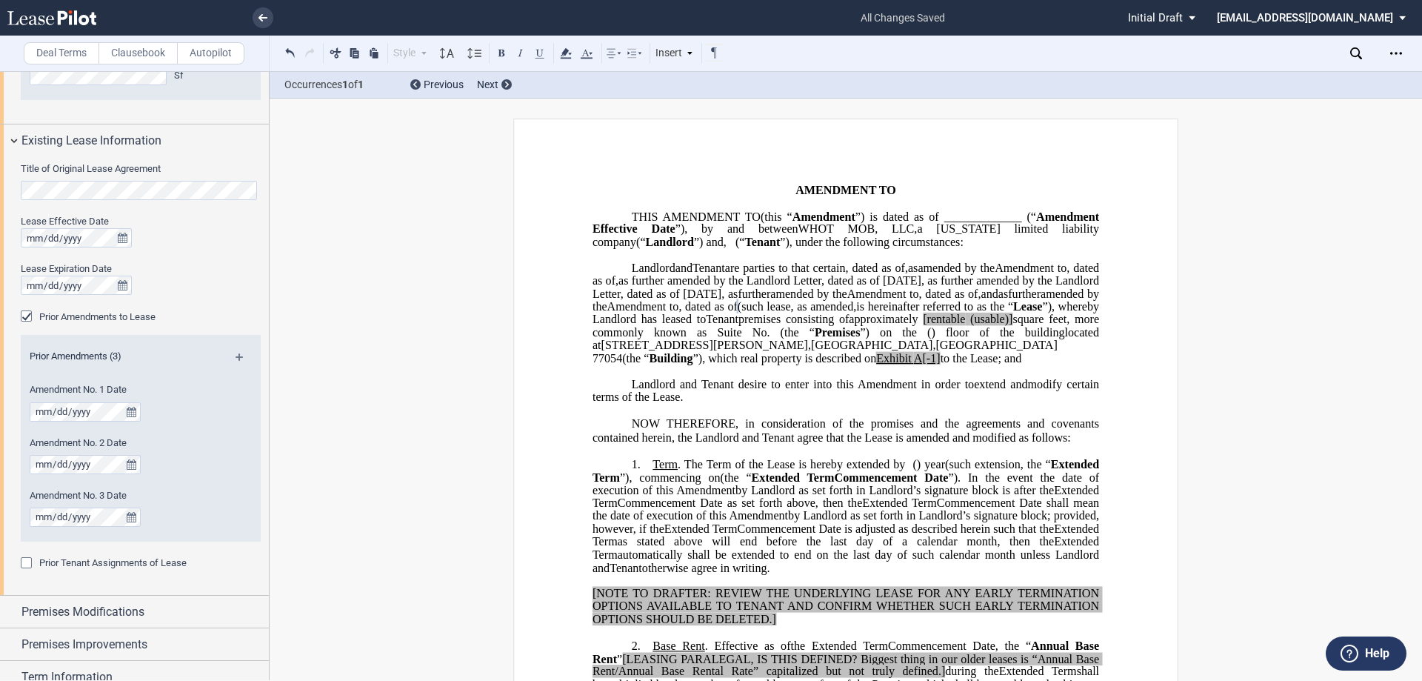
click at [998, 300] on span "and" at bounding box center [989, 293] width 17 height 13
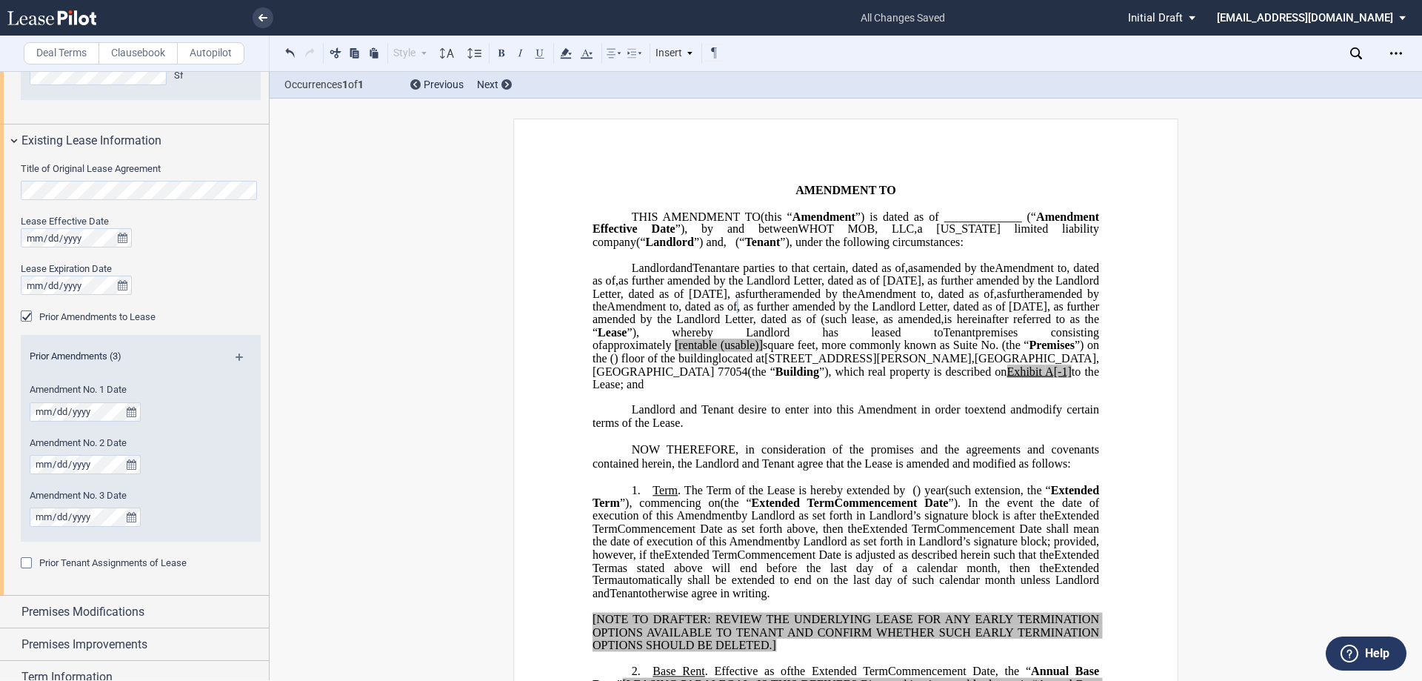
drag, startPoint x: 678, startPoint y: 367, endPoint x: 690, endPoint y: 370, distance: 12.9
click at [678, 326] on span ", as further amended by the Landlord Letter, dated as of April 3, 2025, as furt…" at bounding box center [848, 313] width 510 height 26
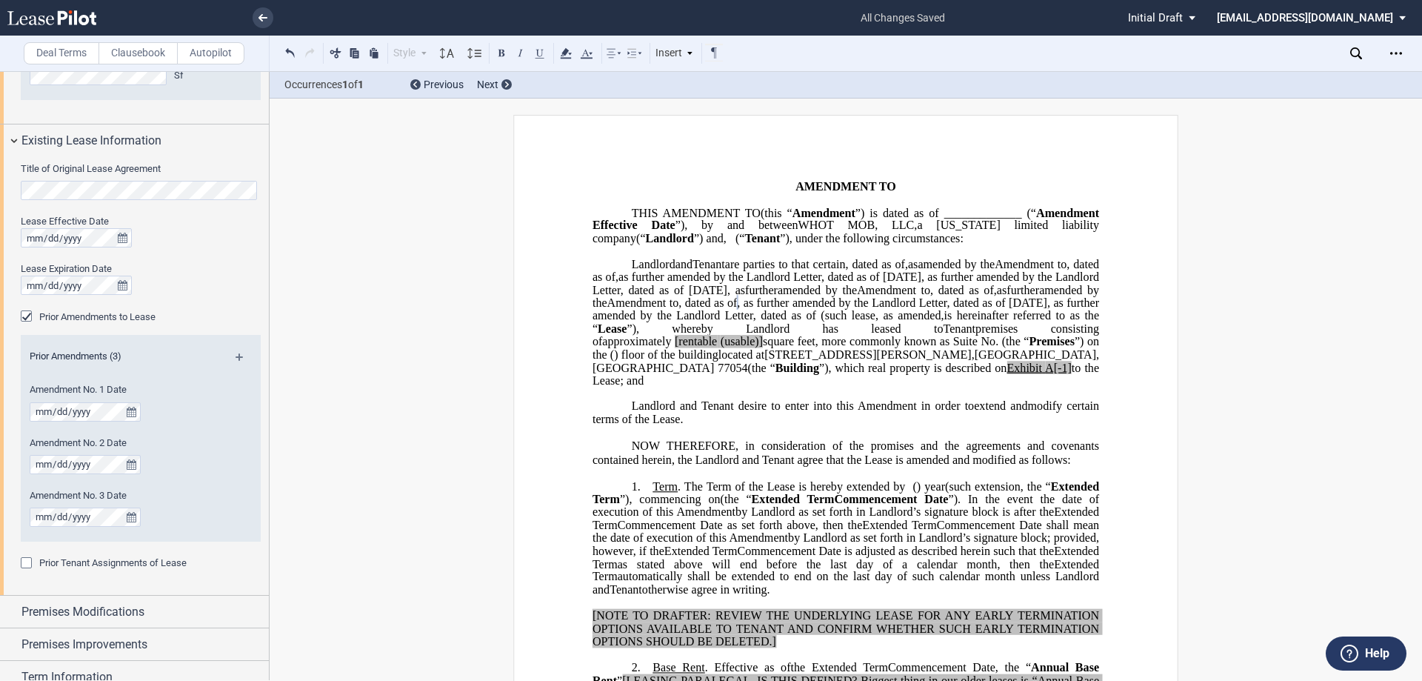
click at [677, 322] on span ", as further amended by the Landlord Letter, dated as of April 3, 2025, as furt…" at bounding box center [848, 309] width 510 height 26
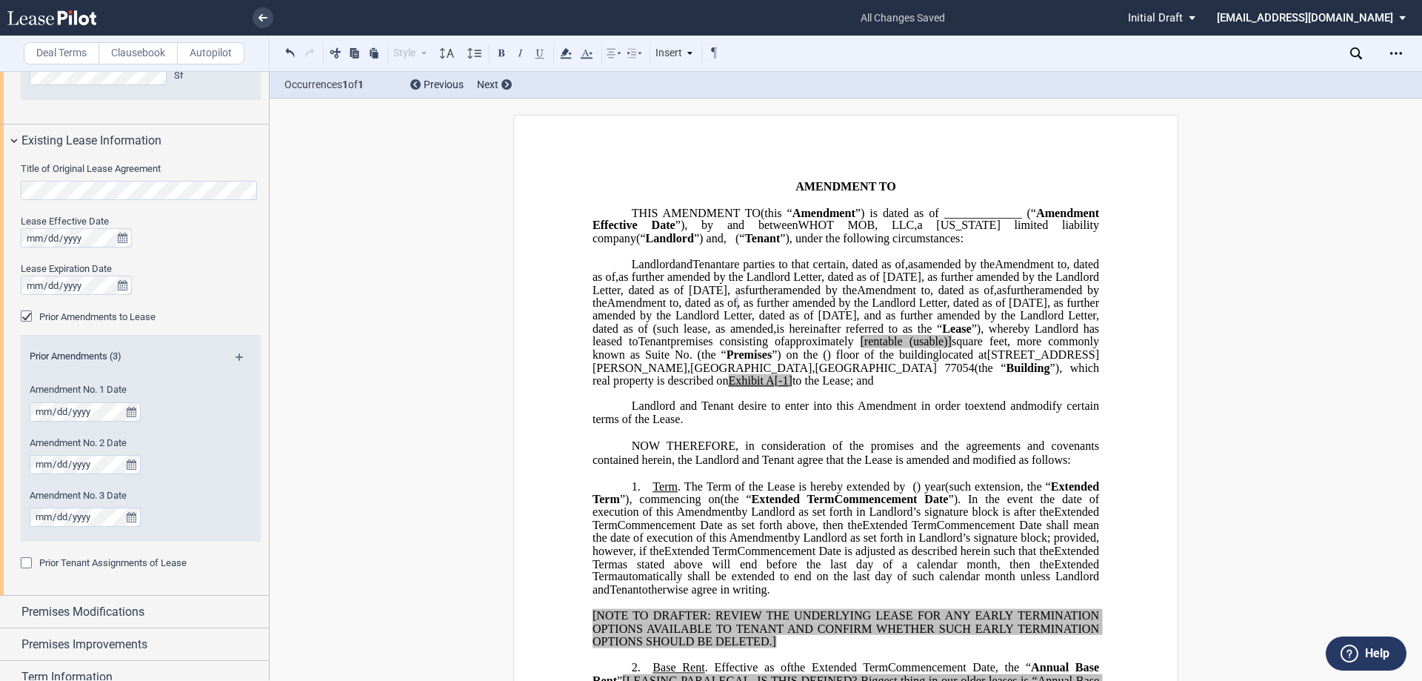
click at [942, 336] on span "Lease" at bounding box center [956, 328] width 29 height 13
click at [1070, 335] on span ", as further amended by the Landlord Letter, dated as of April 3, 2025, as furt…" at bounding box center [848, 315] width 510 height 39
click at [870, 348] on span "[rentable" at bounding box center [891, 341] width 42 height 13
drag, startPoint x: 947, startPoint y: 396, endPoint x: 901, endPoint y: 390, distance: 46.2
click at [901, 361] on span "approximately ﻿ ﻿ rentable (usable)] square feet, more commonly known as Suite …" at bounding box center [848, 348] width 510 height 26
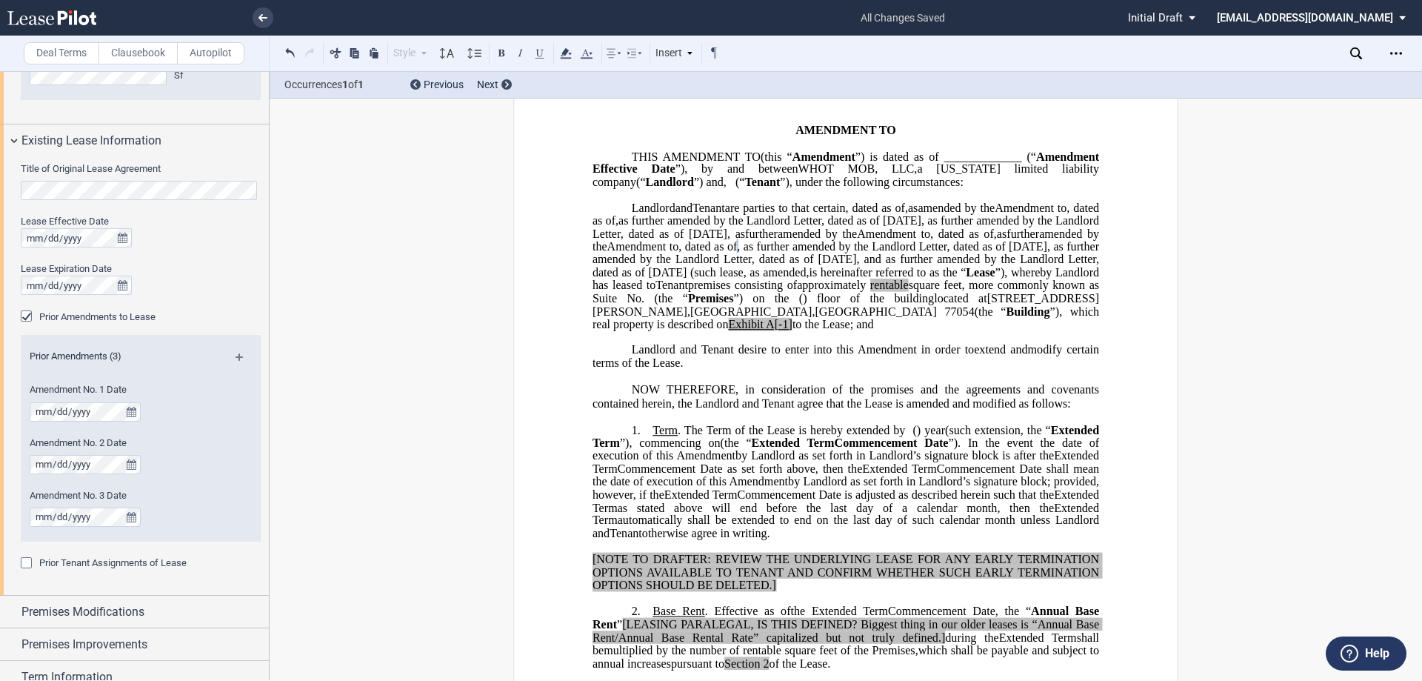
scroll to position [61, 0]
drag, startPoint x: 1006, startPoint y: 361, endPoint x: 992, endPoint y: 362, distance: 14.1
click at [793, 329] on span "A[-1]" at bounding box center [779, 322] width 27 height 13
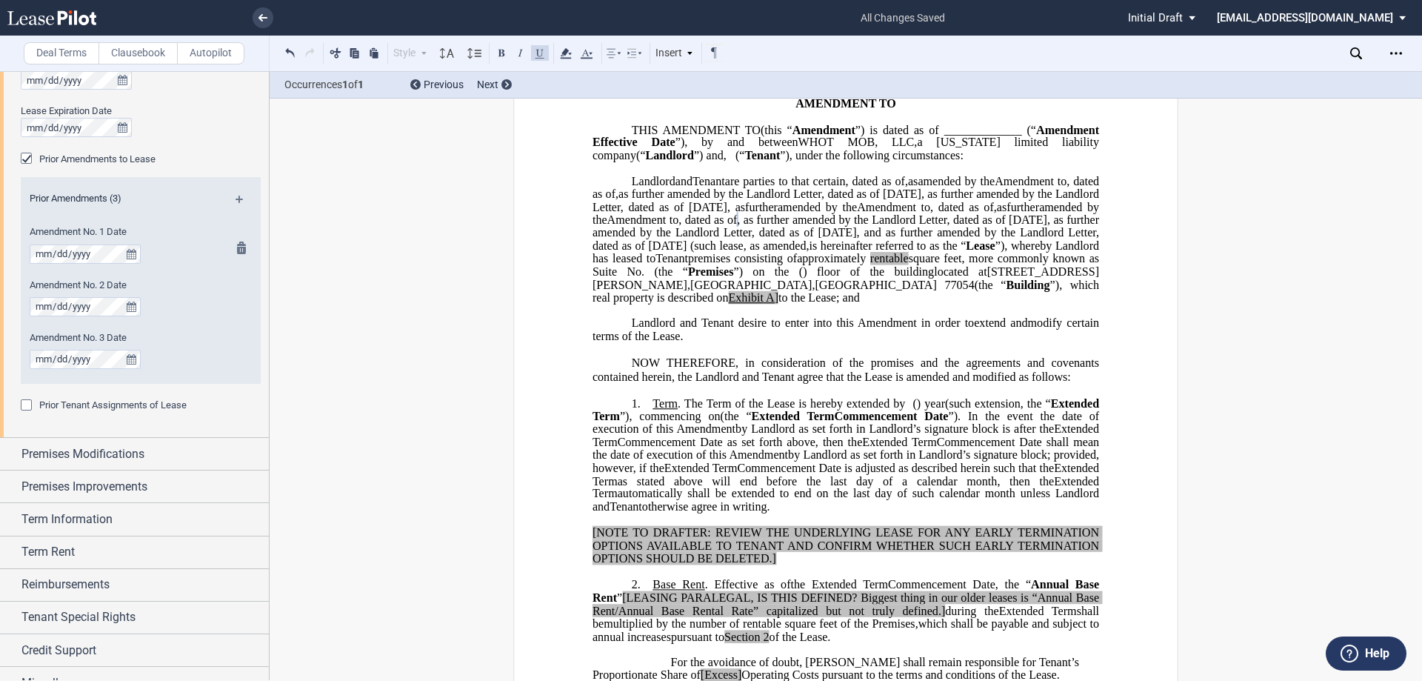
scroll to position [817, 0]
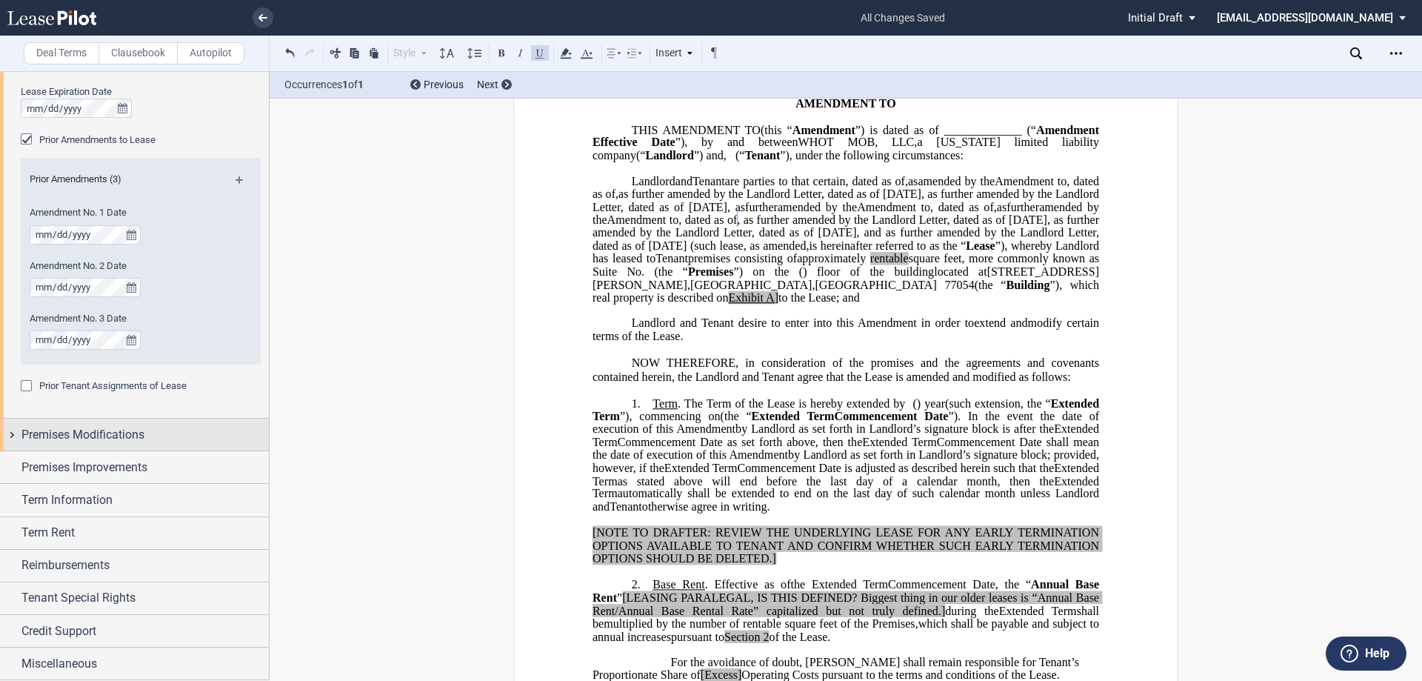
click at [82, 433] on span "Premises Modifications" at bounding box center [82, 435] width 123 height 18
click at [84, 433] on span "Premises Modifications" at bounding box center [82, 435] width 123 height 18
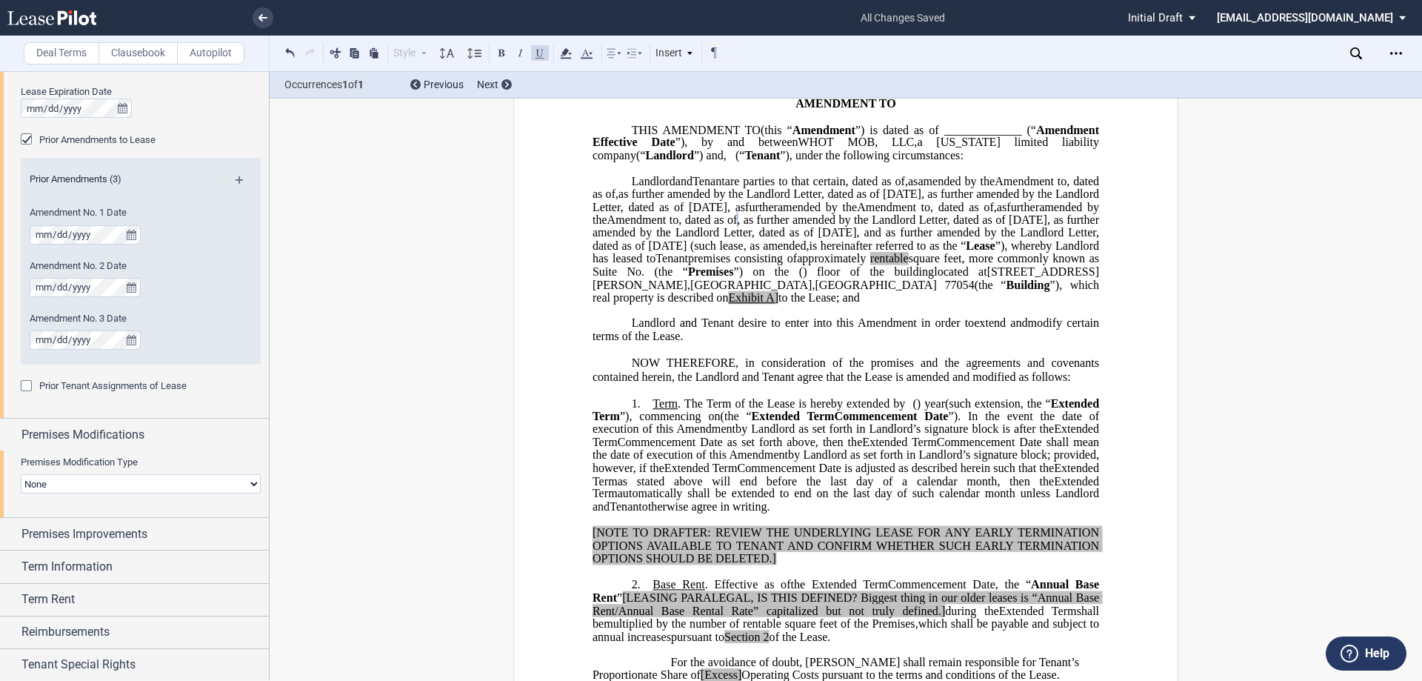
click at [104, 461] on span "Premises Modification Type" at bounding box center [79, 461] width 117 height 11
click at [104, 474] on select "None Expansion Relocation" at bounding box center [141, 483] width 240 height 19
click at [106, 433] on span "Premises Modifications" at bounding box center [82, 435] width 123 height 18
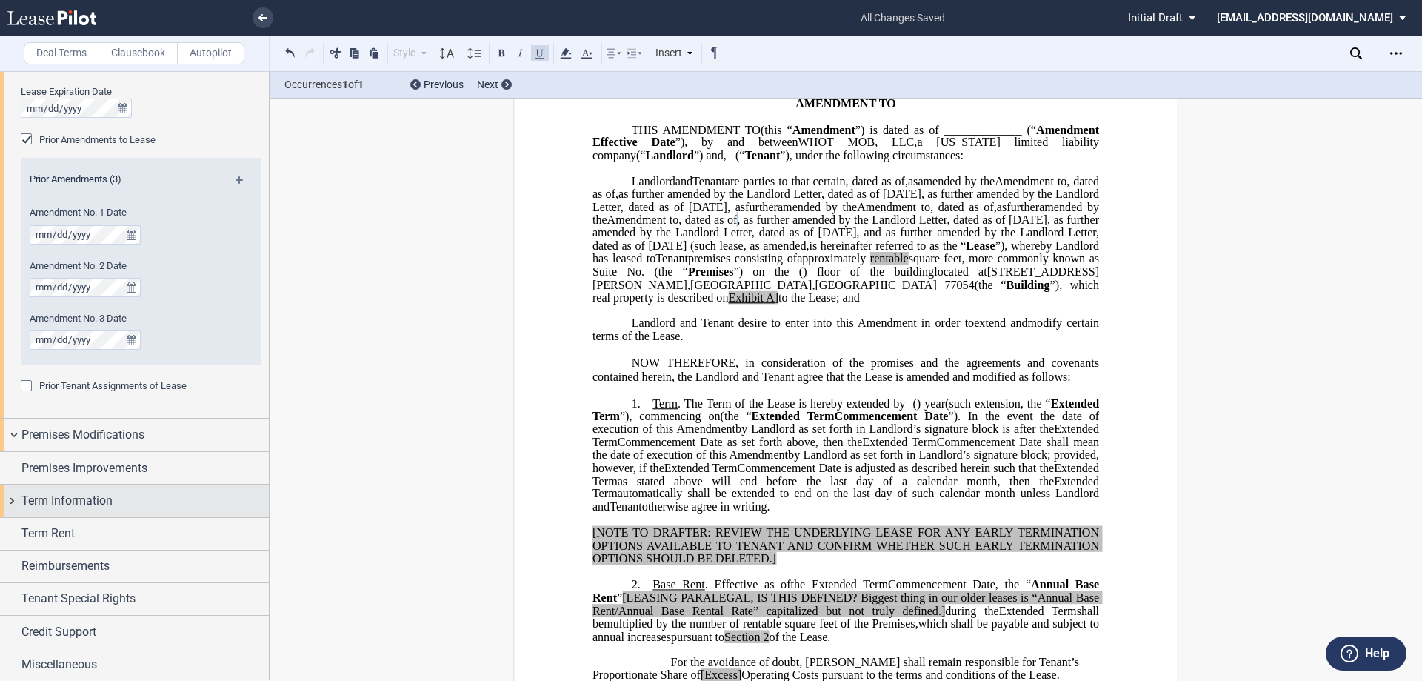
scroll to position [818, 0]
click at [57, 487] on div "Term Information" at bounding box center [134, 500] width 269 height 32
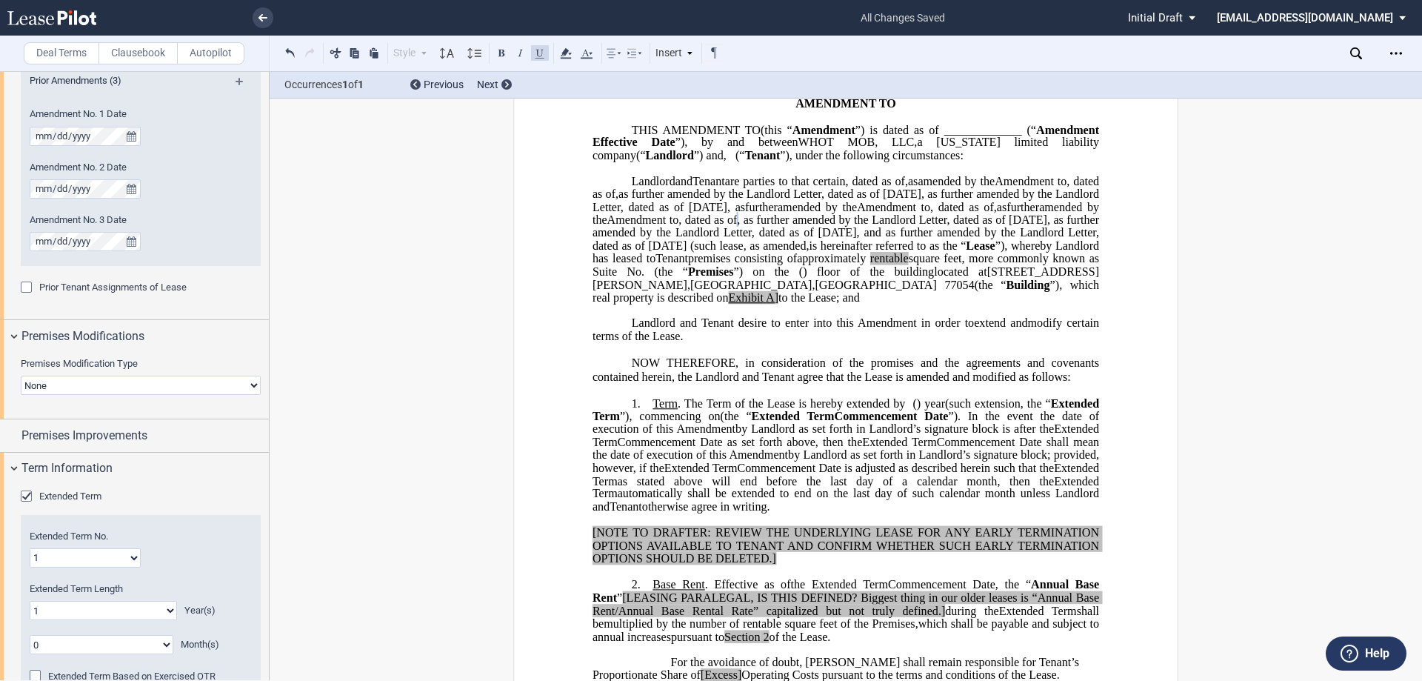
click at [48, 493] on span "Extended Term" at bounding box center [70, 495] width 62 height 11
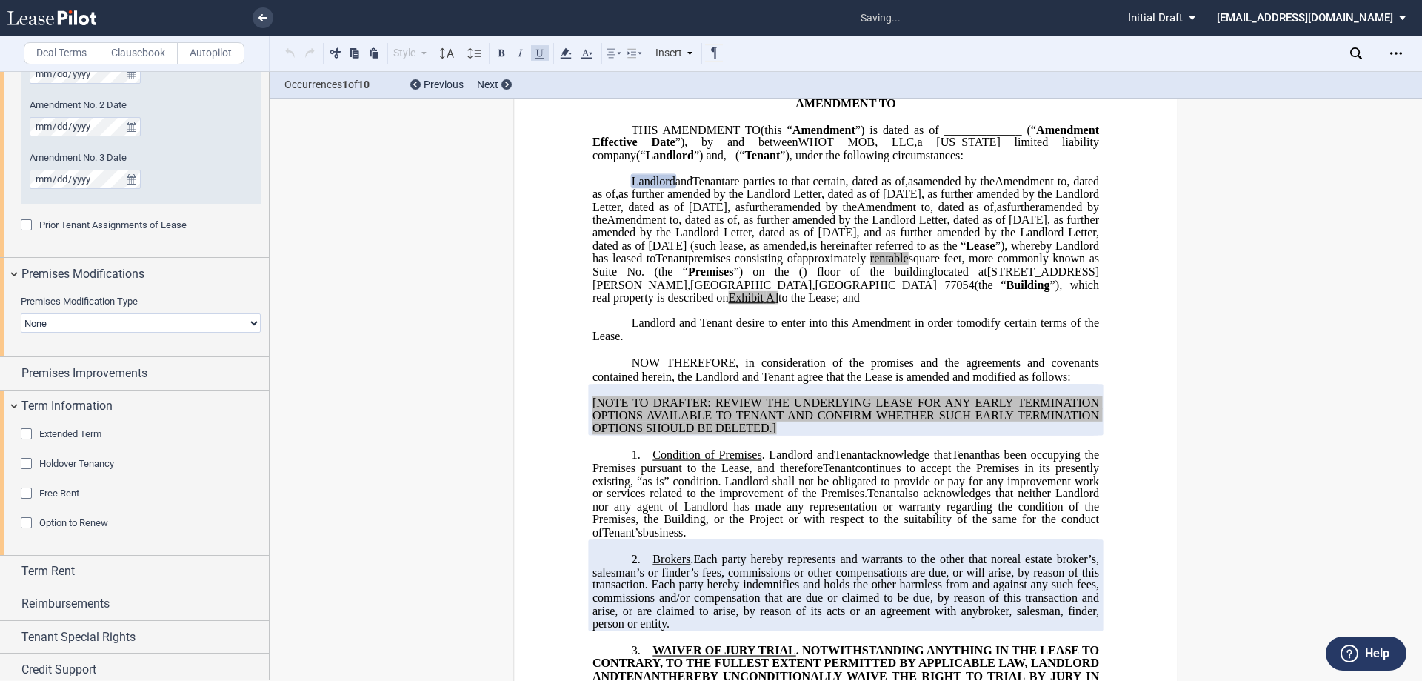
scroll to position [1017, 0]
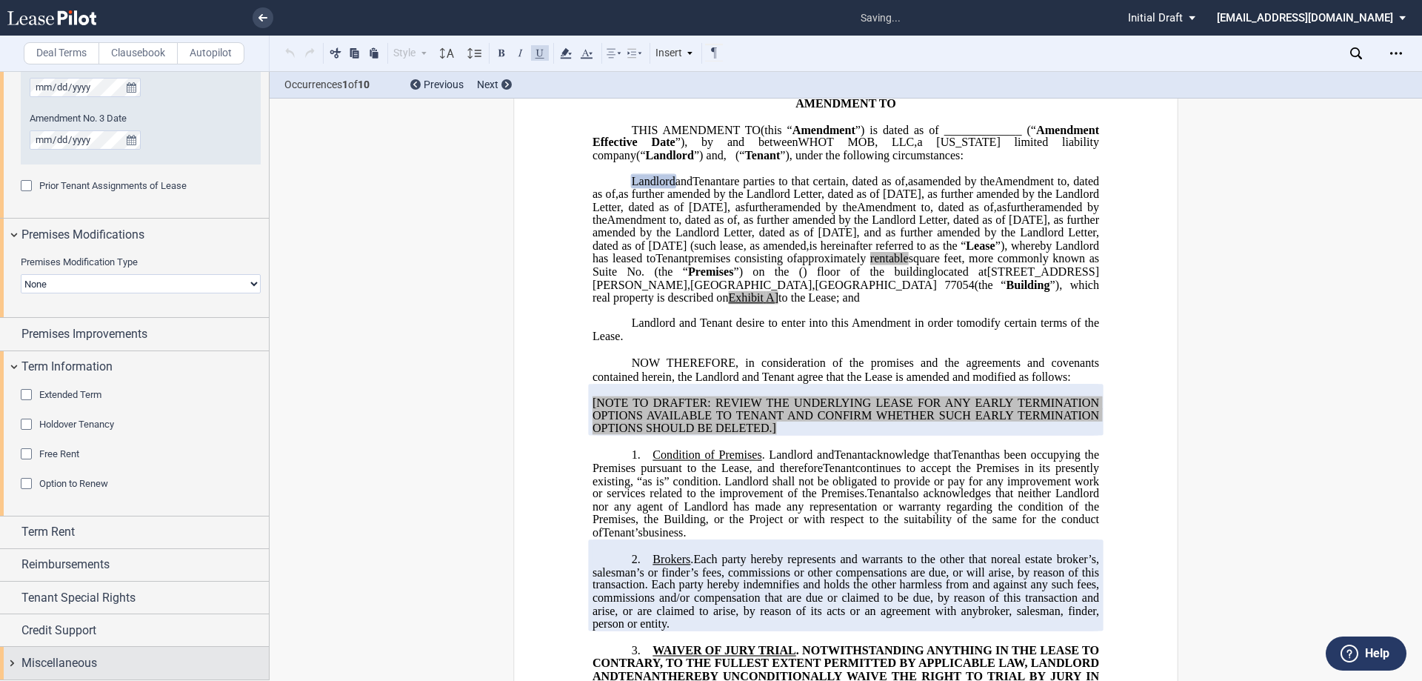
click at [94, 654] on span "Miscellaneous" at bounding box center [59, 663] width 76 height 18
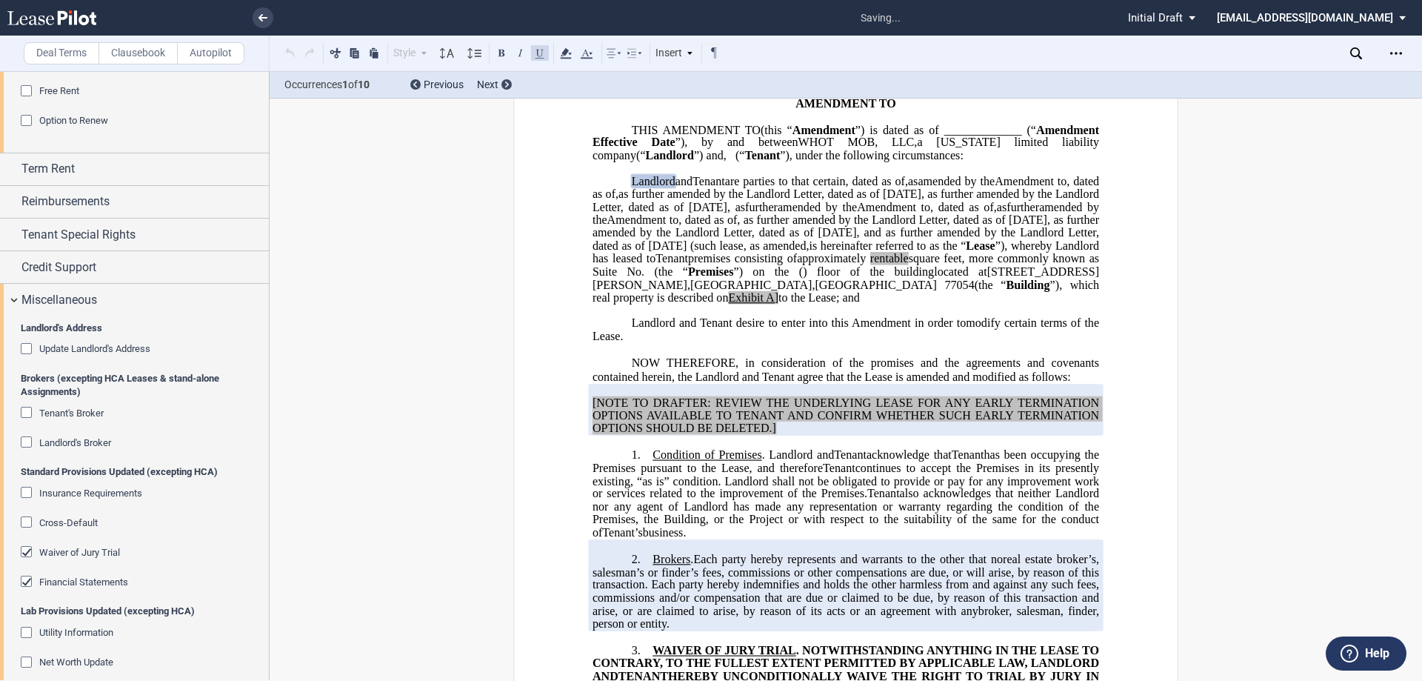
scroll to position [1482, 0]
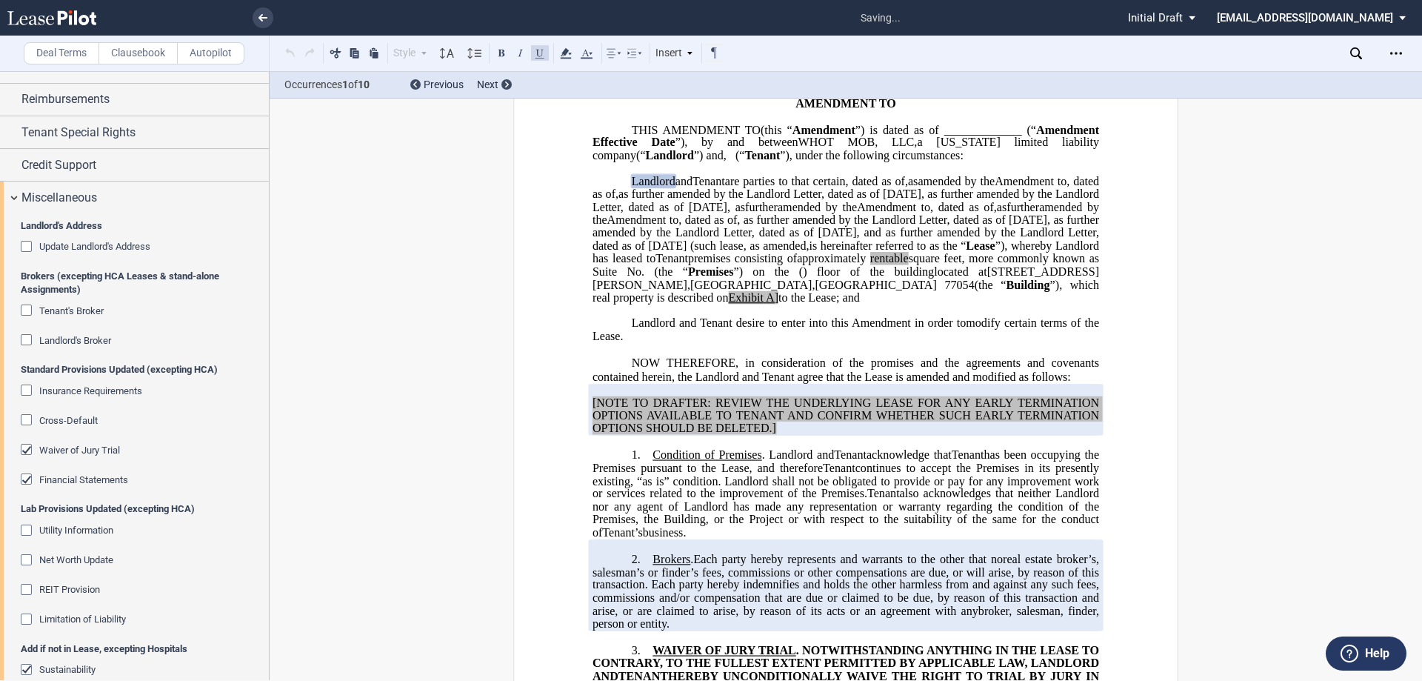
click at [59, 444] on span "Waiver of Jury Trial" at bounding box center [79, 449] width 81 height 11
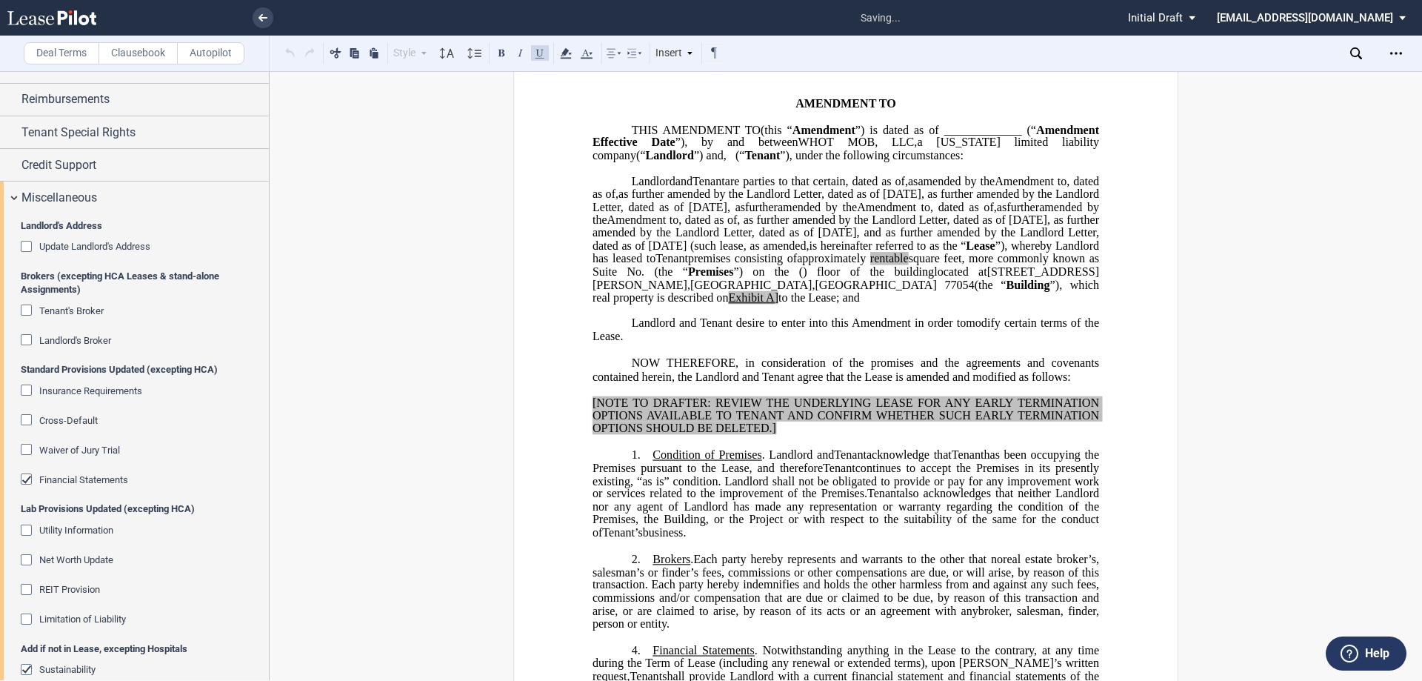
click at [51, 482] on span "Financial Statements" at bounding box center [83, 479] width 89 height 11
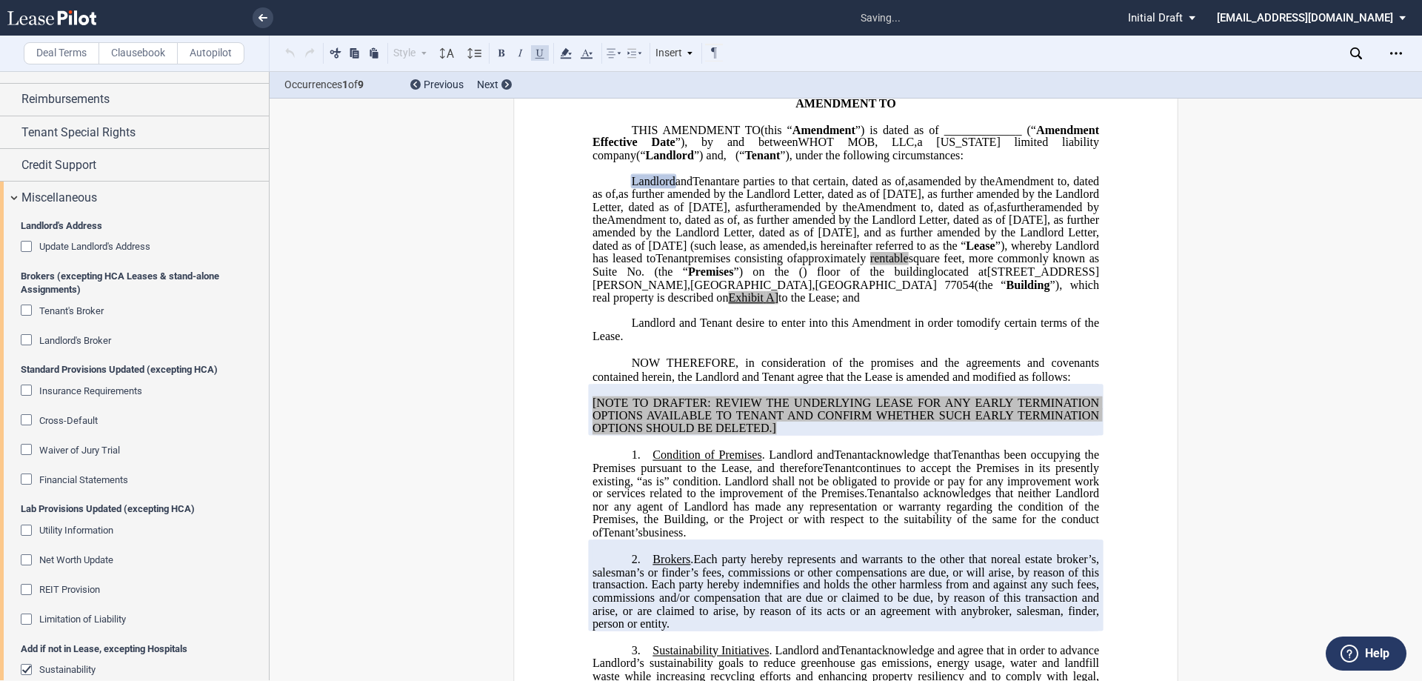
click at [36, 671] on div "Sustainability" at bounding box center [28, 671] width 15 height 15
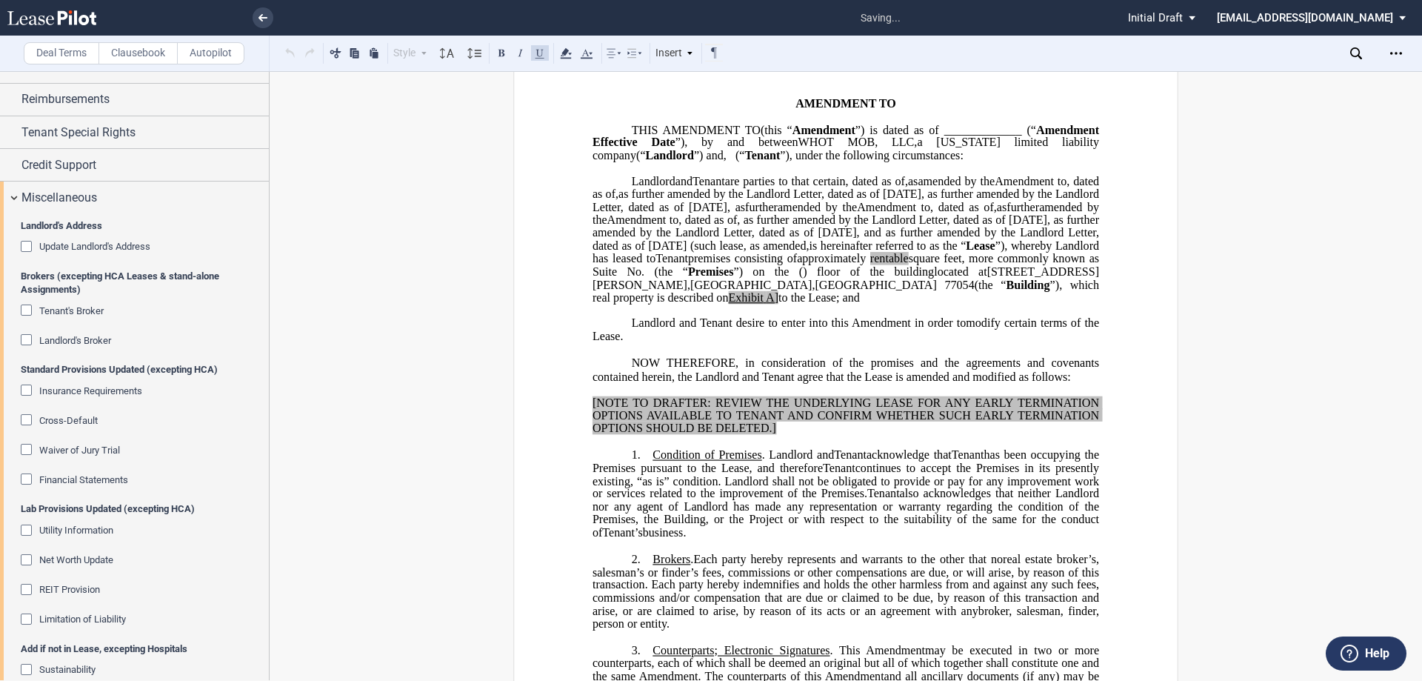
scroll to position [1615, 0]
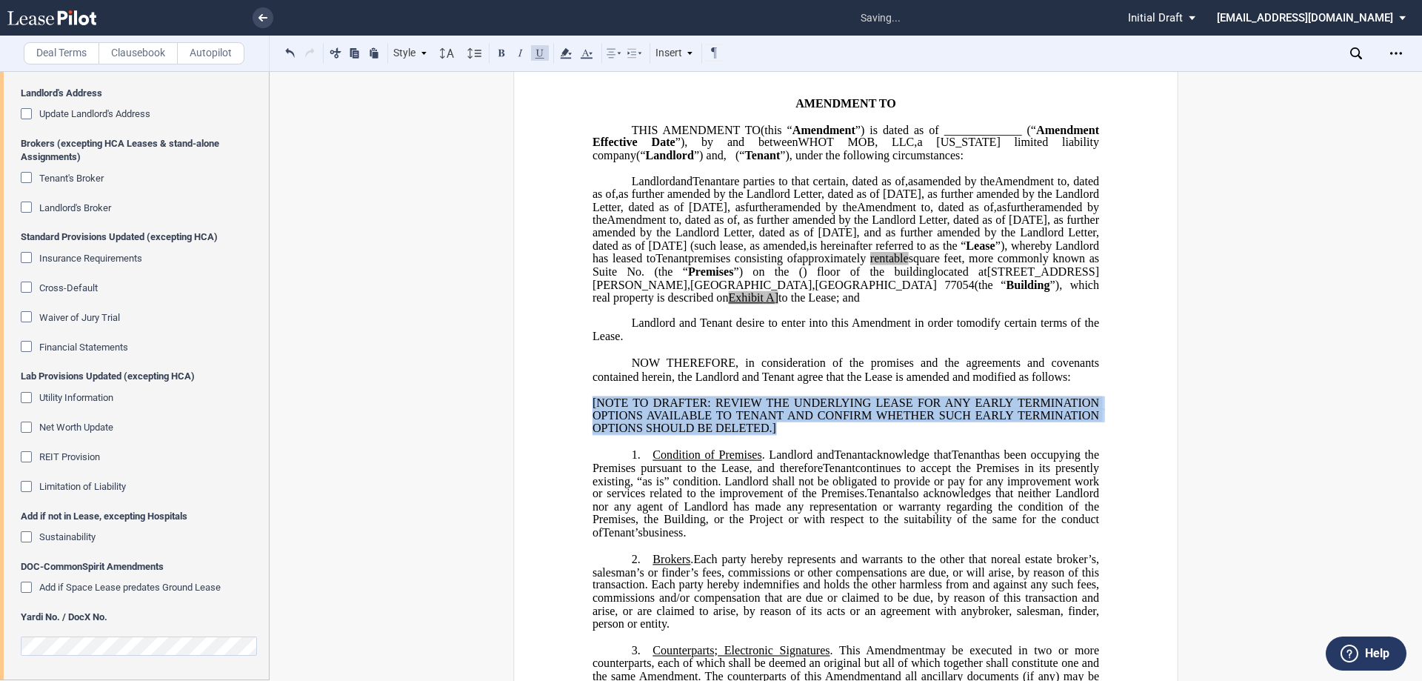
drag, startPoint x: 797, startPoint y: 471, endPoint x: 577, endPoint y: 433, distance: 223.3
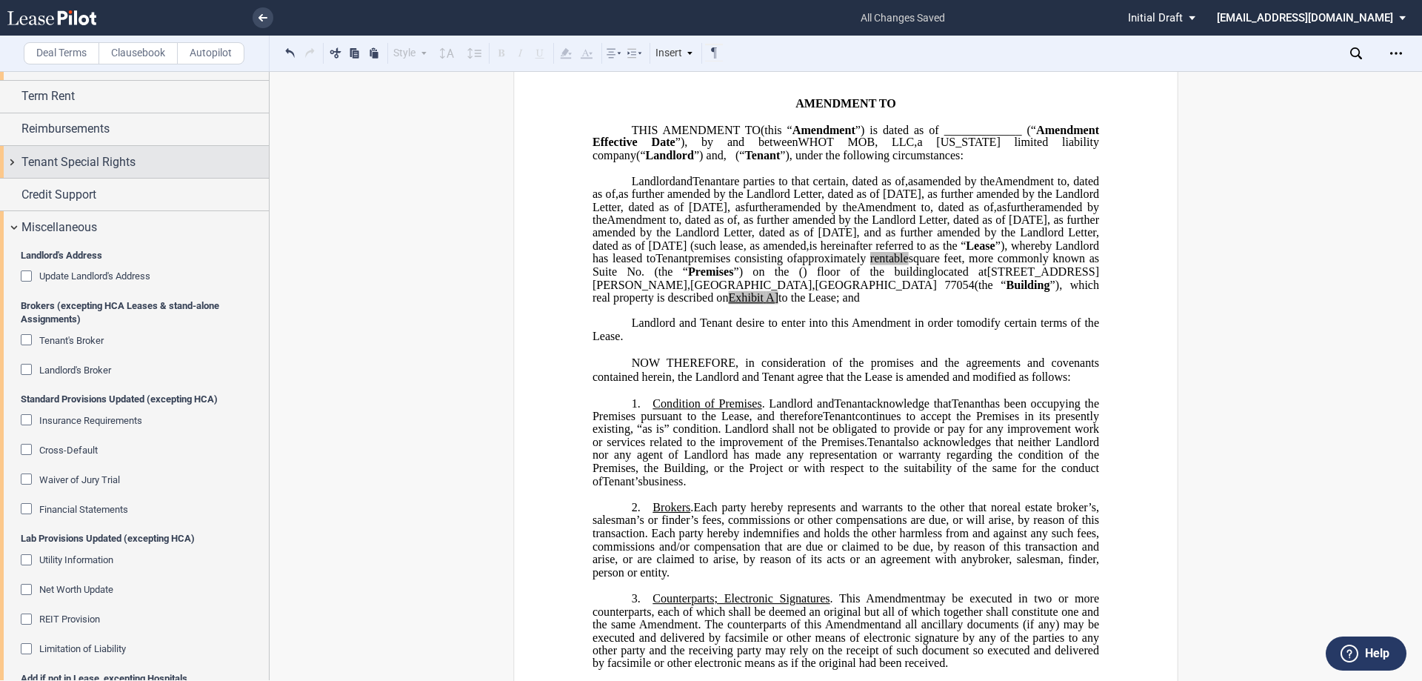
scroll to position [1341, 0]
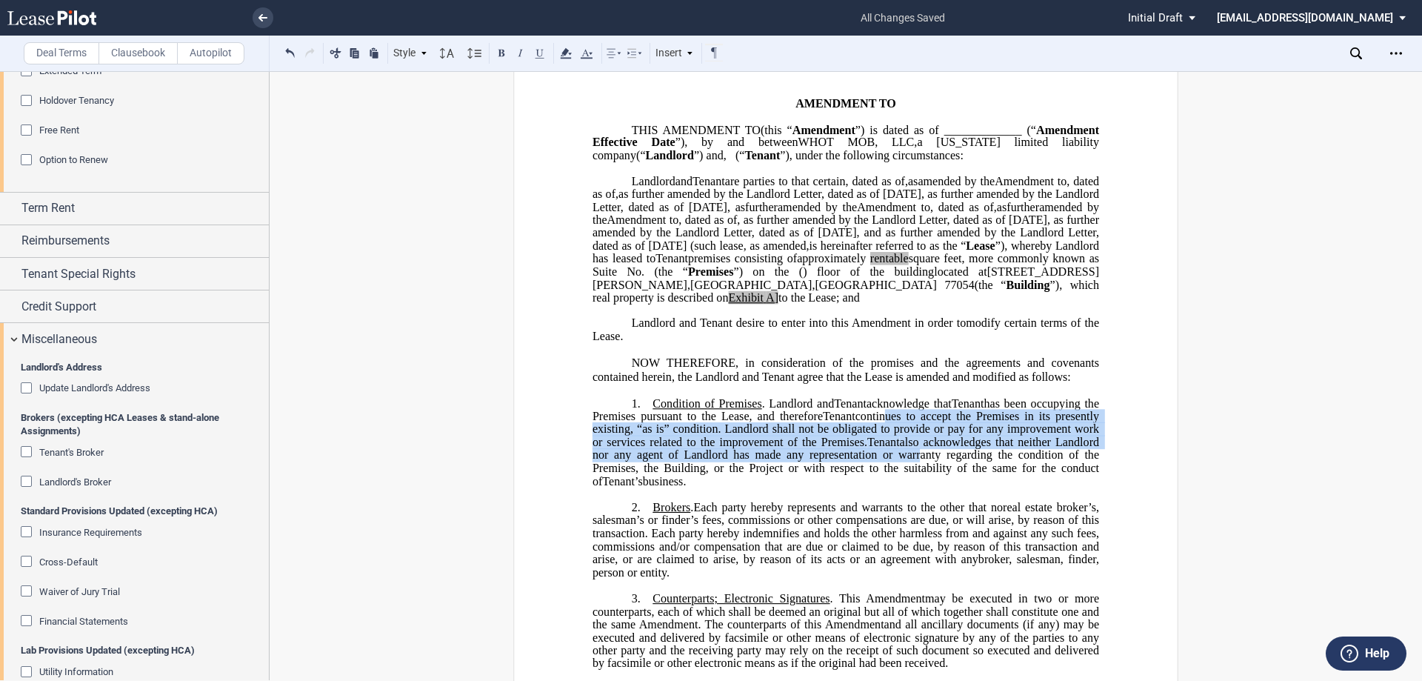
drag, startPoint x: 889, startPoint y: 451, endPoint x: 913, endPoint y: 493, distance: 48.1
click at [913, 487] on p "1. Condition of Premises . Landlord and Assignee Tenant acknowledge that Assign…" at bounding box center [846, 441] width 507 height 91
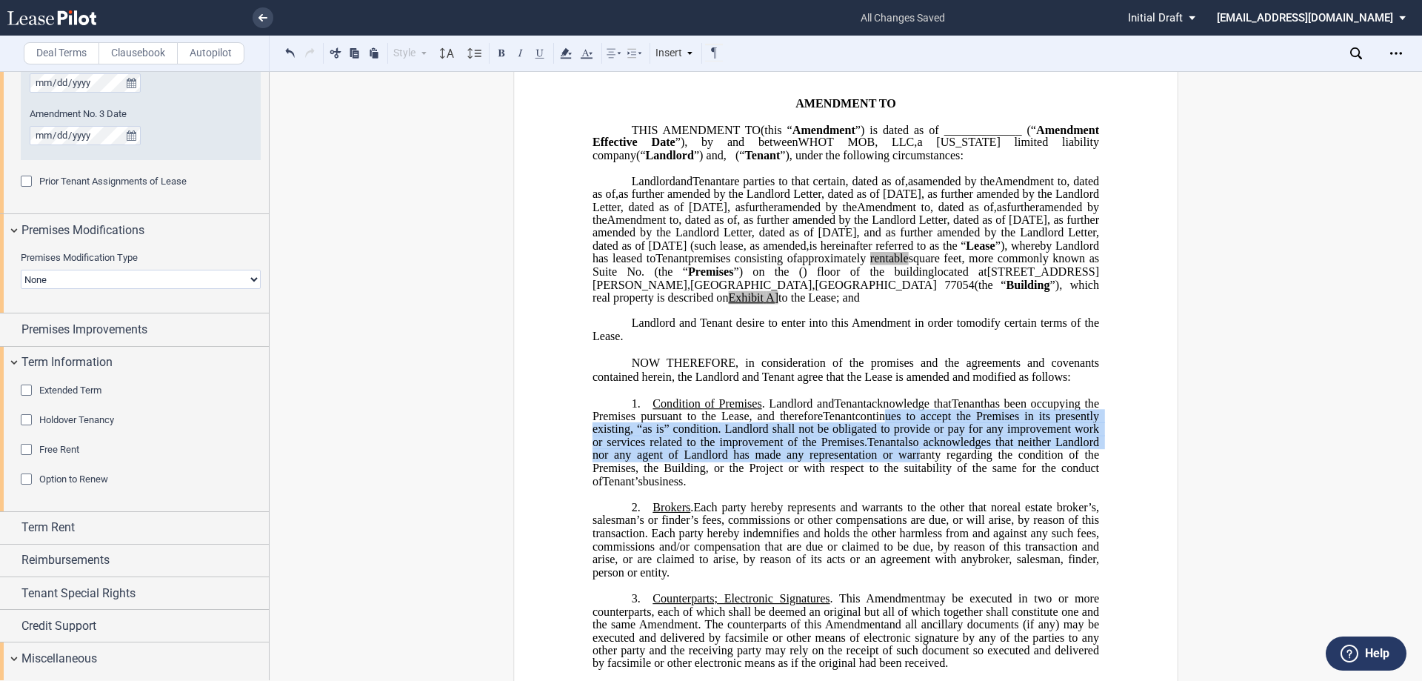
scroll to position [1003, 0]
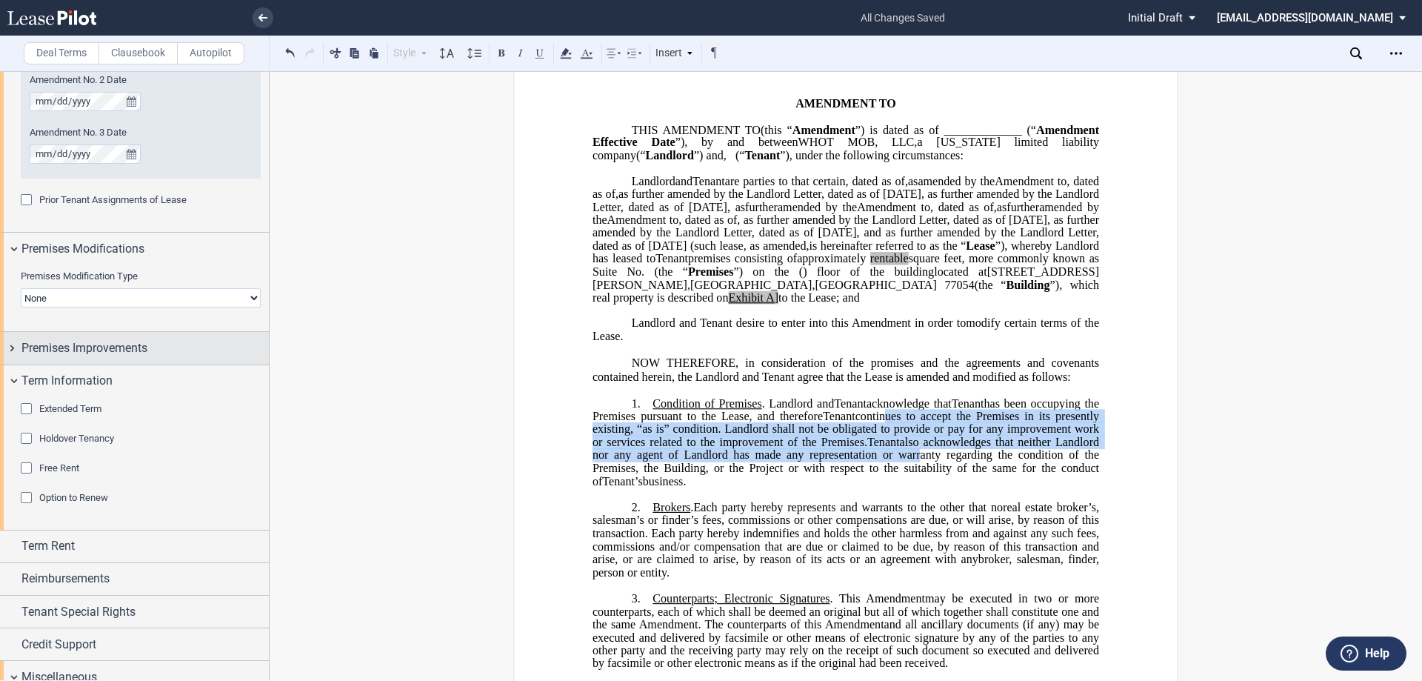
click at [132, 342] on span "Premises Improvements" at bounding box center [84, 348] width 126 height 18
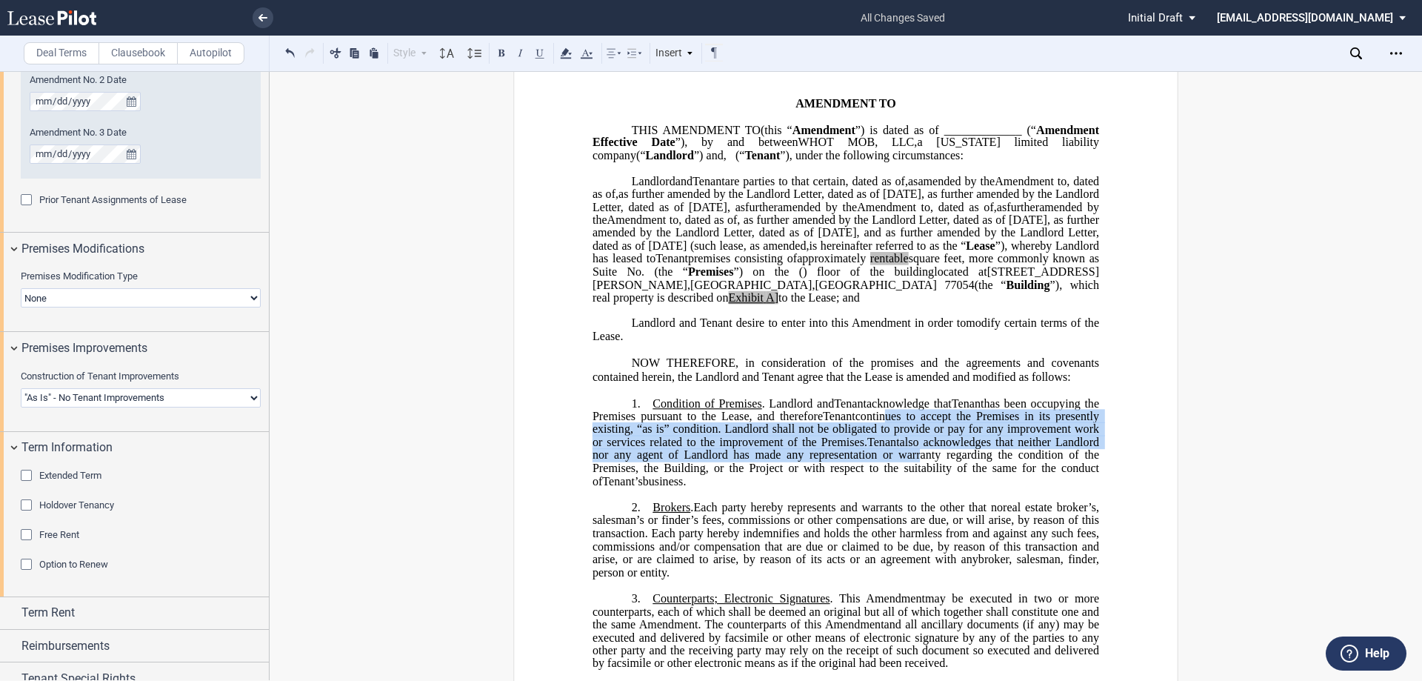
click at [107, 394] on select "Landlord Constructs Tenant Improvements Tenant Constructs Tenant Improvements "…" at bounding box center [141, 397] width 240 height 19
click at [21, 388] on select "Landlord Constructs Tenant Improvements Tenant Constructs Tenant Improvements "…" at bounding box center [141, 397] width 240 height 19
click at [349, 442] on div "﻿ ﻿ ﻿ FIRST AMENDMENT TO ﻿ ﻿ ASSIGNMENT, ASSUMPTION AND ﻿ ﻿ FIRST AMENDMENT TO …" at bounding box center [846, 688] width 1153 height 1313
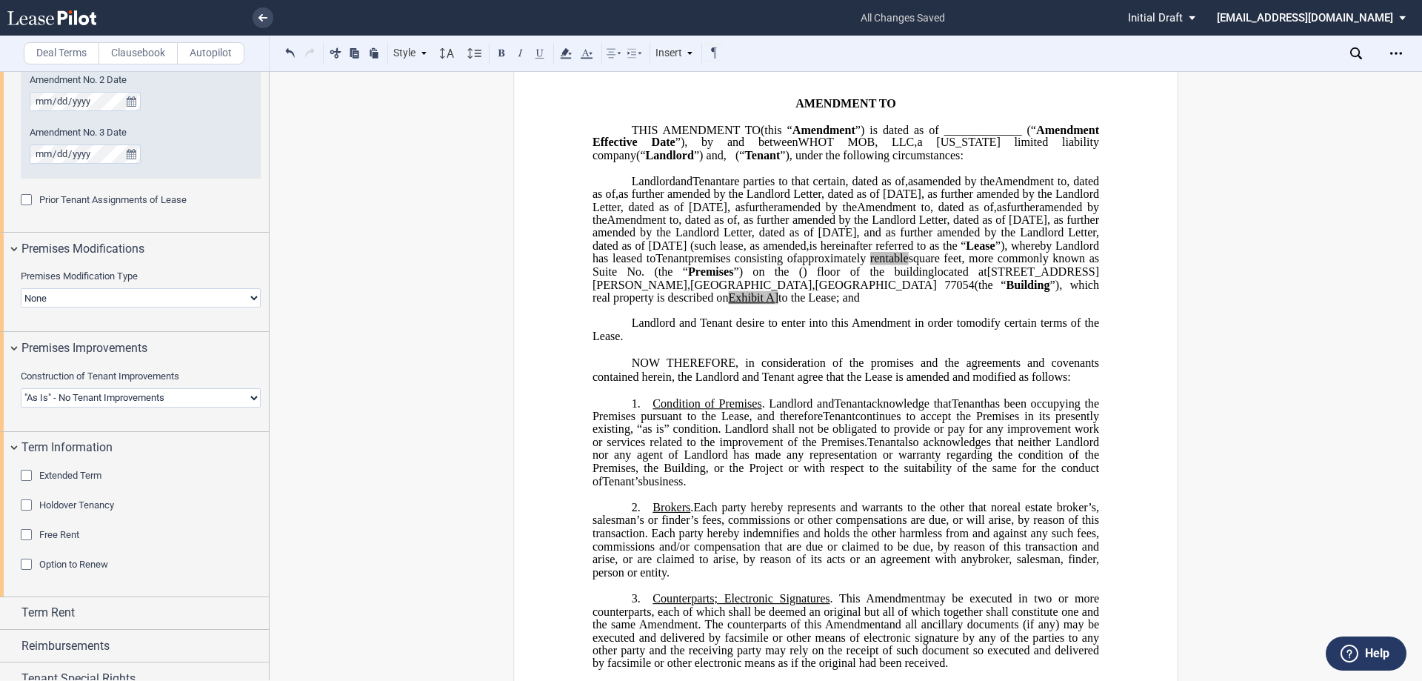
drag, startPoint x: 715, startPoint y: 519, endPoint x: 638, endPoint y: 443, distance: 107.9
click at [638, 443] on p "1. Condition of Premises . Landlord and Assignee Tenant acknowledge that Assign…" at bounding box center [846, 441] width 507 height 91
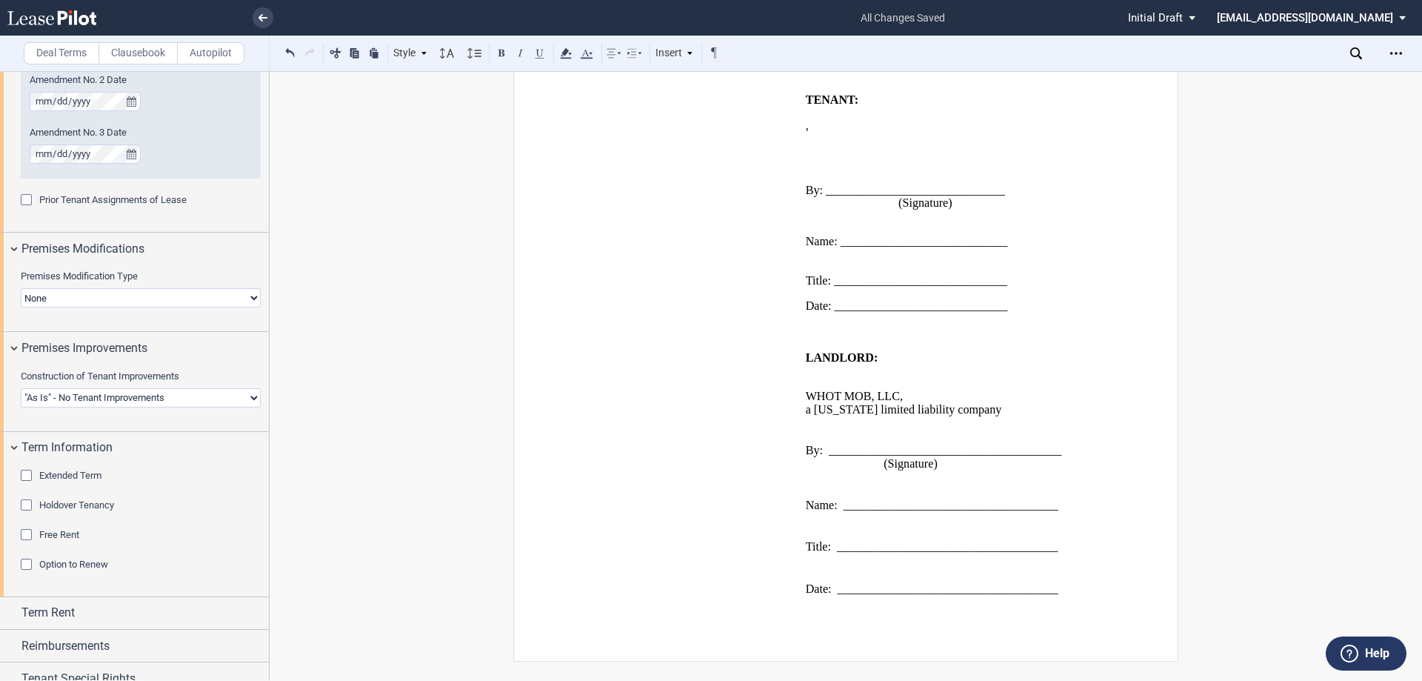
scroll to position [0, 0]
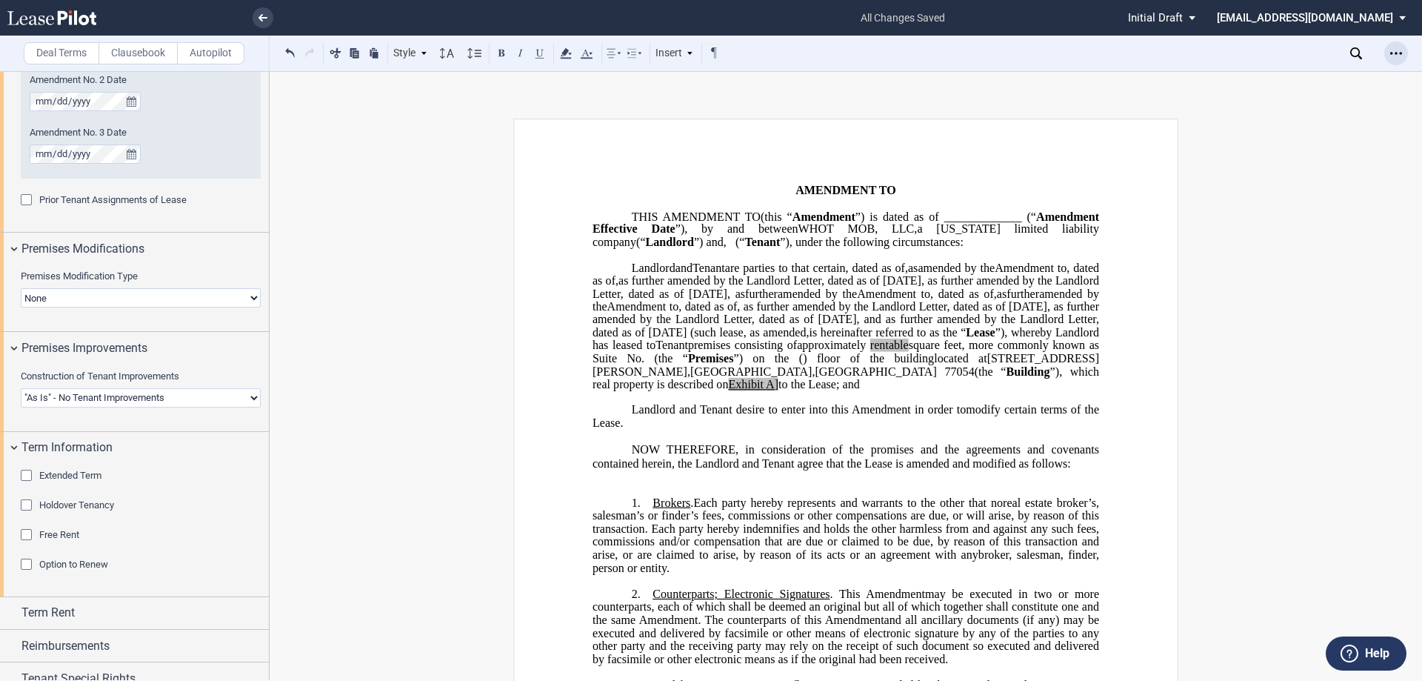
click at [1405, 50] on div "Open Lease options menu" at bounding box center [1396, 53] width 24 height 24
click at [1310, 75] on div "Download" at bounding box center [1310, 79] width 181 height 13
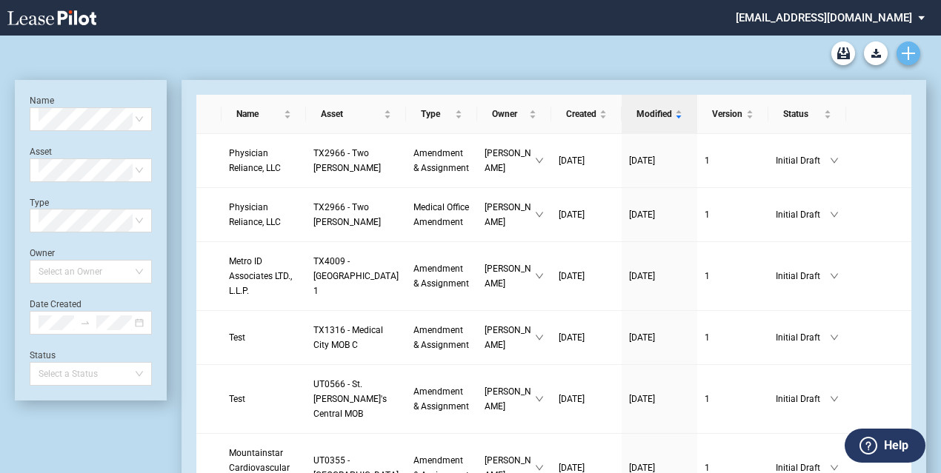
click at [908, 51] on use "Create new document" at bounding box center [907, 53] width 13 height 13
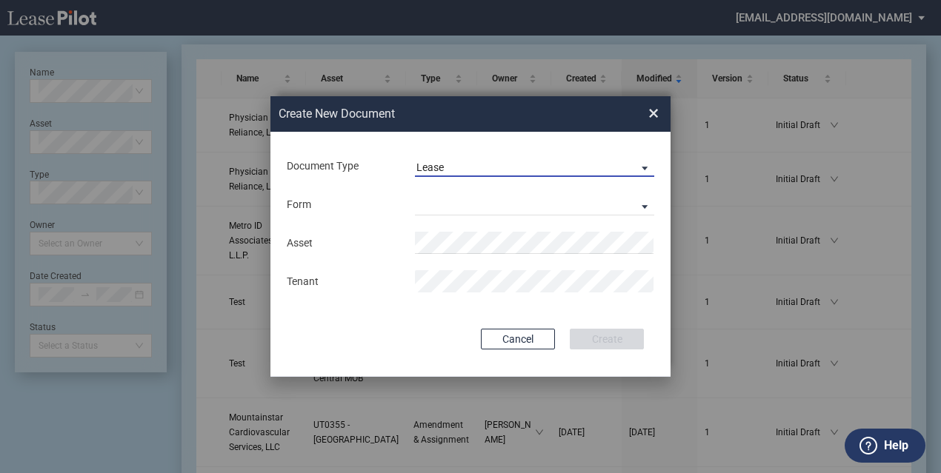
click at [498, 177] on md-select-value "Lease" at bounding box center [534, 166] width 239 height 22
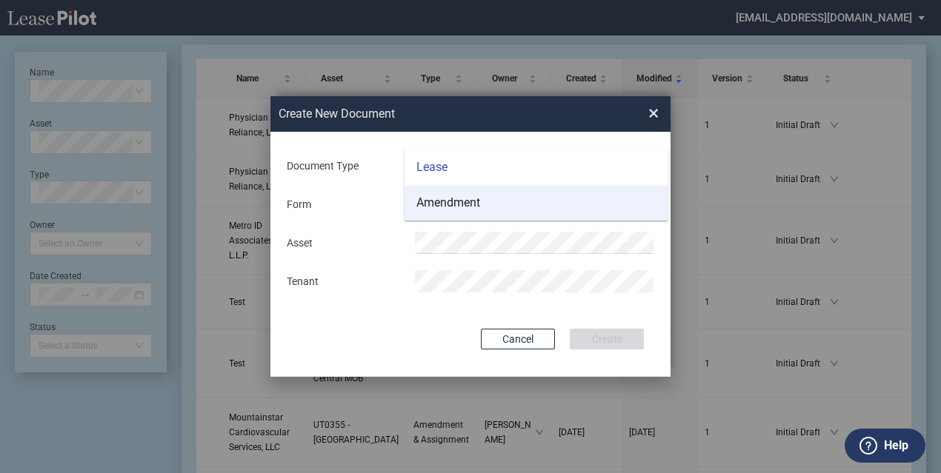
click at [471, 208] on div "Amendment" at bounding box center [448, 203] width 64 height 16
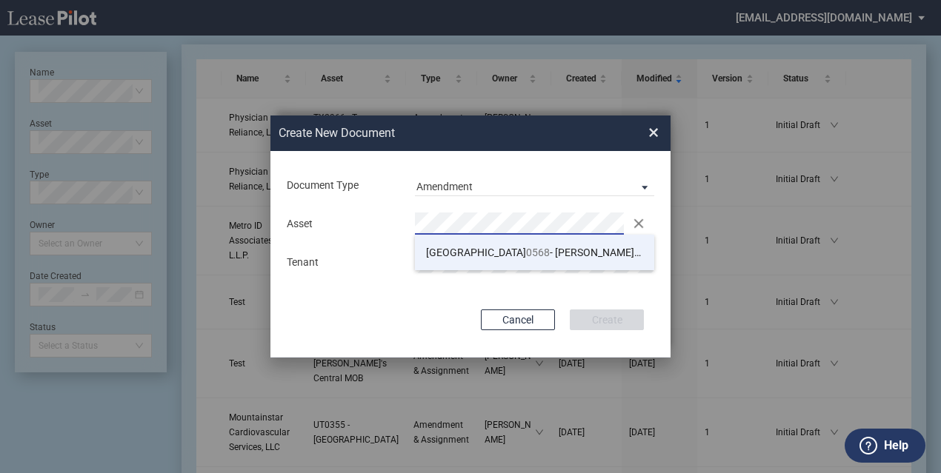
click at [526, 256] on span "0568" at bounding box center [538, 253] width 24 height 12
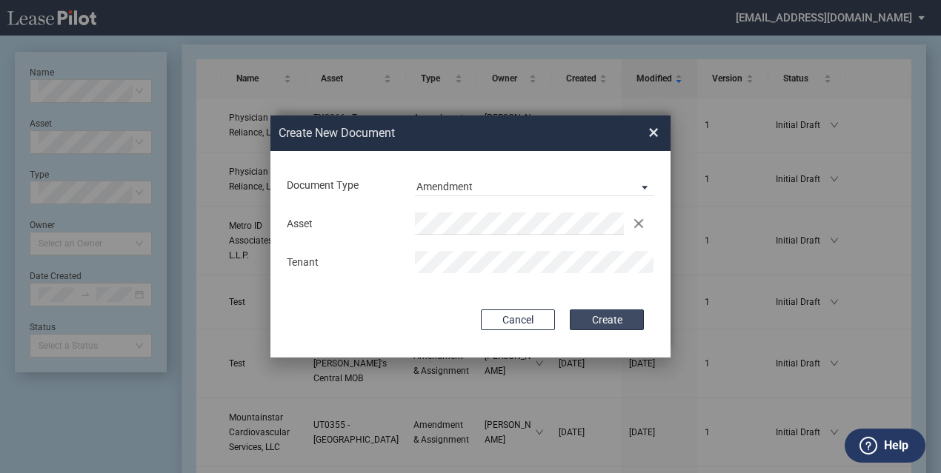
click at [615, 321] on button "Create" at bounding box center [607, 320] width 74 height 21
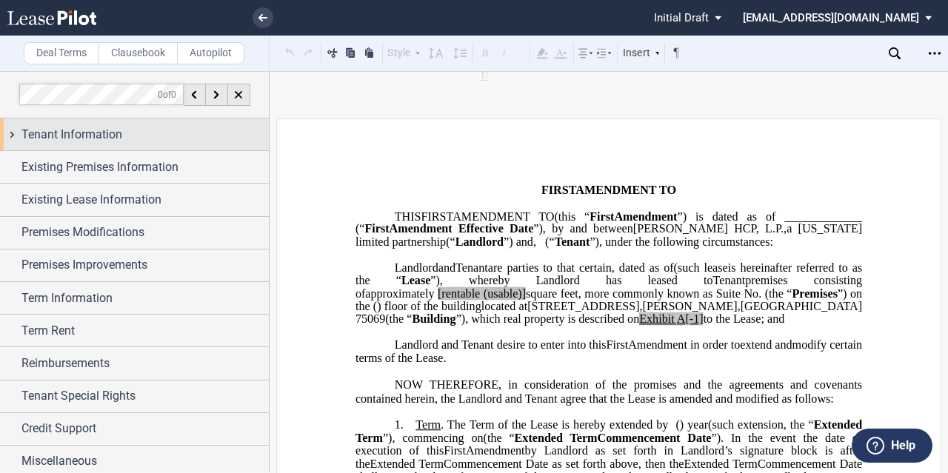
click at [159, 121] on div "Tenant Information" at bounding box center [134, 135] width 269 height 32
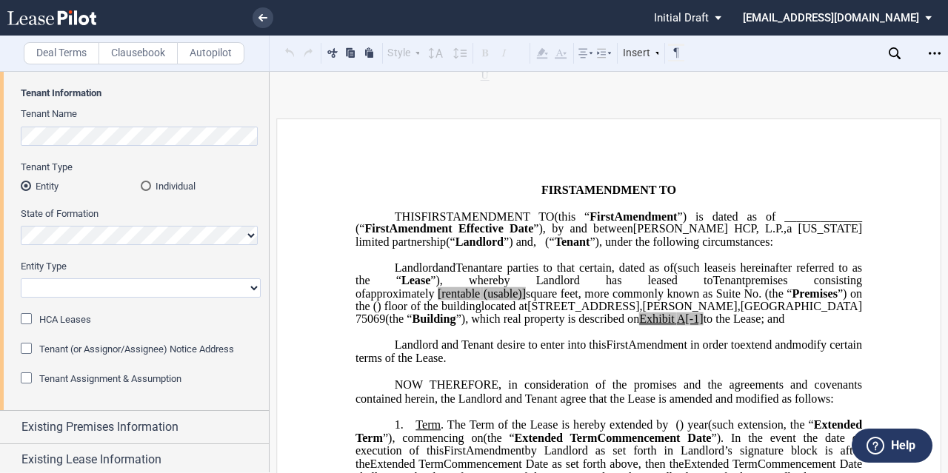
scroll to position [70, 0]
click at [122, 290] on select "Corporation Limited Liability Company General Partnership Limited Partnership O…" at bounding box center [141, 287] width 240 height 19
select select "limited liability company"
click at [21, 278] on select "Corporation Limited Liability Company General Partnership Limited Partnership O…" at bounding box center [141, 287] width 240 height 19
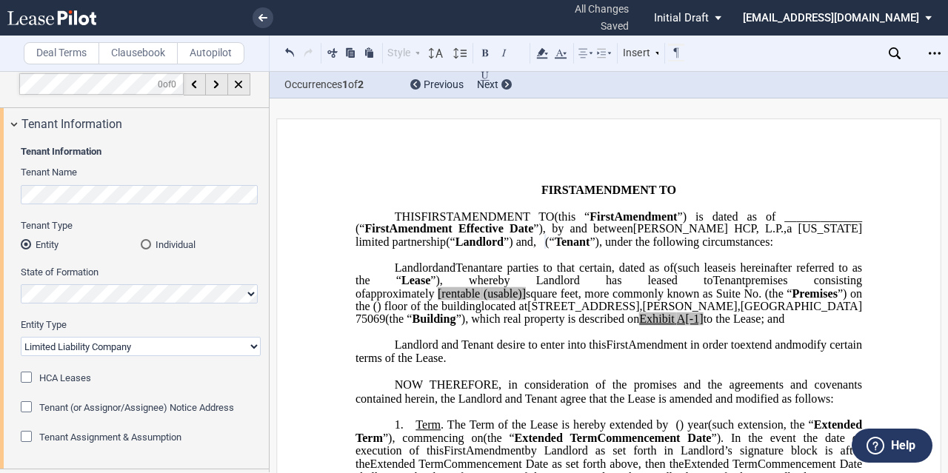
scroll to position [190, 0]
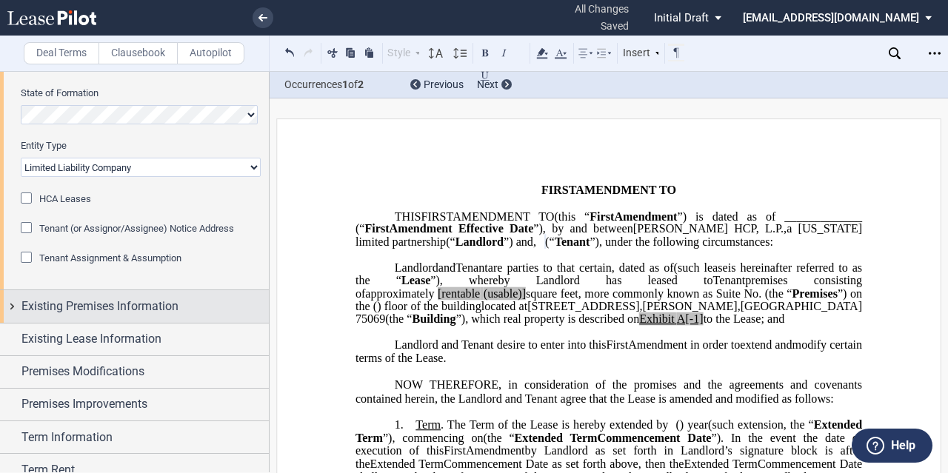
click at [109, 299] on span "Existing Premises Information" at bounding box center [99, 307] width 157 height 18
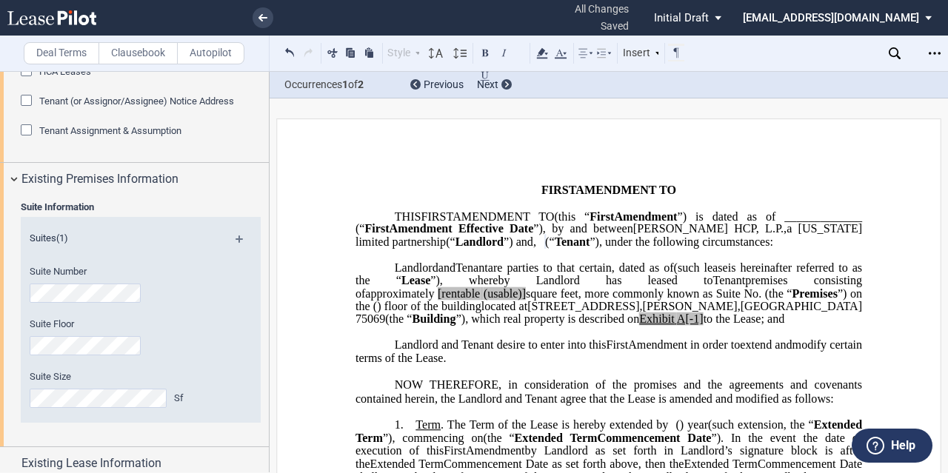
scroll to position [326, 0]
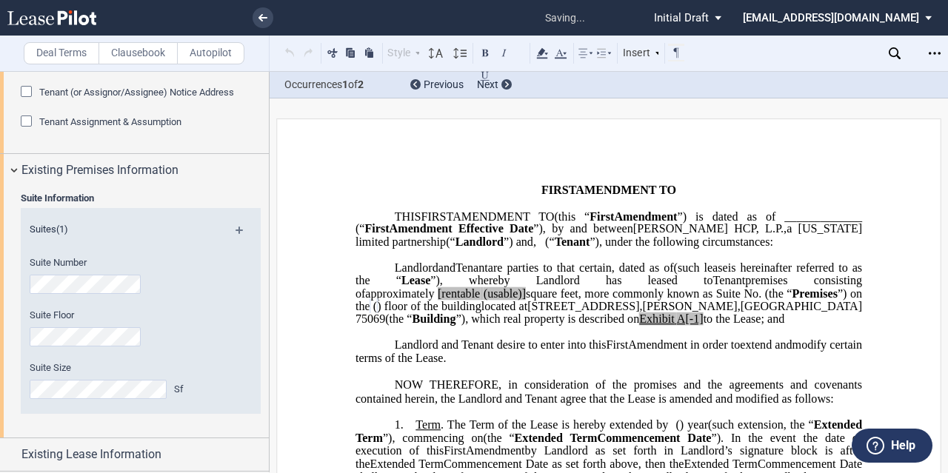
click at [95, 399] on div "Suite Size Sf" at bounding box center [121, 387] width 200 height 53
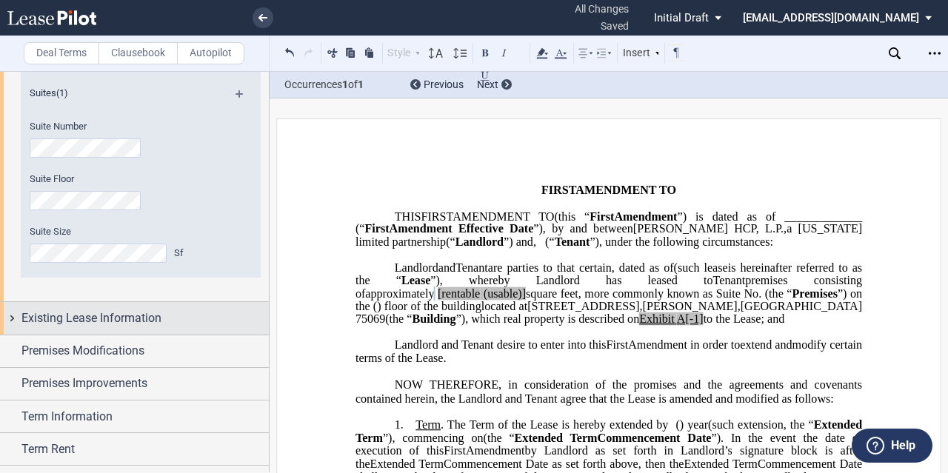
click at [95, 313] on span "Existing Lease Information" at bounding box center [91, 319] width 140 height 18
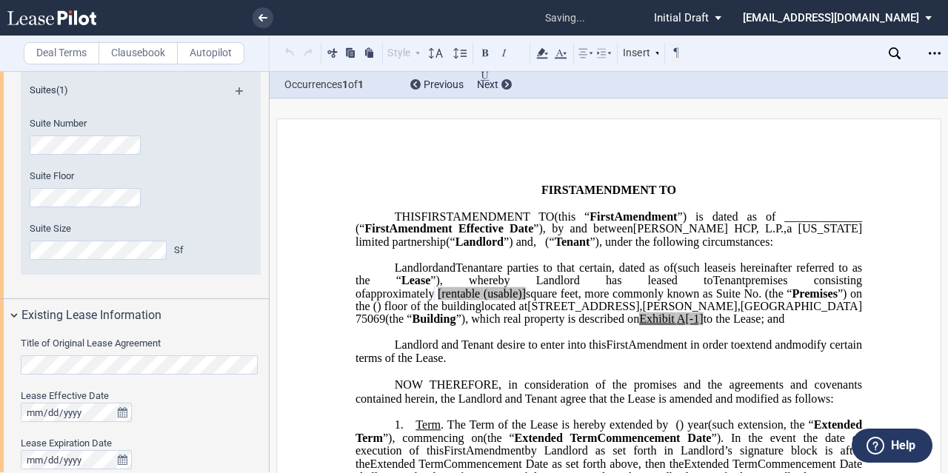
scroll to position [556, 0]
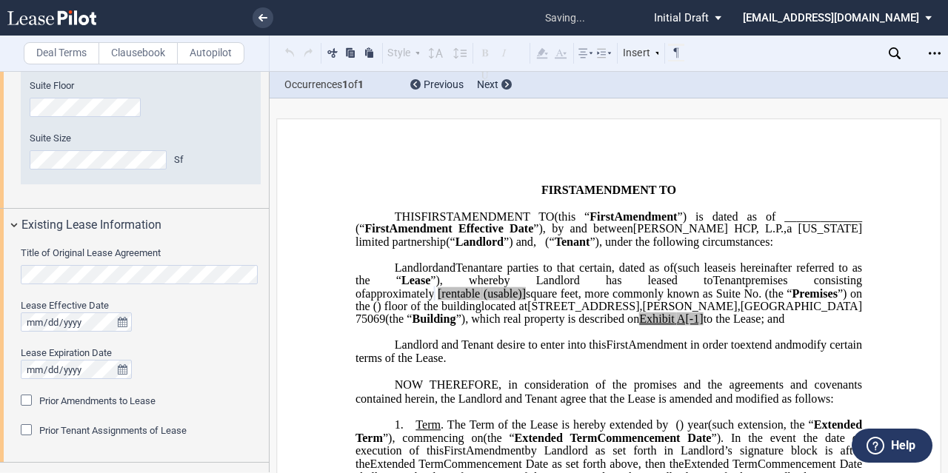
click at [6, 272] on div "Title of Original Lease Agreement Lease Effective Date Lease Expiration Date Pr…" at bounding box center [134, 351] width 269 height 221
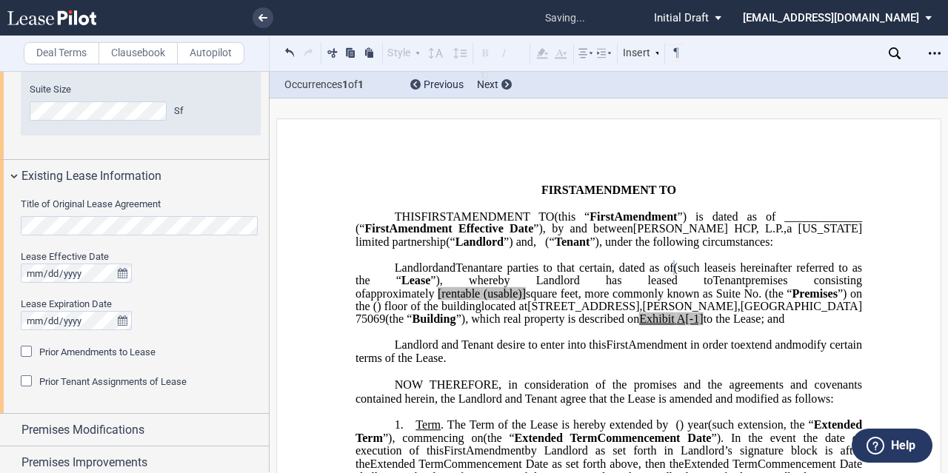
click at [50, 356] on span "Prior Amendments to Lease" at bounding box center [97, 352] width 116 height 11
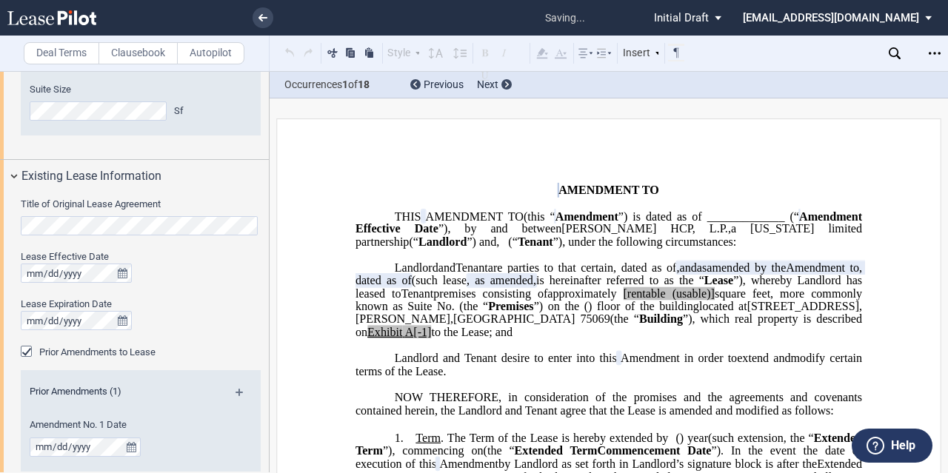
scroll to position [776, 0]
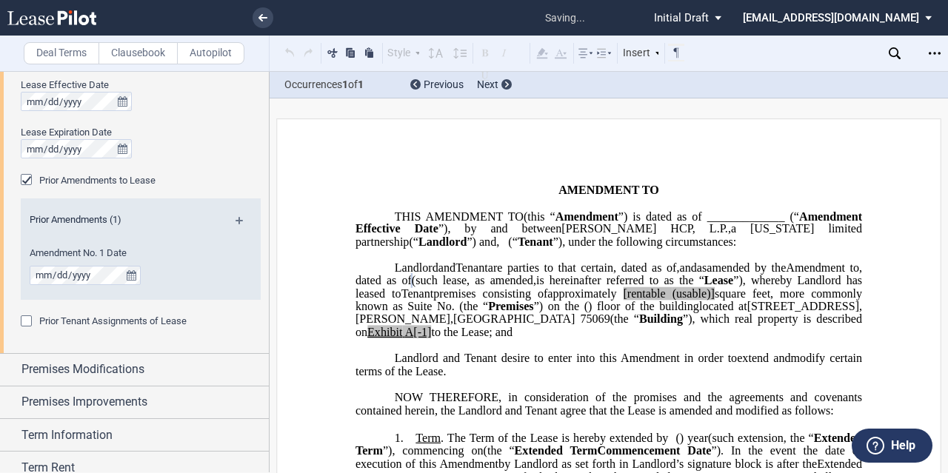
click at [241, 220] on md-icon at bounding box center [246, 226] width 20 height 18
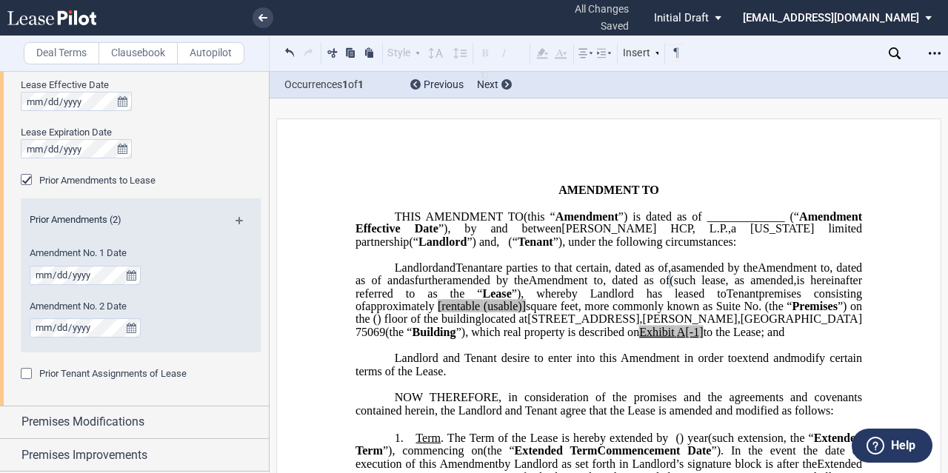
click at [404, 287] on span "and" at bounding box center [395, 280] width 17 height 13
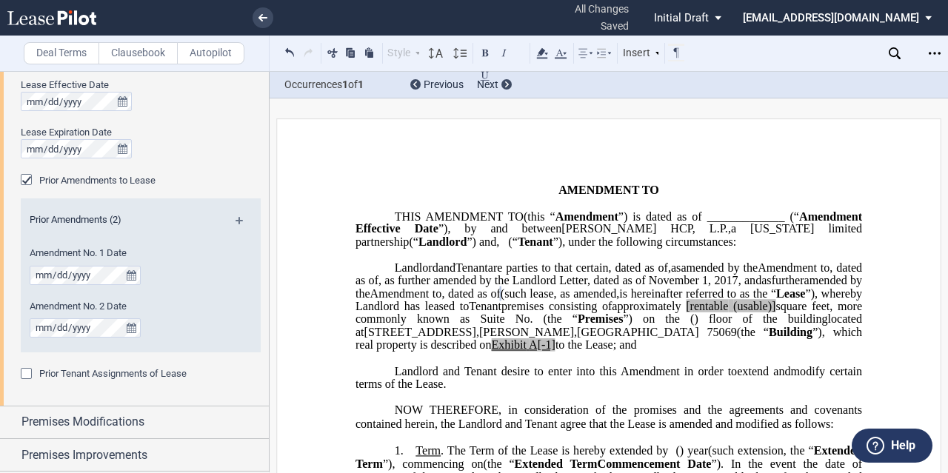
click at [588, 287] on span "﻿, as further amended by the Landlord Letter, dated as of [DATE]," at bounding box center [562, 280] width 366 height 13
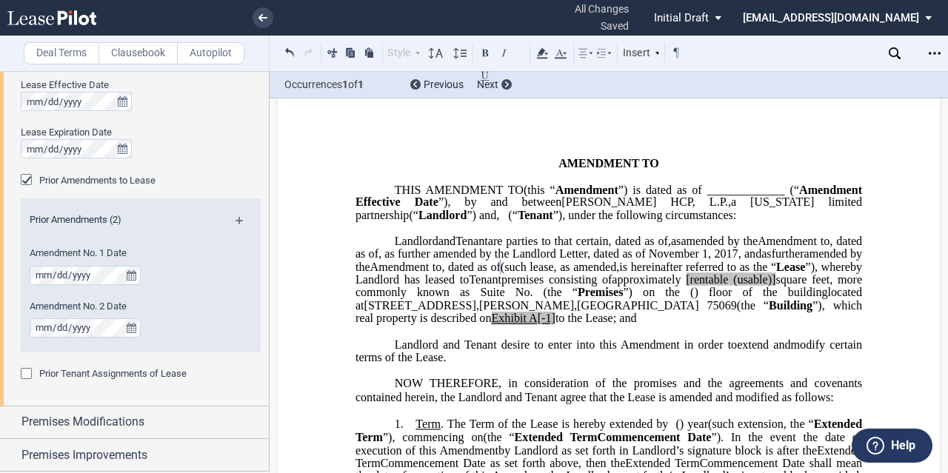
scroll to position [38, 0]
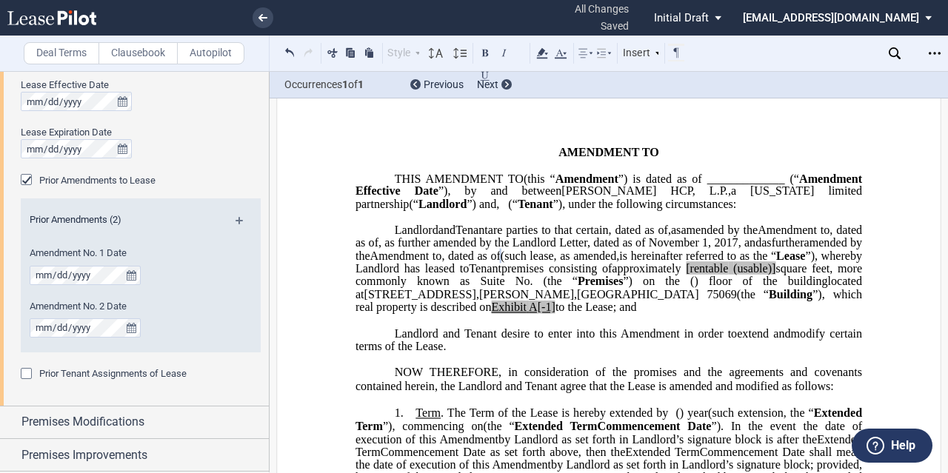
click at [686, 276] on span "[rentable" at bounding box center [707, 268] width 42 height 13
drag, startPoint x: 770, startPoint y: 308, endPoint x: 724, endPoint y: 305, distance: 46.0
click at [724, 288] on span "approximately ﻿ ﻿ rentable (usable)] square feet, more commonly known as Suite …" at bounding box center [611, 275] width 510 height 26
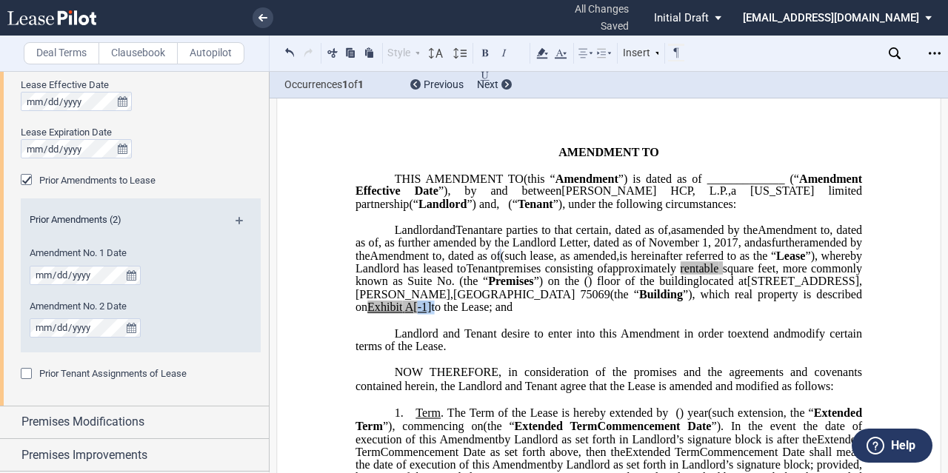
drag, startPoint x: 865, startPoint y: 332, endPoint x: 845, endPoint y: 331, distance: 20.0
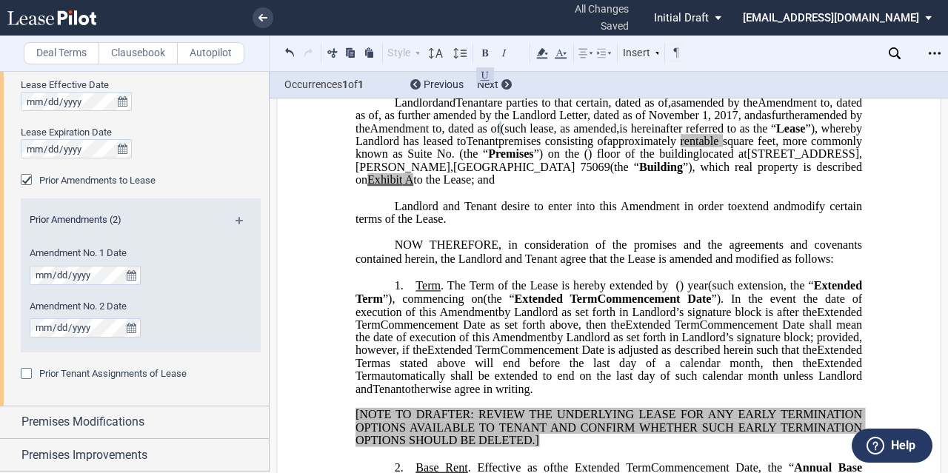
scroll to position [176, 0]
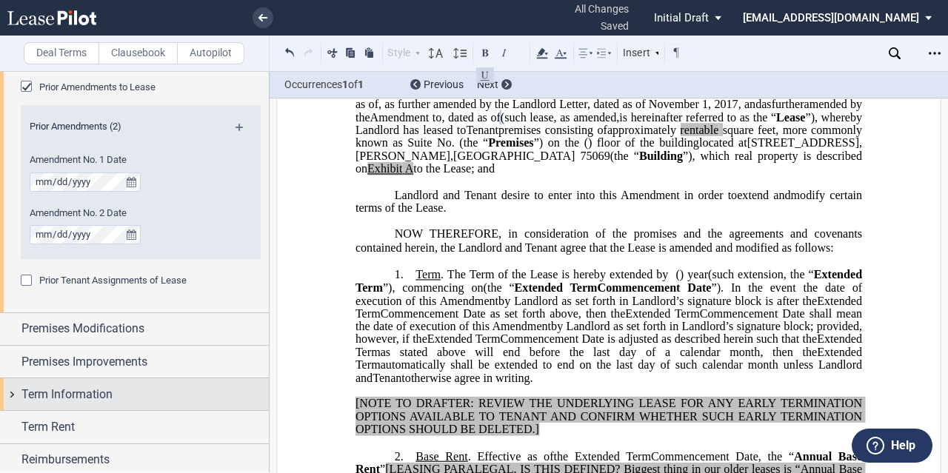
click at [87, 393] on span "Term Information" at bounding box center [66, 395] width 91 height 18
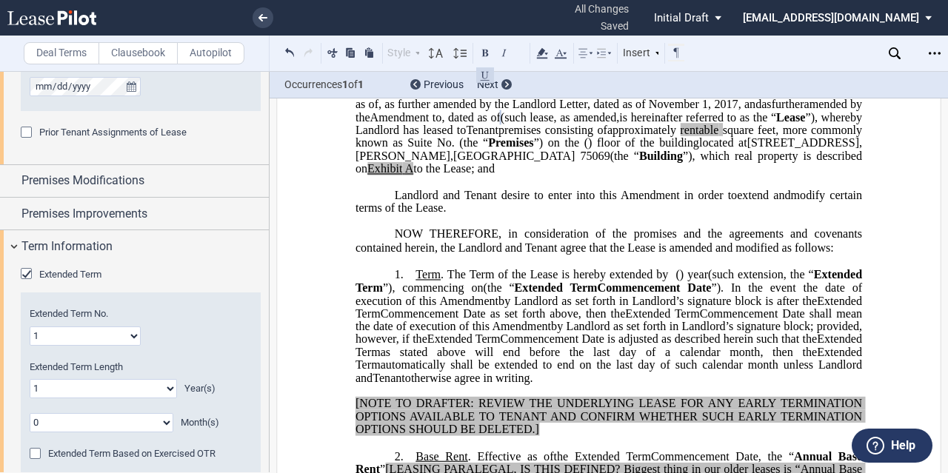
click at [62, 269] on span "Extended Term" at bounding box center [70, 274] width 62 height 11
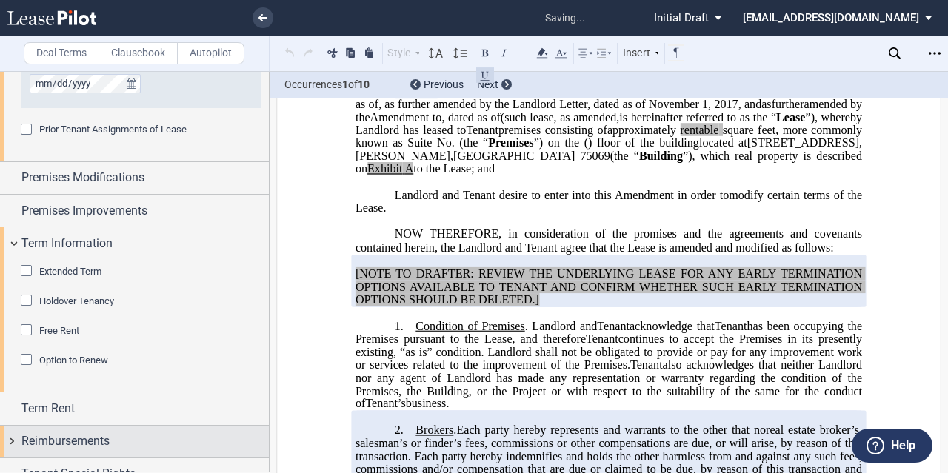
scroll to position [1101, 0]
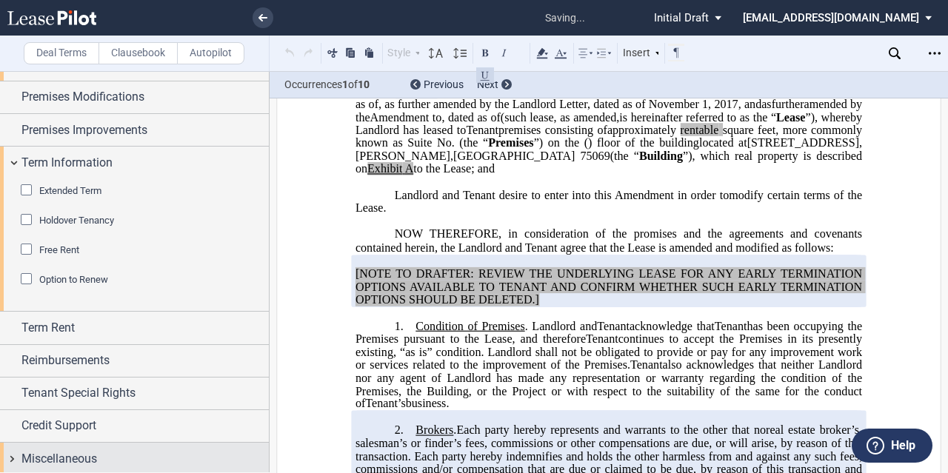
click at [77, 456] on span "Miscellaneous" at bounding box center [59, 459] width 76 height 18
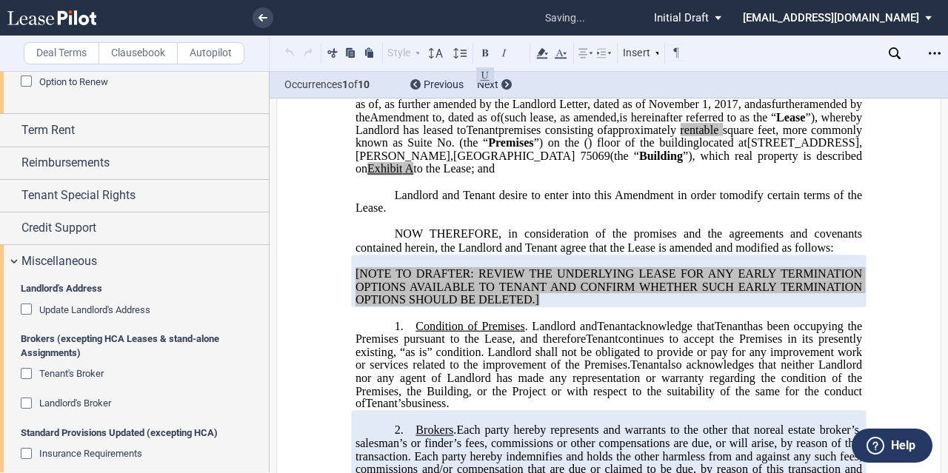
scroll to position [1448, 0]
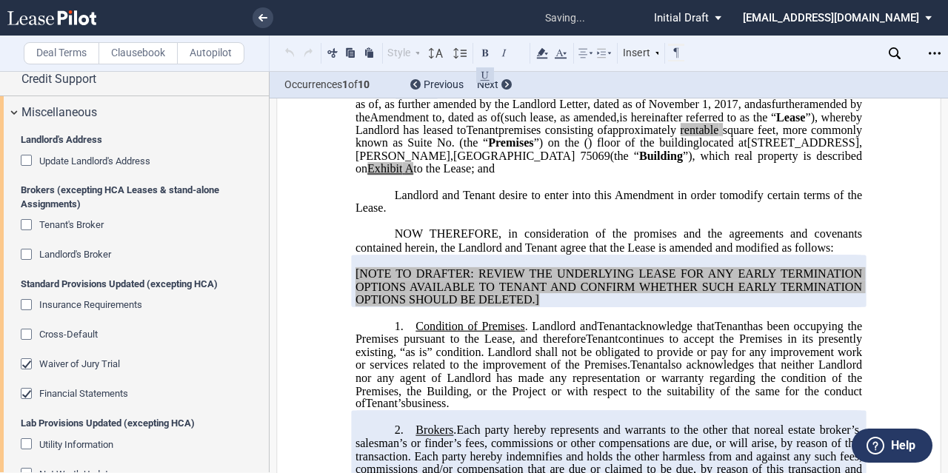
click at [64, 359] on span "Waiver of Jury Trial" at bounding box center [79, 364] width 81 height 11
click at [65, 389] on span "Financial Statements" at bounding box center [83, 393] width 89 height 11
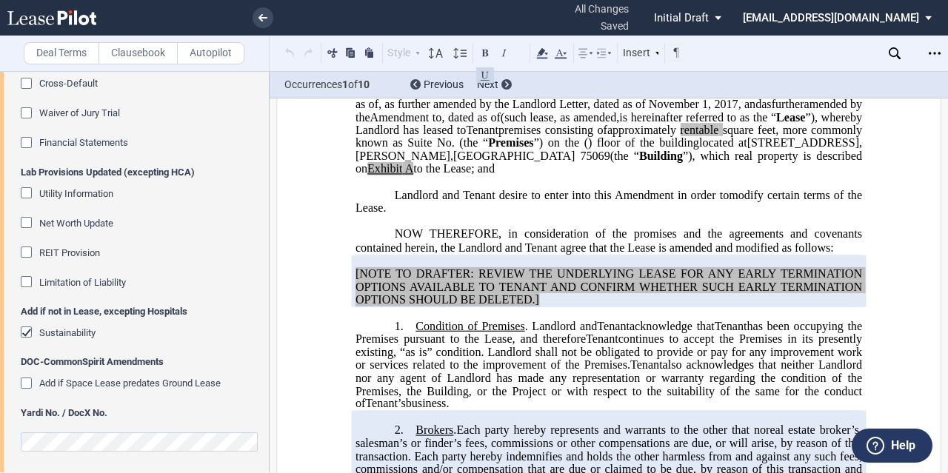
scroll to position [1699, 0]
click at [79, 331] on span "Sustainability" at bounding box center [67, 332] width 56 height 11
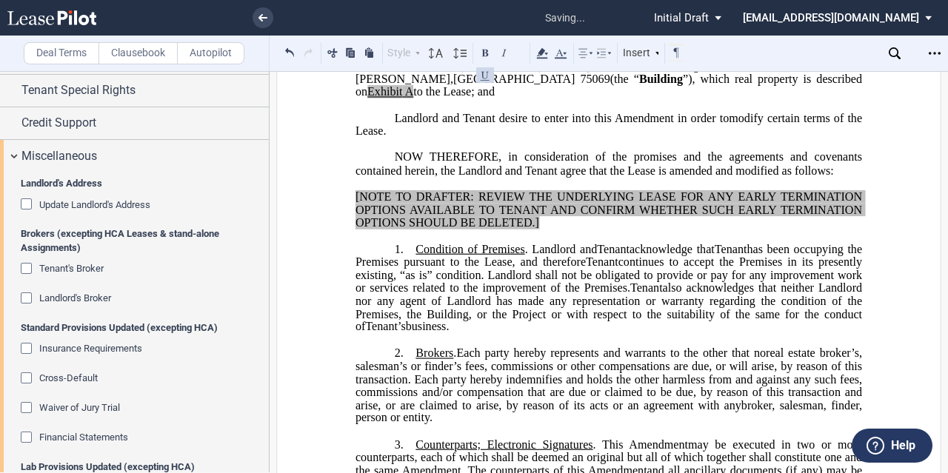
scroll to position [276, 0]
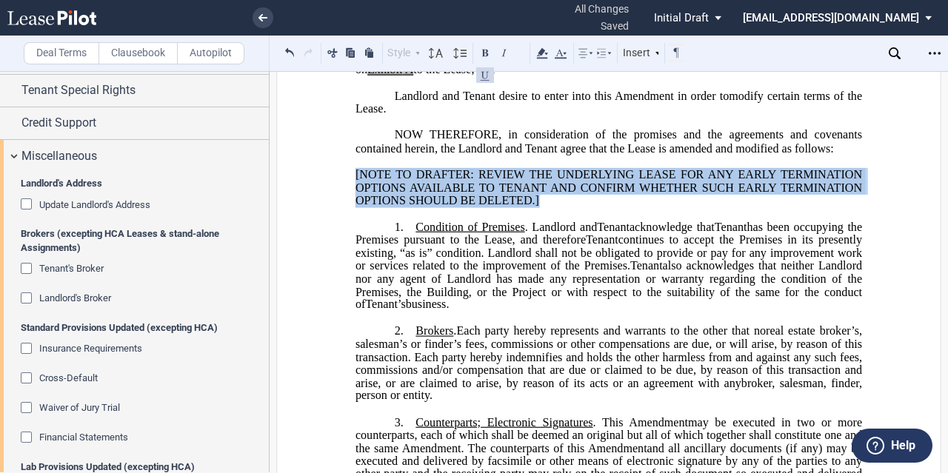
drag, startPoint x: 553, startPoint y: 241, endPoint x: 338, endPoint y: 208, distance: 217.3
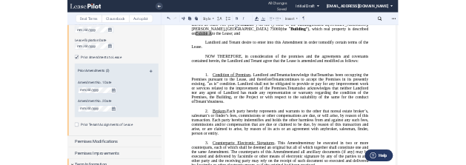
scroll to position [763, 0]
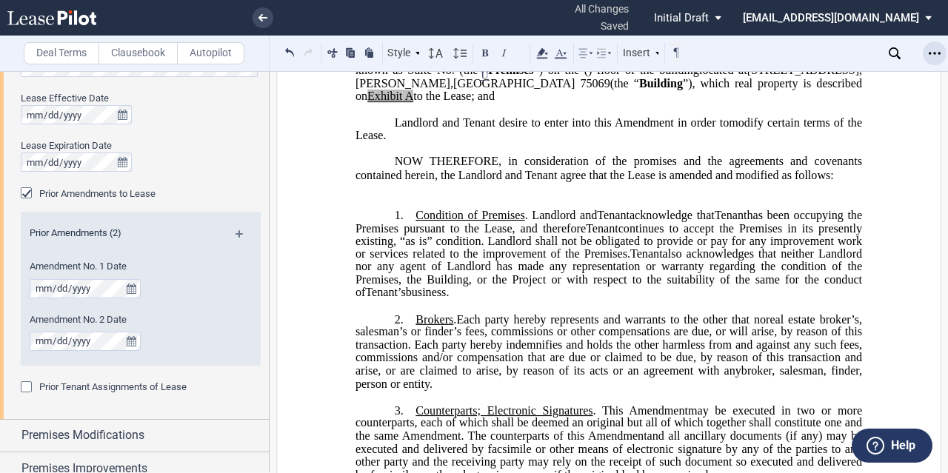
click at [935, 53] on use "Open Lease options menu" at bounding box center [935, 53] width 12 height 2
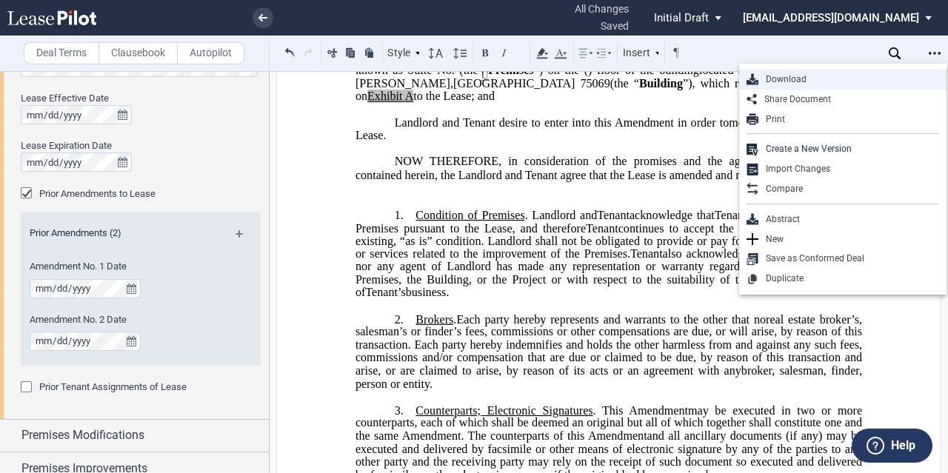
click at [800, 82] on div "Download" at bounding box center [848, 79] width 181 height 13
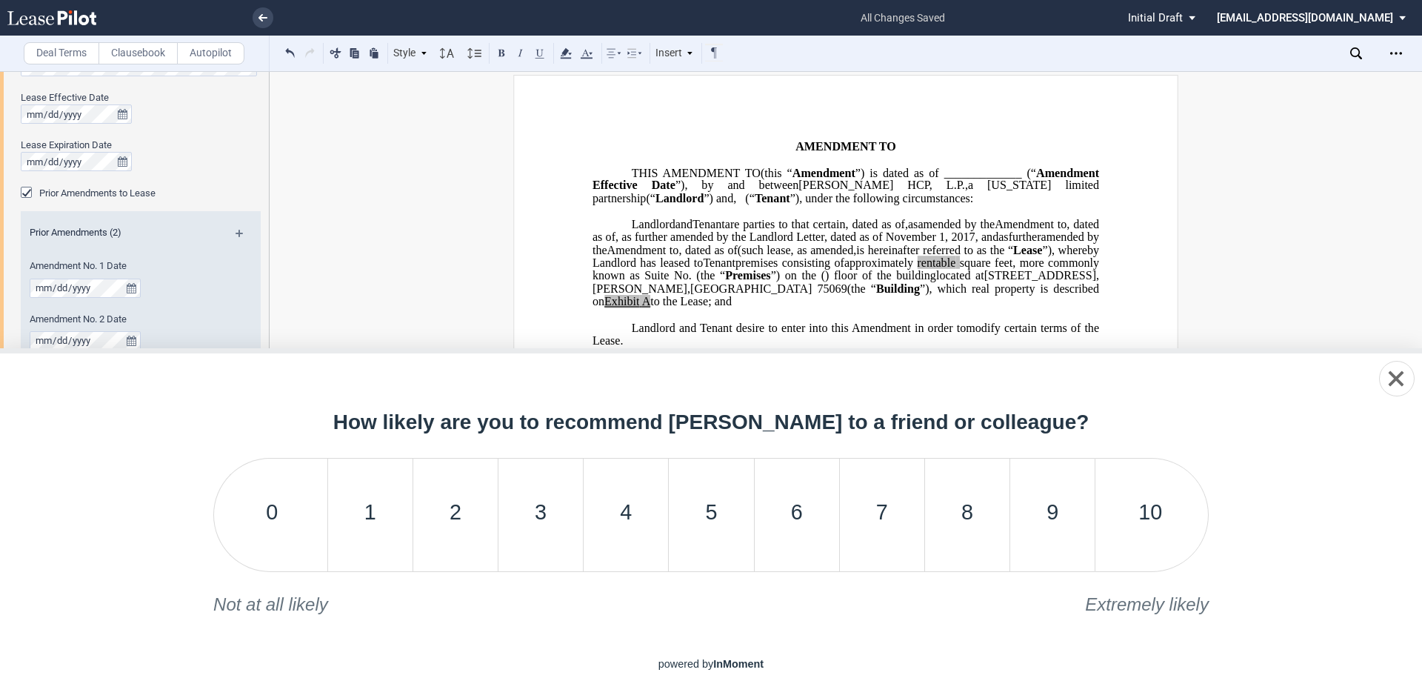
scroll to position [13, 0]
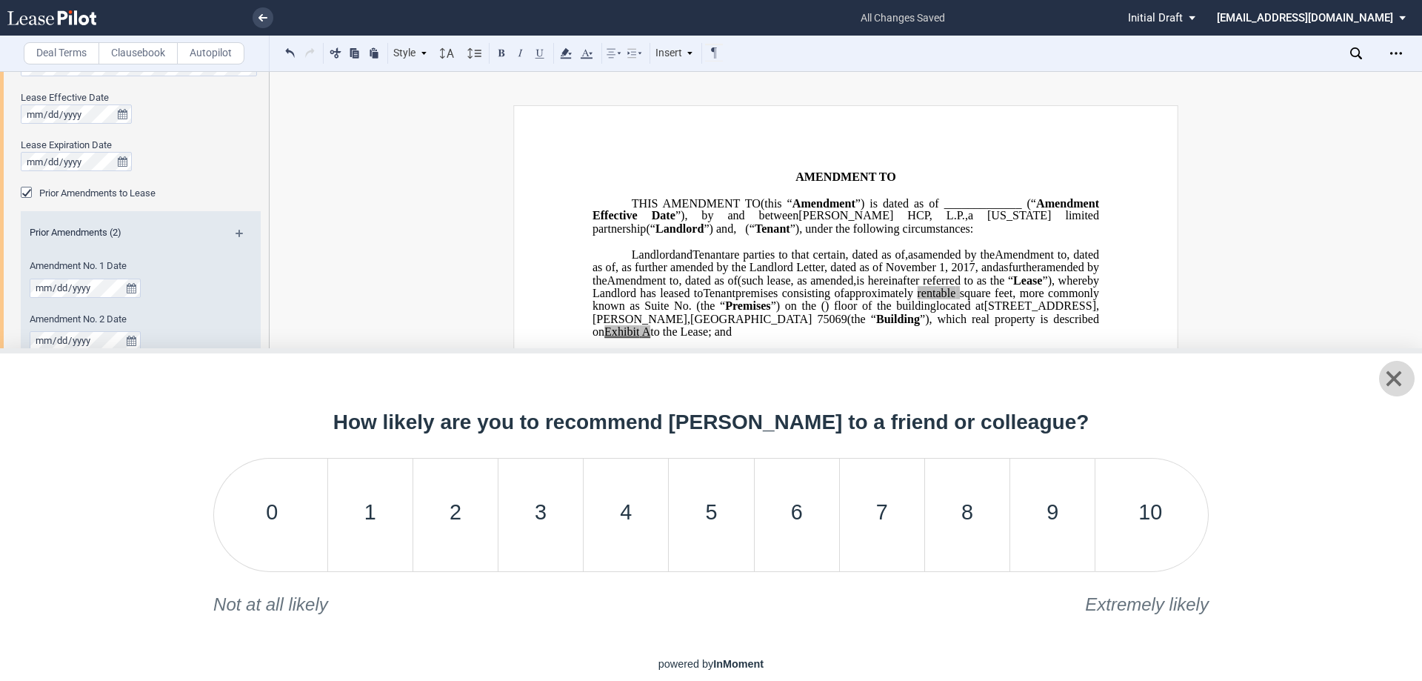
click at [947, 379] on icon "Close survey" at bounding box center [1394, 378] width 16 height 16
